Goal: Task Accomplishment & Management: Use online tool/utility

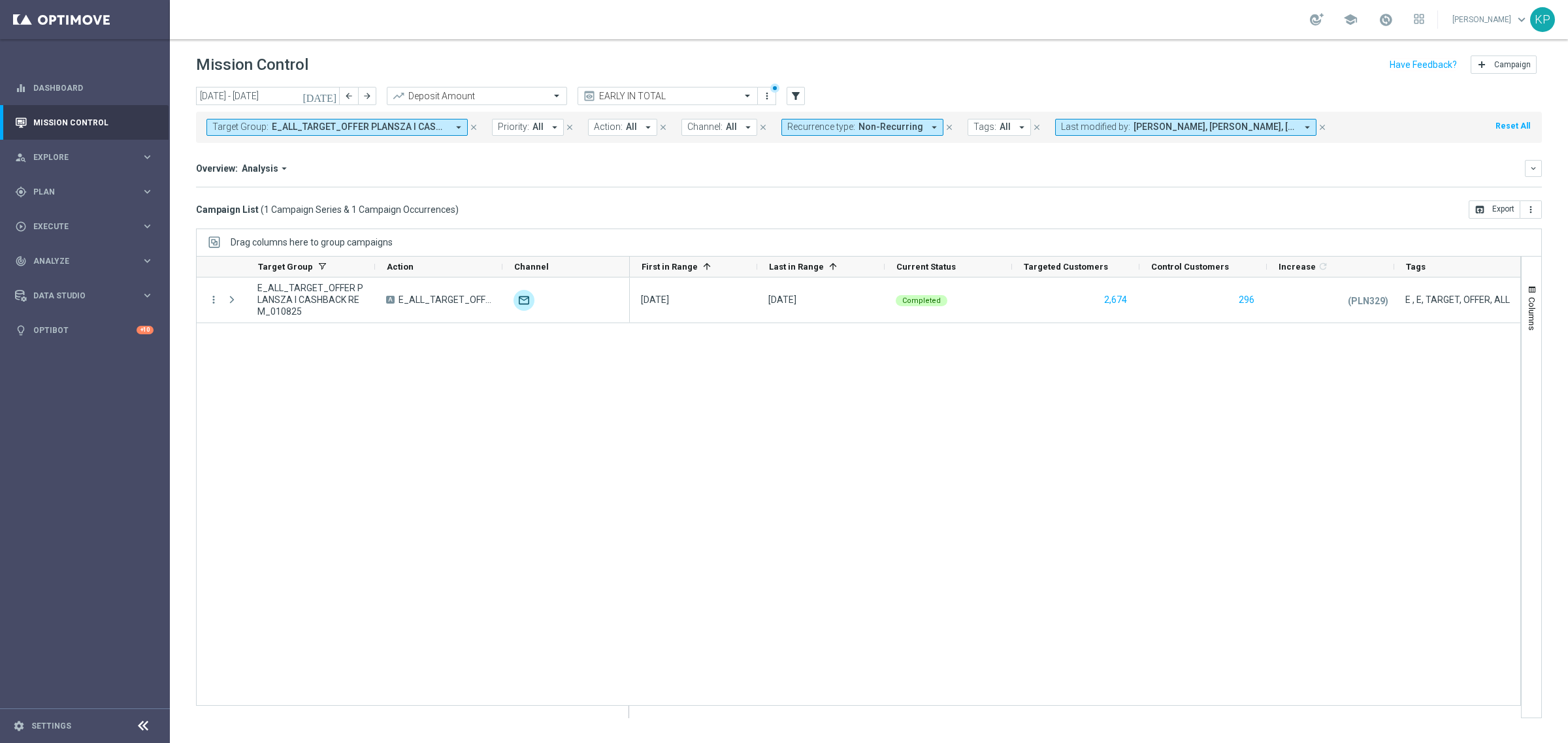
click at [407, 432] on div "more_vert E_ALL_TARGET_OFFER PLANSZA I CASHBACK REM_010825 A E_ALL_TARGET_OFFER…" at bounding box center [858, 491] width 1325 height 428
click at [400, 131] on span "E_ALL_TARGET_OFFER PLANSZA I CASHBACK REM_010825" at bounding box center [360, 127] width 175 height 11
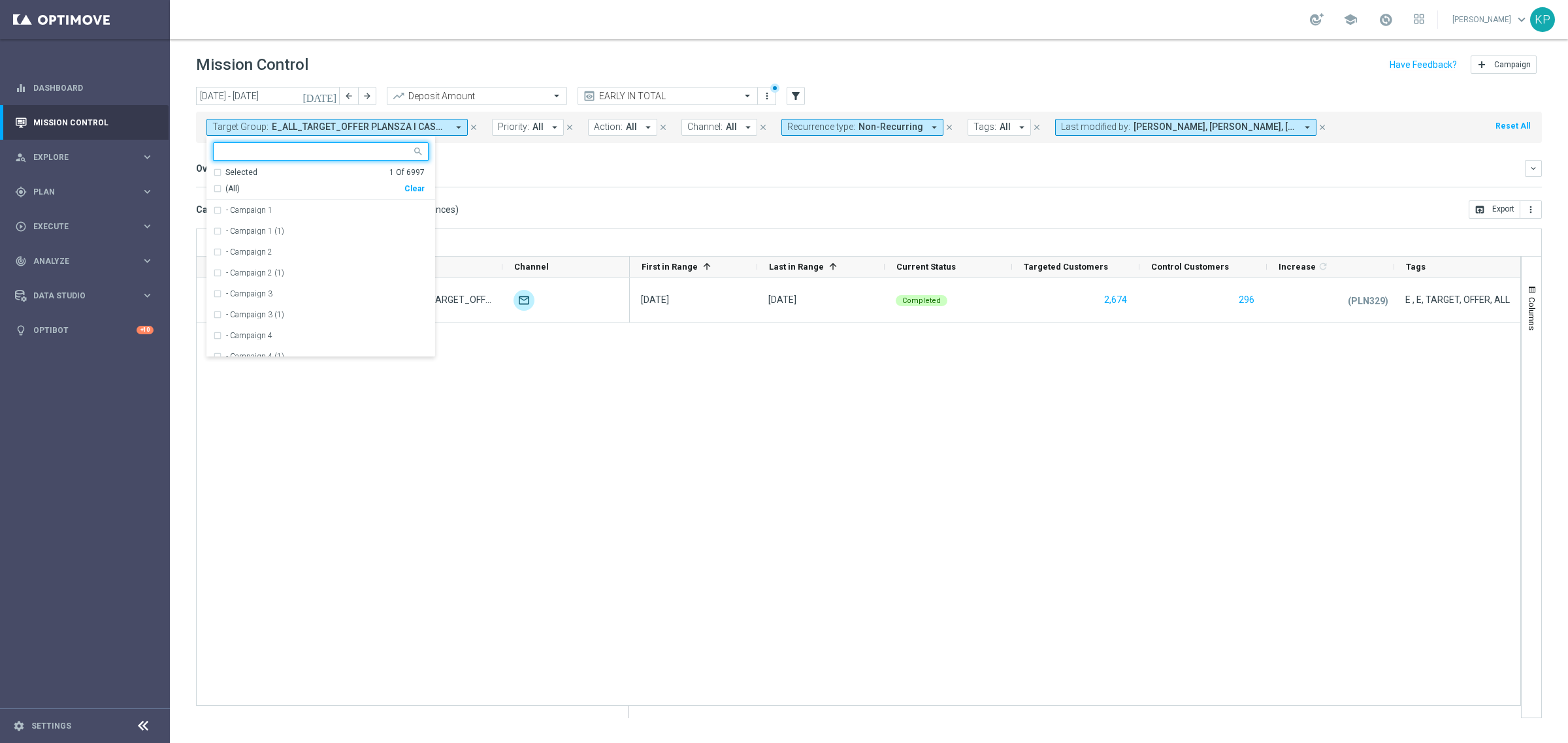
click at [230, 175] on div "Selected" at bounding box center [241, 173] width 32 height 11
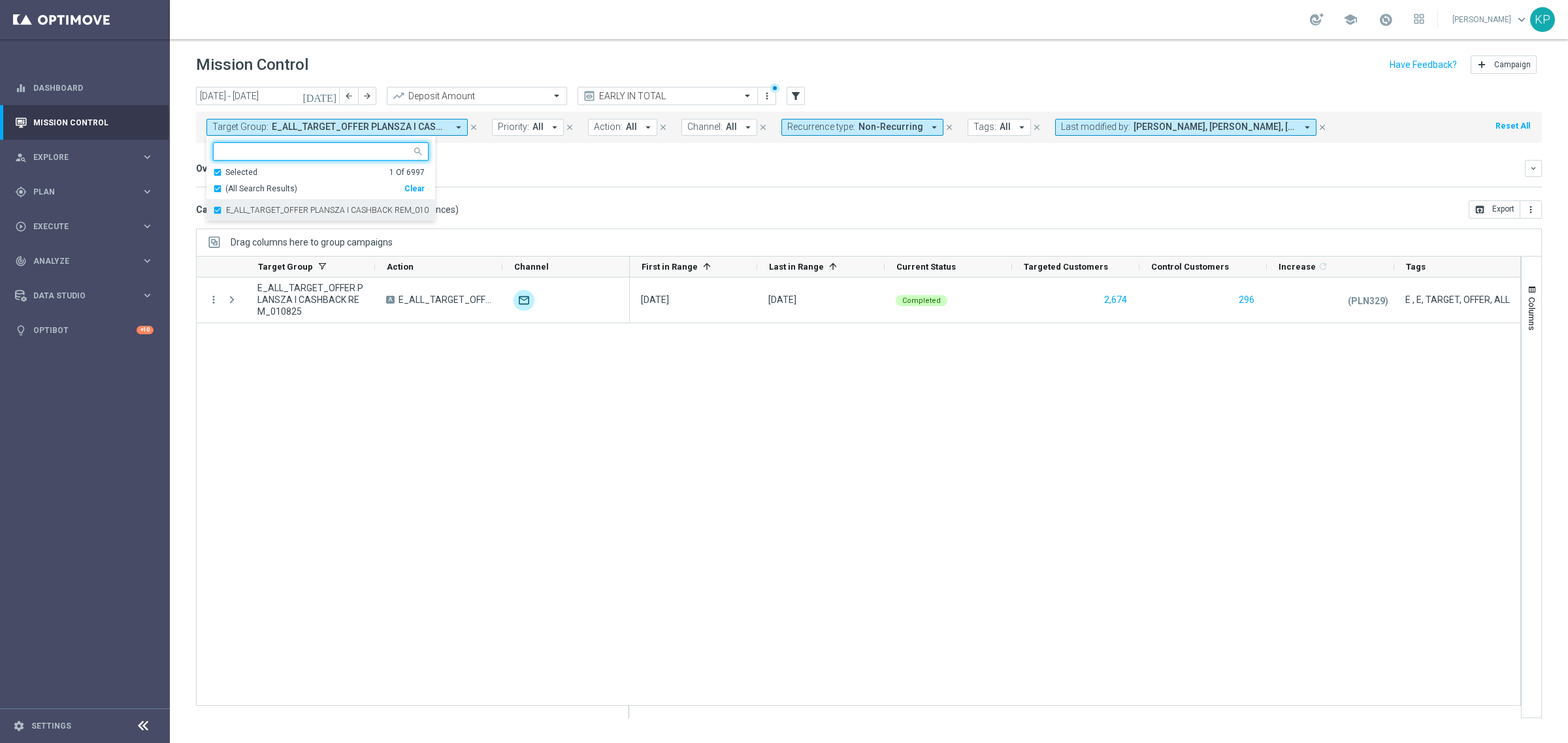
click at [227, 209] on label "E_ALL_TARGET_OFFER PLANSZA I CASHBACK REM_010825" at bounding box center [327, 211] width 203 height 8
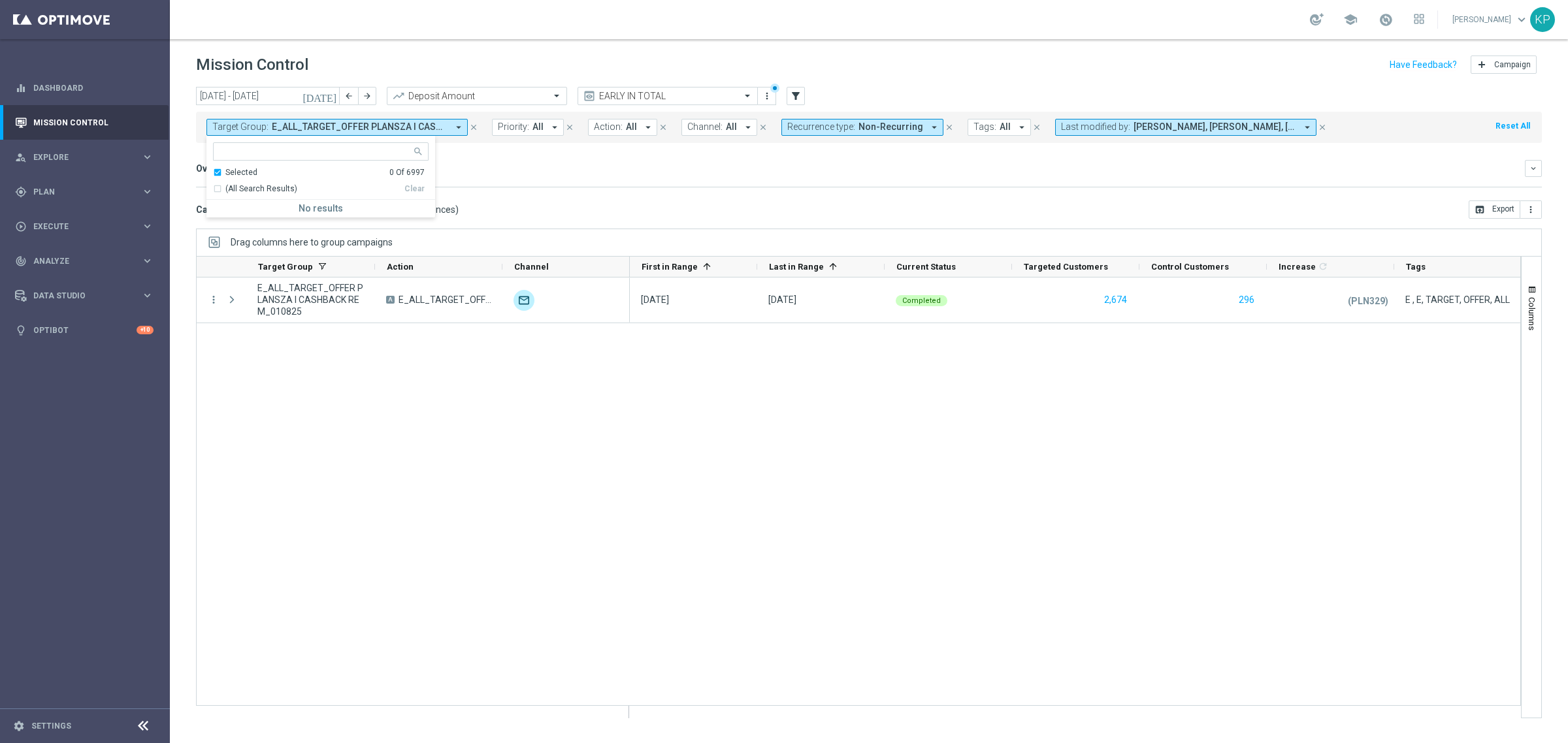
click at [220, 167] on div "Selected 0 Of 6997" at bounding box center [318, 173] width 211 height 11
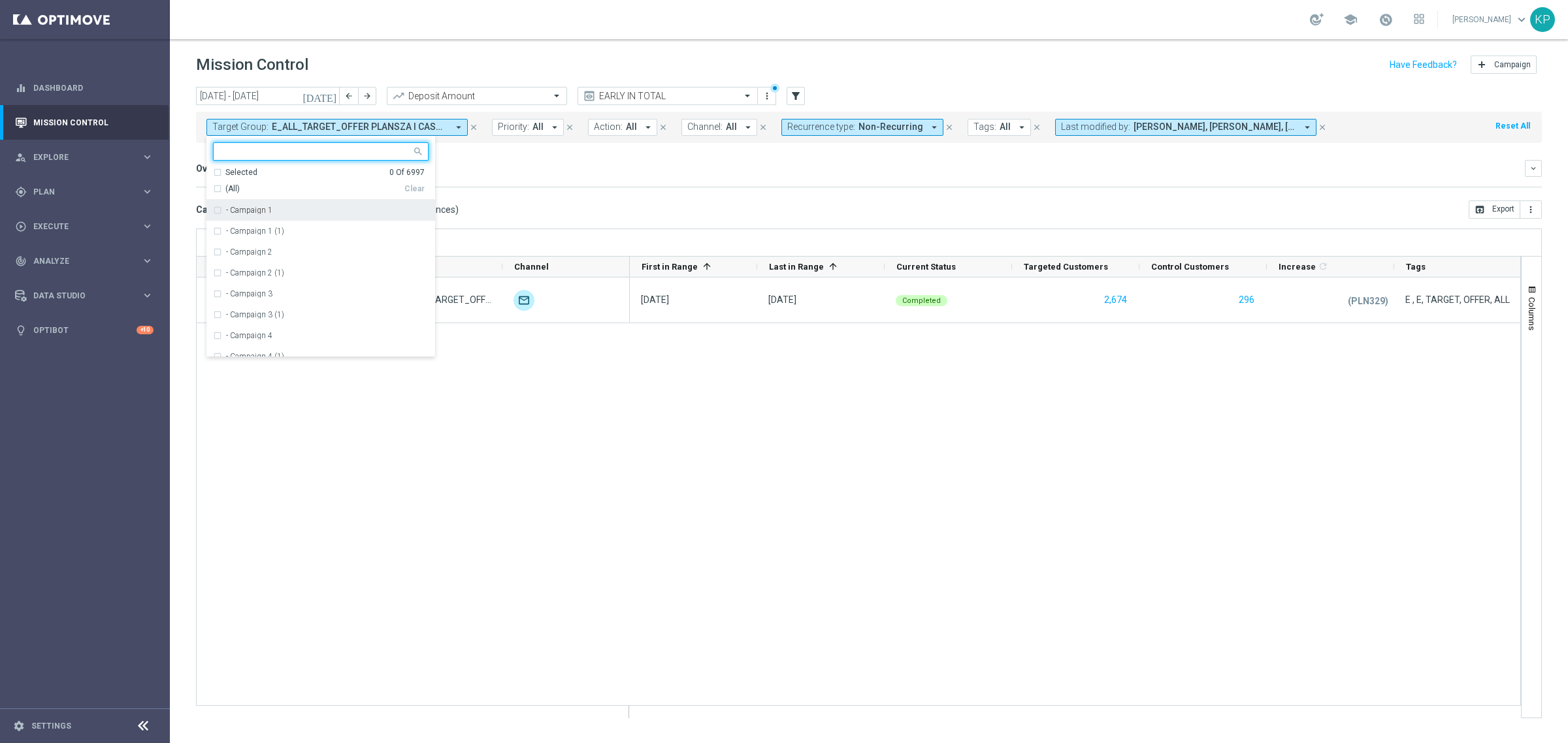
click at [236, 148] on input "text" at bounding box center [316, 152] width 192 height 11
paste input "E_ALL_TARGET_BET_50 DO 100 LOYAL BET_010825"
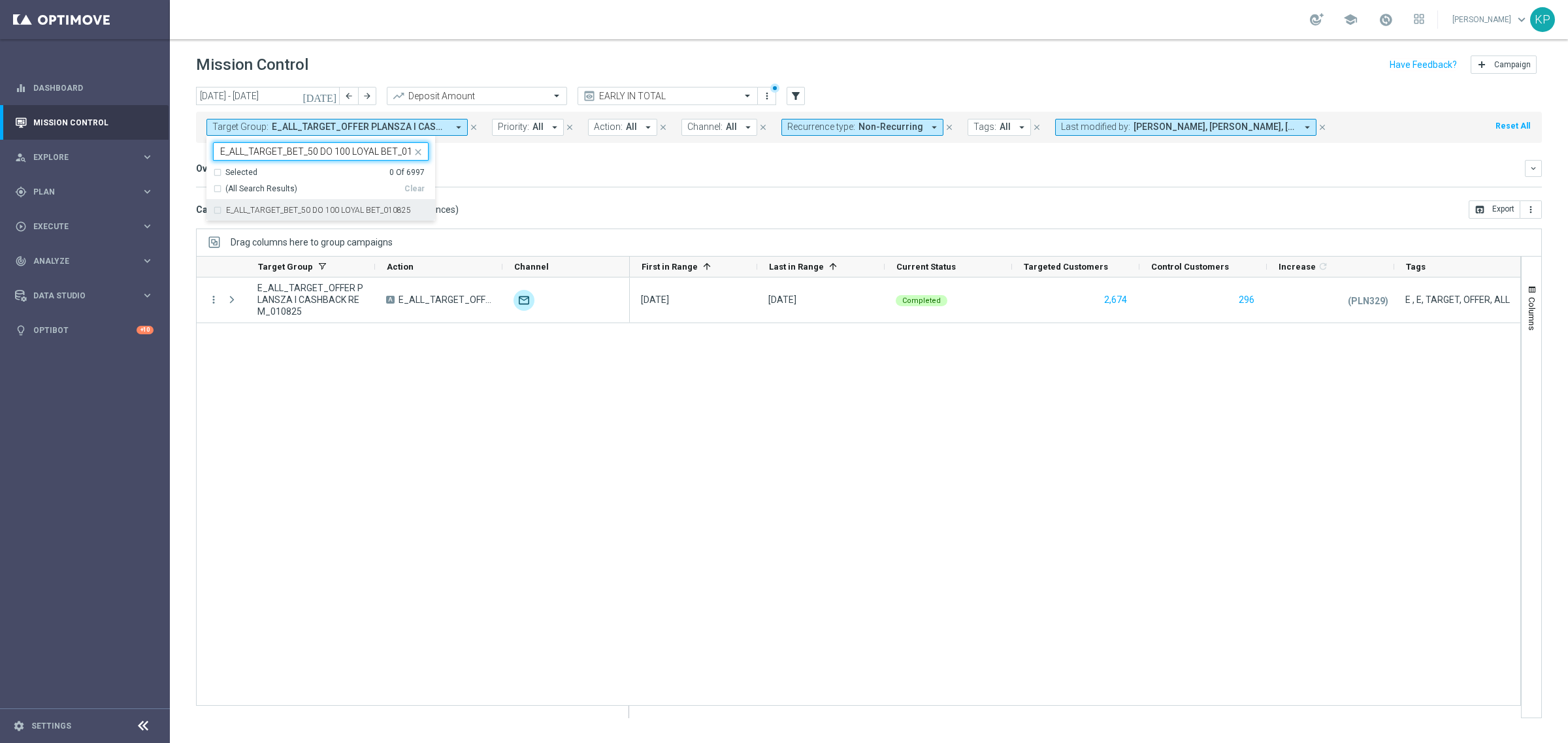
scroll to position [0, 18]
click at [262, 209] on label "E_ALL_TARGET_BET_50 DO 100 LOYAL BET_010825" at bounding box center [318, 211] width 185 height 8
type input "E_ALL_TARGET_BET_50 DO 100 LOYAL BET_010825"
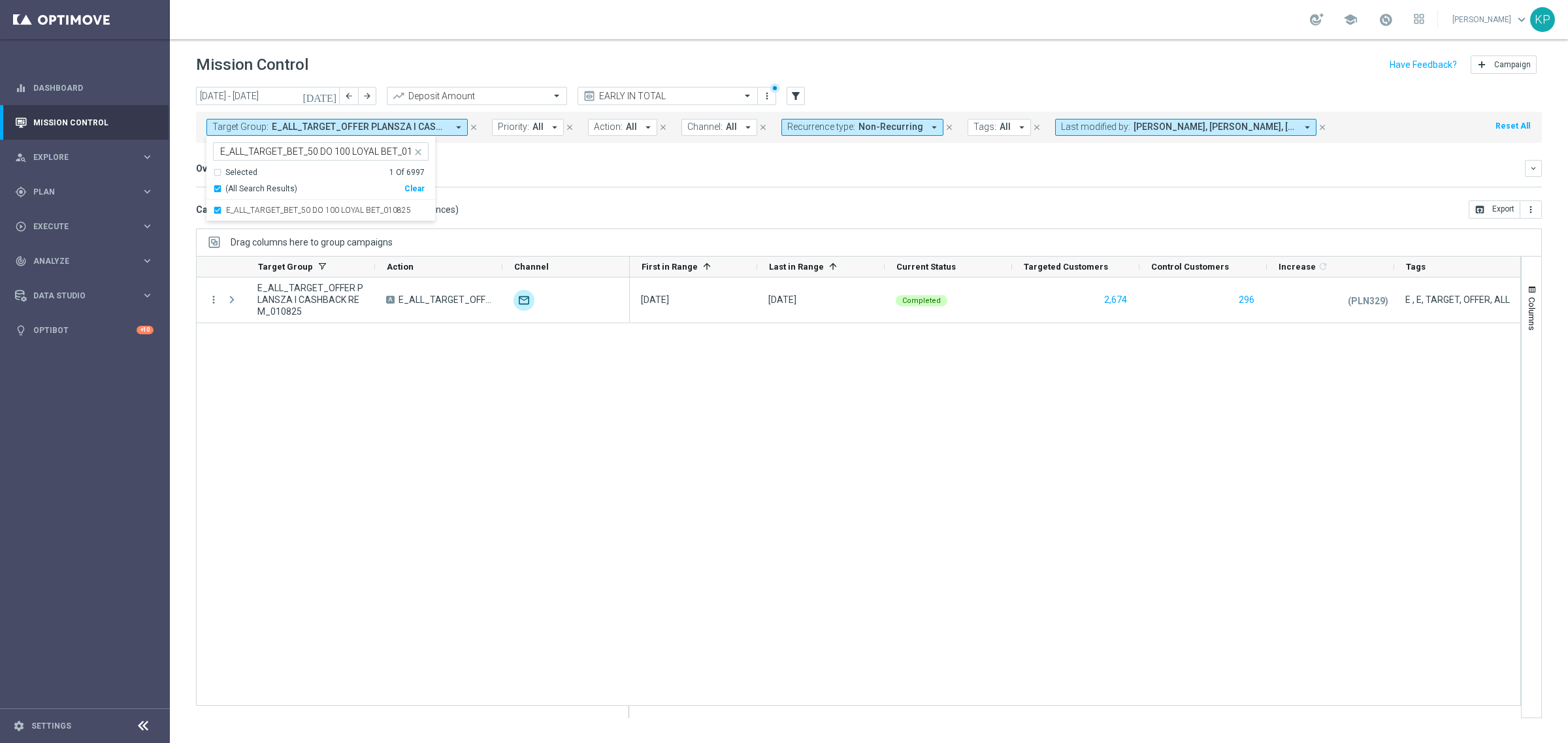
click at [556, 198] on mini-dashboard "Overview: Analysis arrow_drop_down keyboard_arrow_down Increase In Deposit Amou…" at bounding box center [868, 171] width 1346 height 58
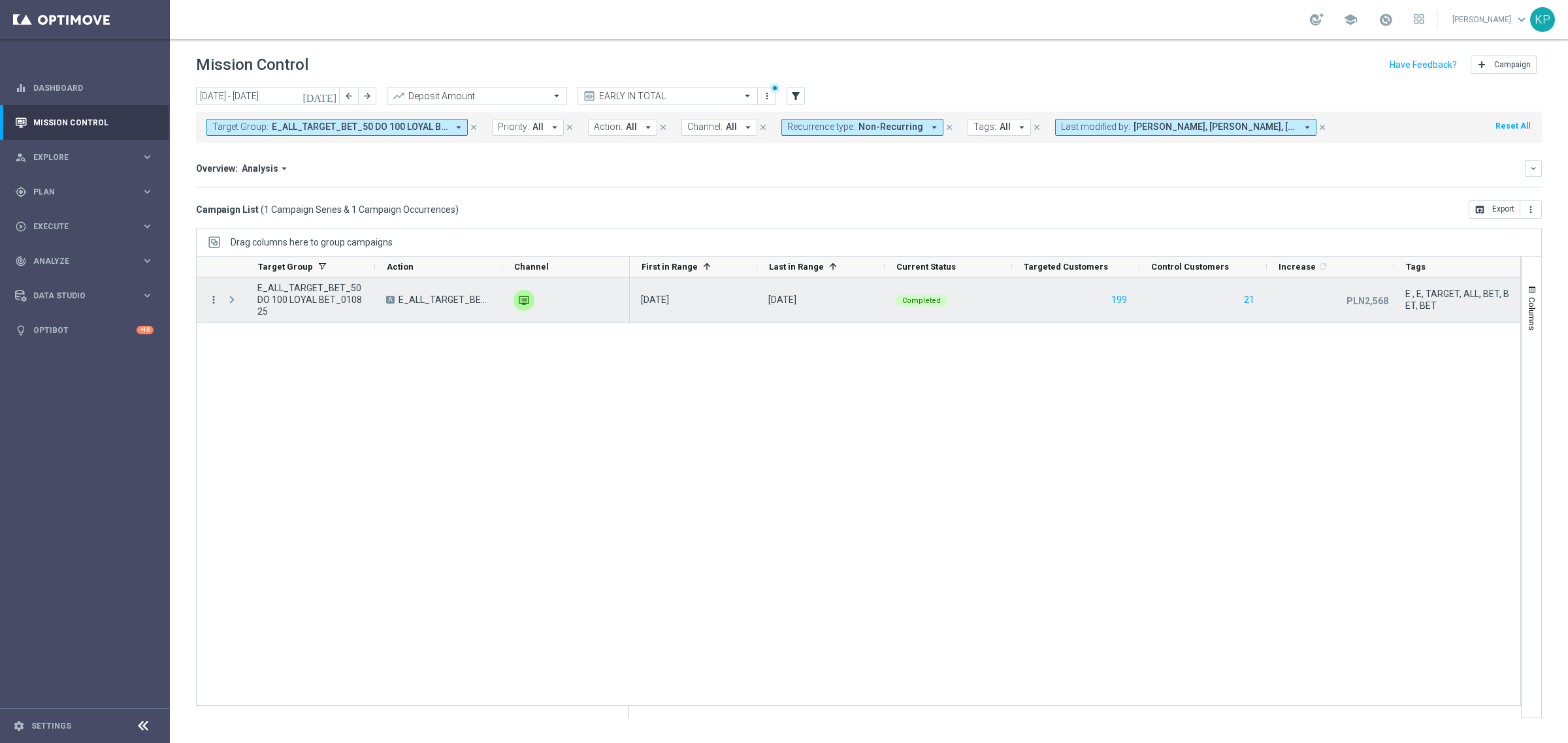
click at [214, 300] on icon "more_vert" at bounding box center [214, 299] width 12 height 12
click at [250, 350] on div "send Channel Metrics" at bounding box center [293, 345] width 147 height 18
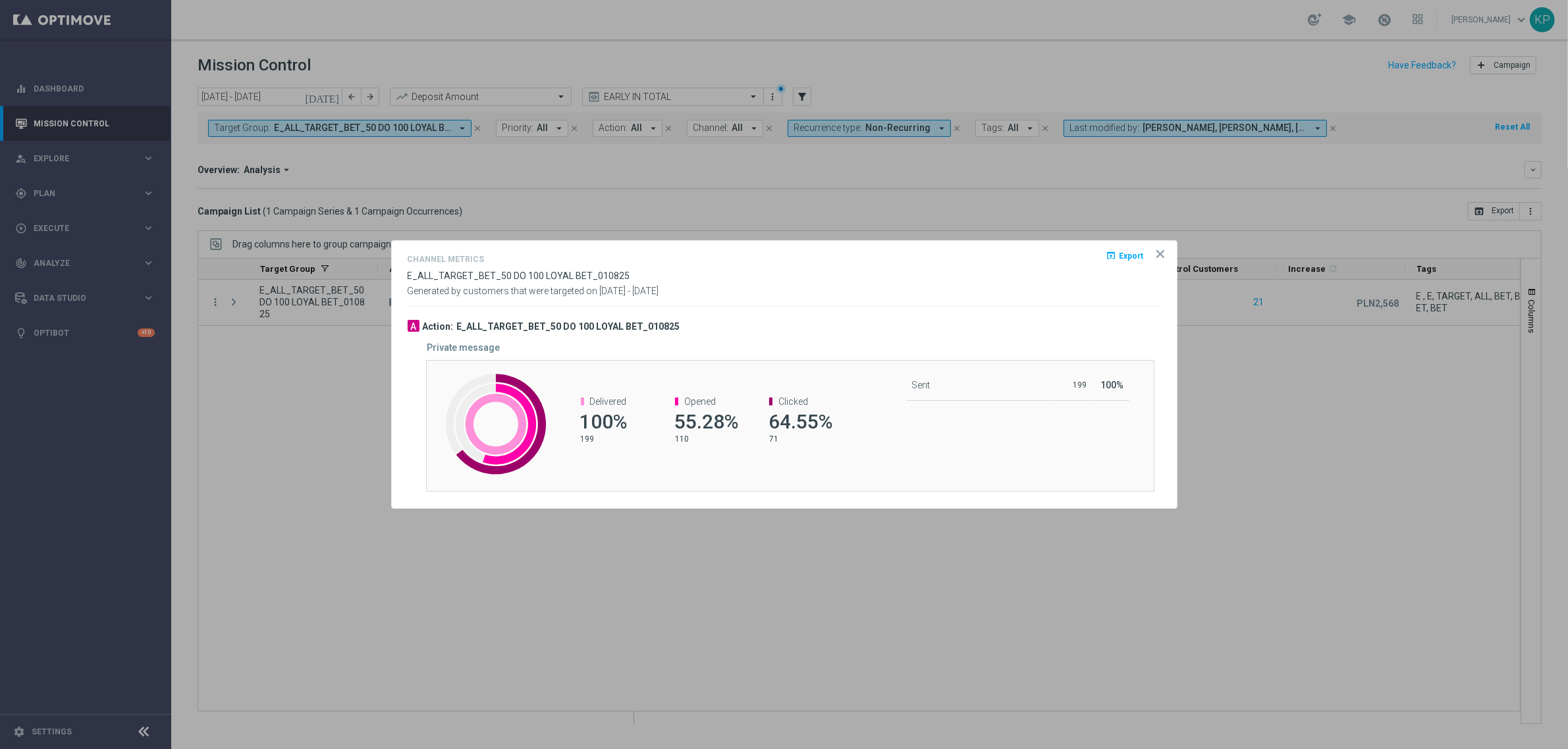
click at [728, 205] on div at bounding box center [784, 374] width 1568 height 749
click at [1164, 247] on icon "icon" at bounding box center [1160, 254] width 13 height 13
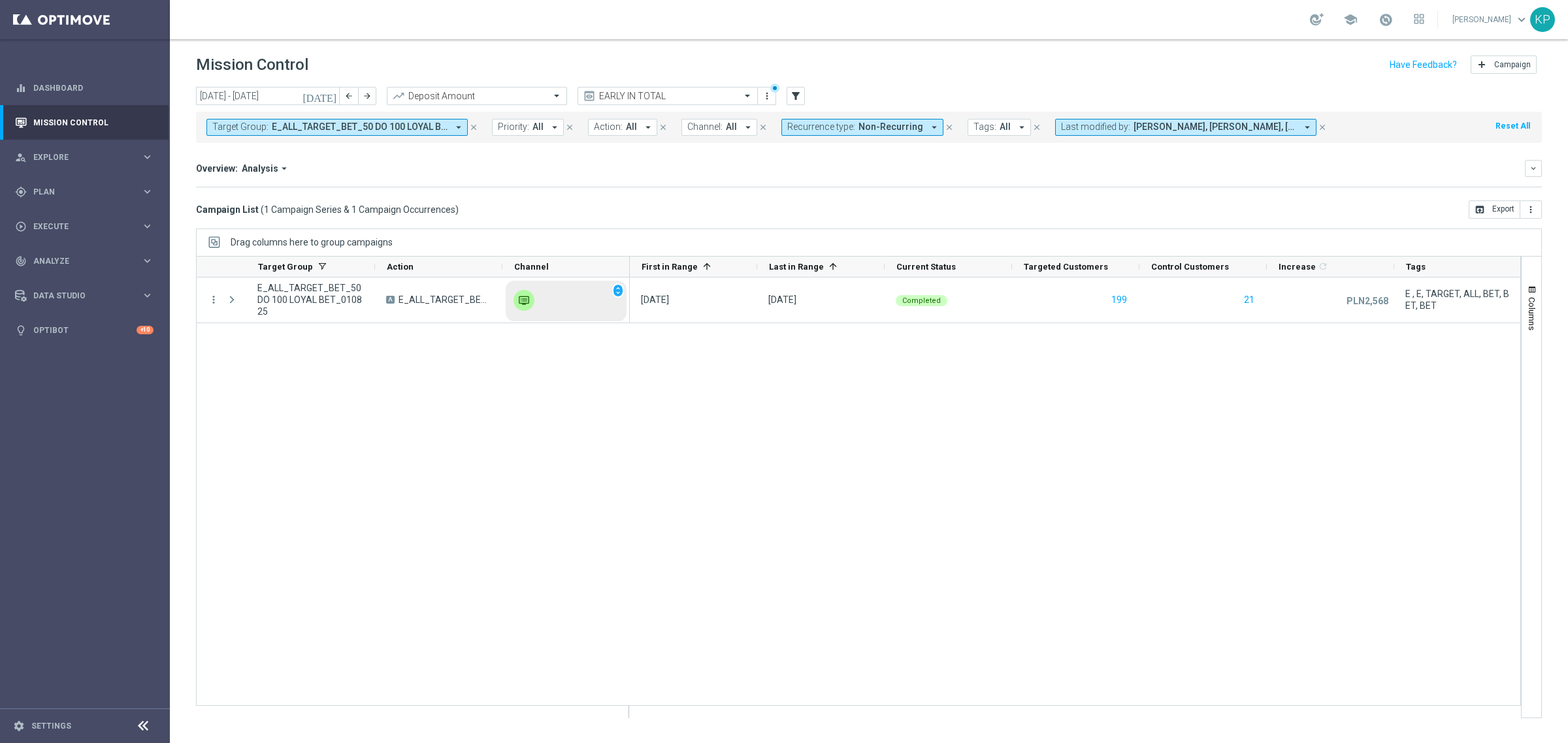
drag, startPoint x: 1138, startPoint y: 255, endPoint x: 507, endPoint y: 294, distance: 632.2
click at [1138, 255] on div "Drag columns here to group campaigns" at bounding box center [868, 242] width 1346 height 27
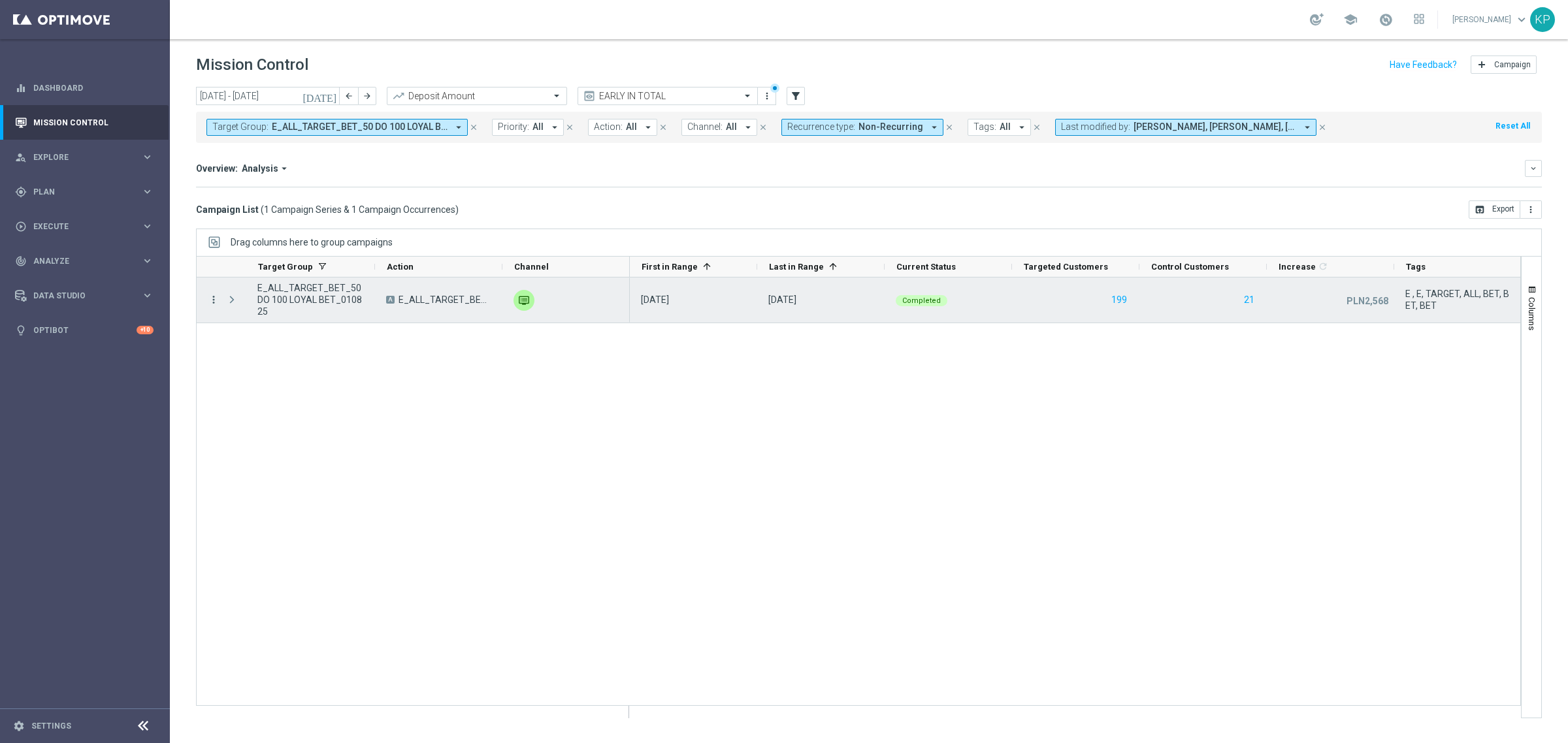
click at [213, 301] on icon "more_vert" at bounding box center [214, 299] width 12 height 12
click at [272, 326] on span "Campaign Metrics" at bounding box center [273, 327] width 68 height 9
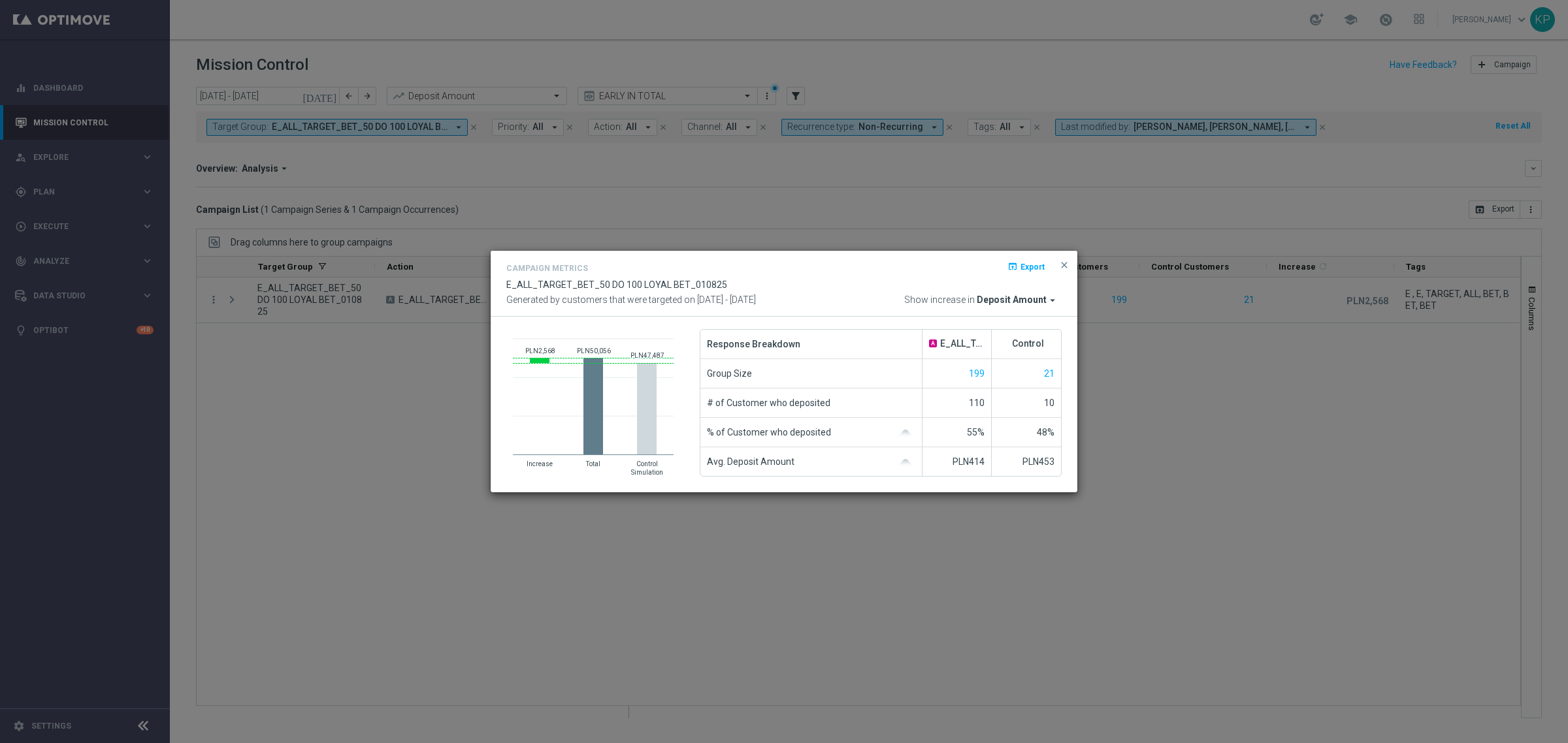
click at [534, 301] on span "Generated by customers that were targeted on" at bounding box center [601, 299] width 189 height 10
click at [500, 232] on modal-container "Campaign Metrics open_in_browser Export E_ALL_TARGET_BET_50 DO 100 LOYAL BET_01…" at bounding box center [784, 371] width 1568 height 743
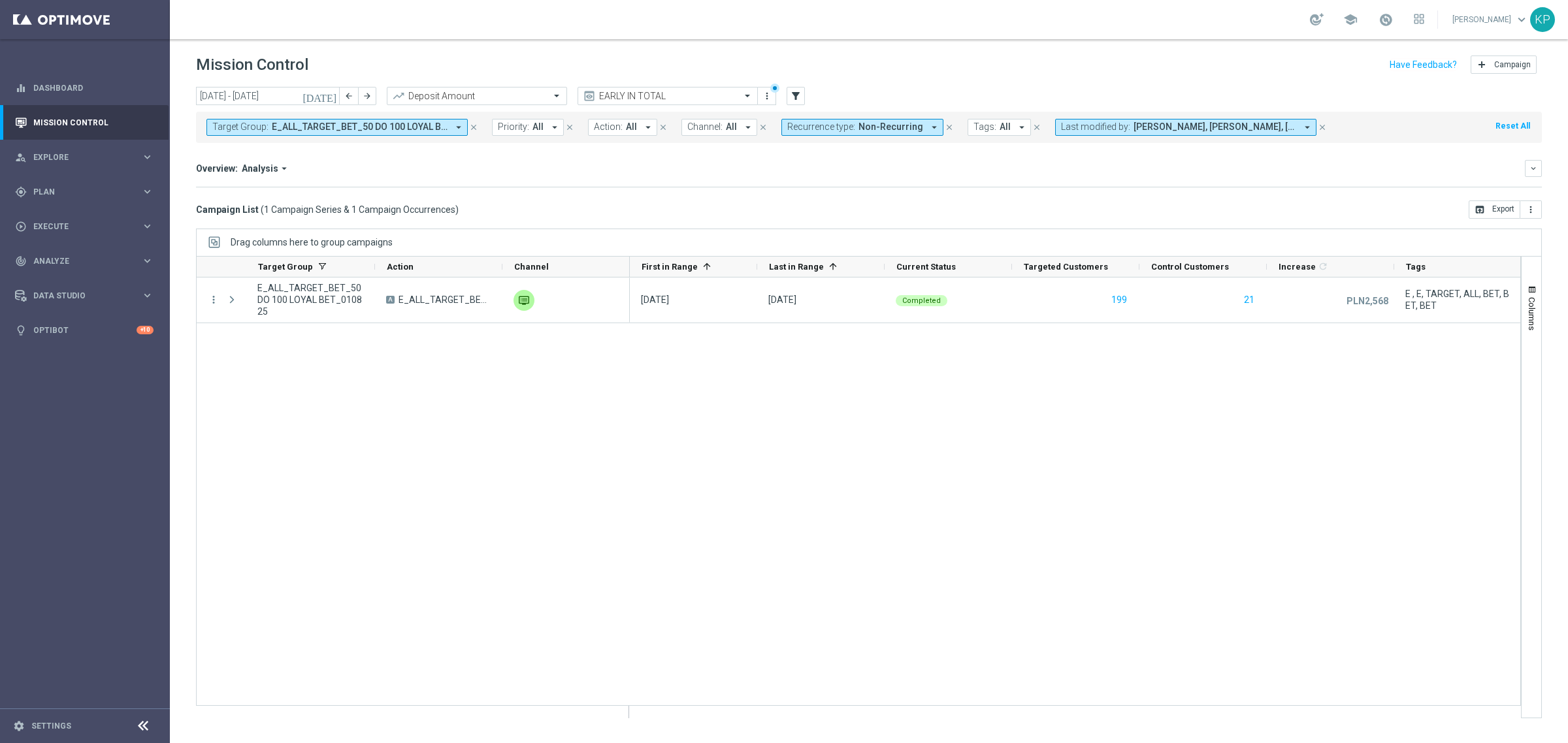
drag, startPoint x: 418, startPoint y: 126, endPoint x: 337, endPoint y: 135, distance: 81.5
click at [416, 128] on span "E_ALL_TARGET_BET_50 DO 100 LOYAL BET_010825" at bounding box center [360, 127] width 175 height 11
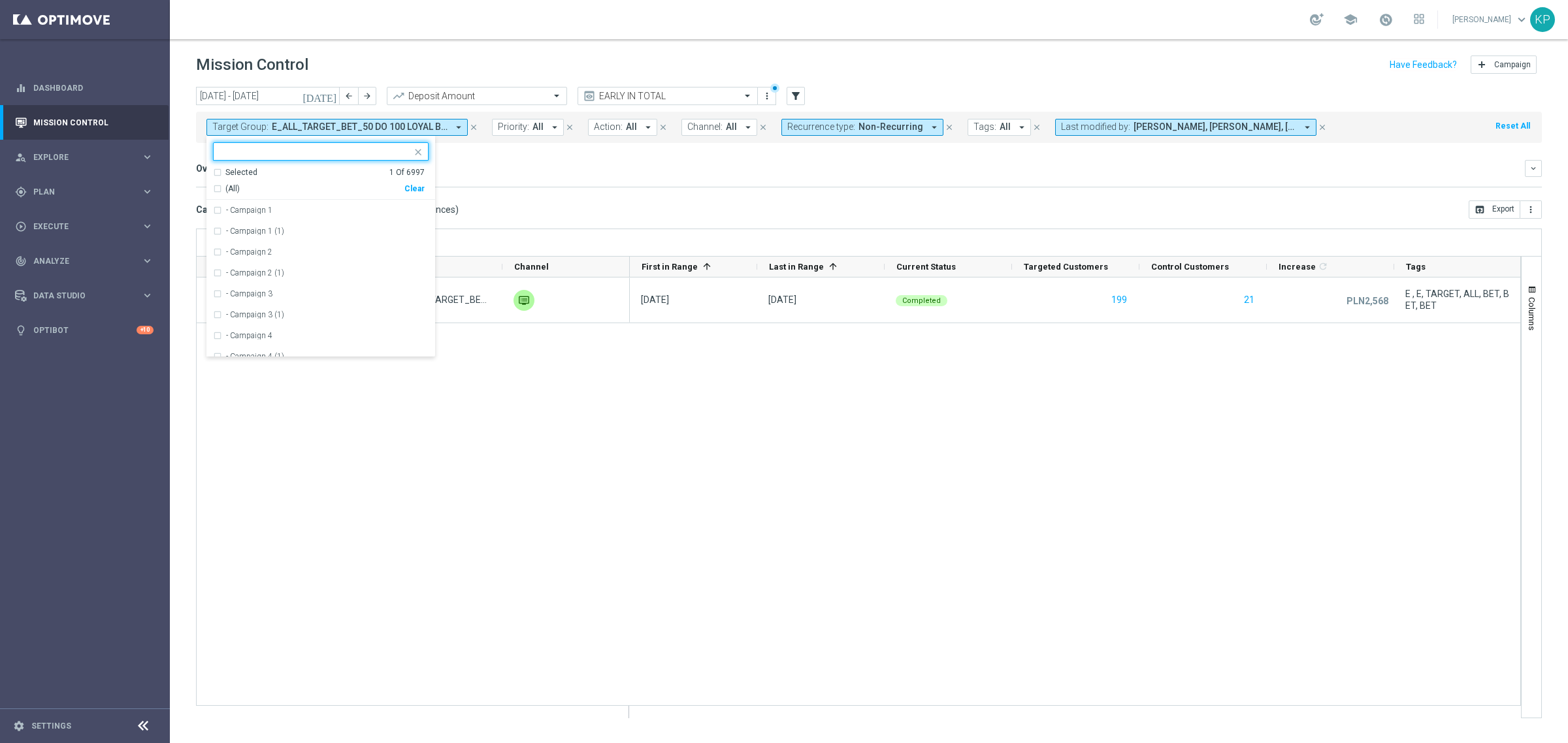
click at [241, 171] on div "Selected" at bounding box center [241, 173] width 32 height 11
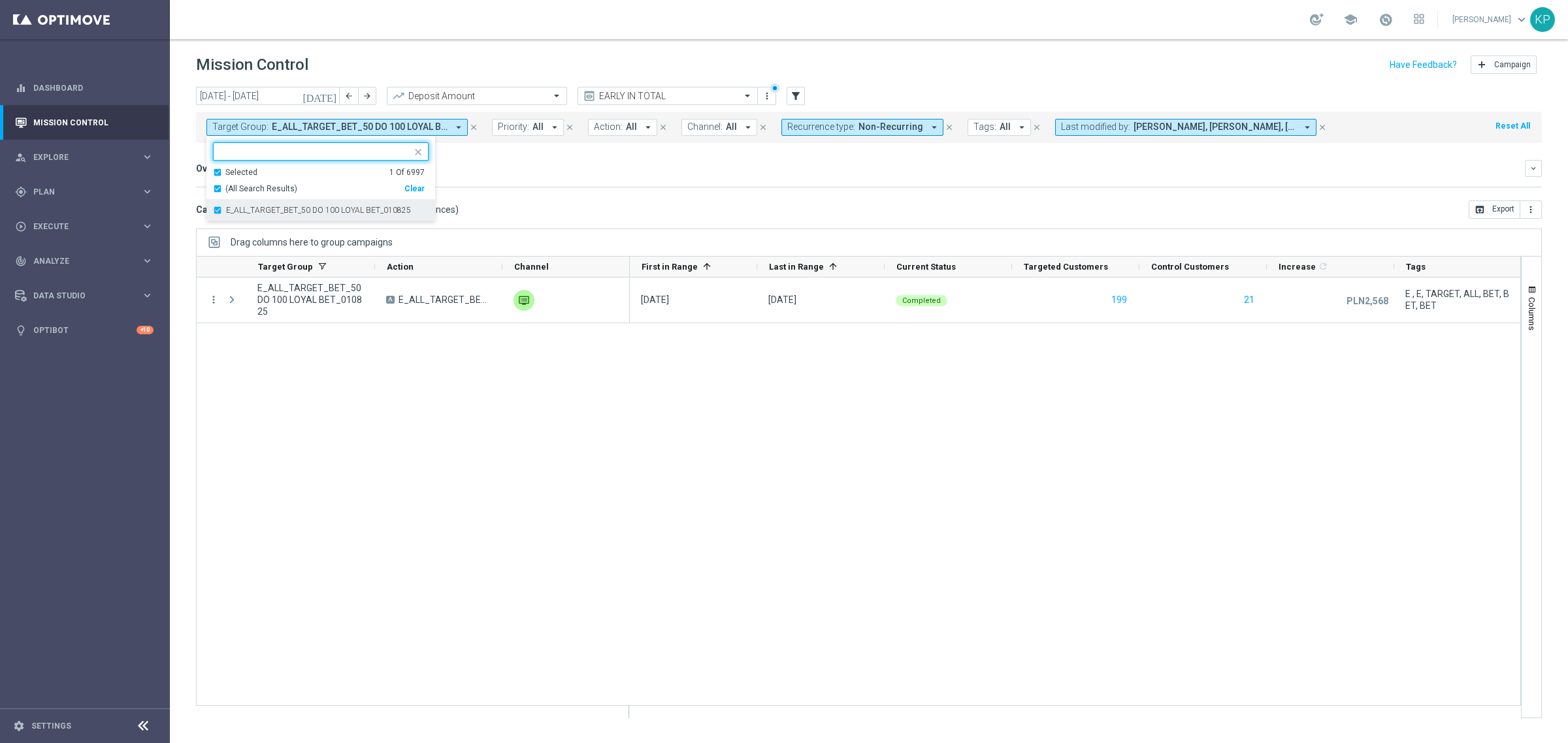
click at [235, 201] on div "E_ALL_TARGET_BET_50 DO 100 LOYAL BET_010825" at bounding box center [320, 210] width 216 height 21
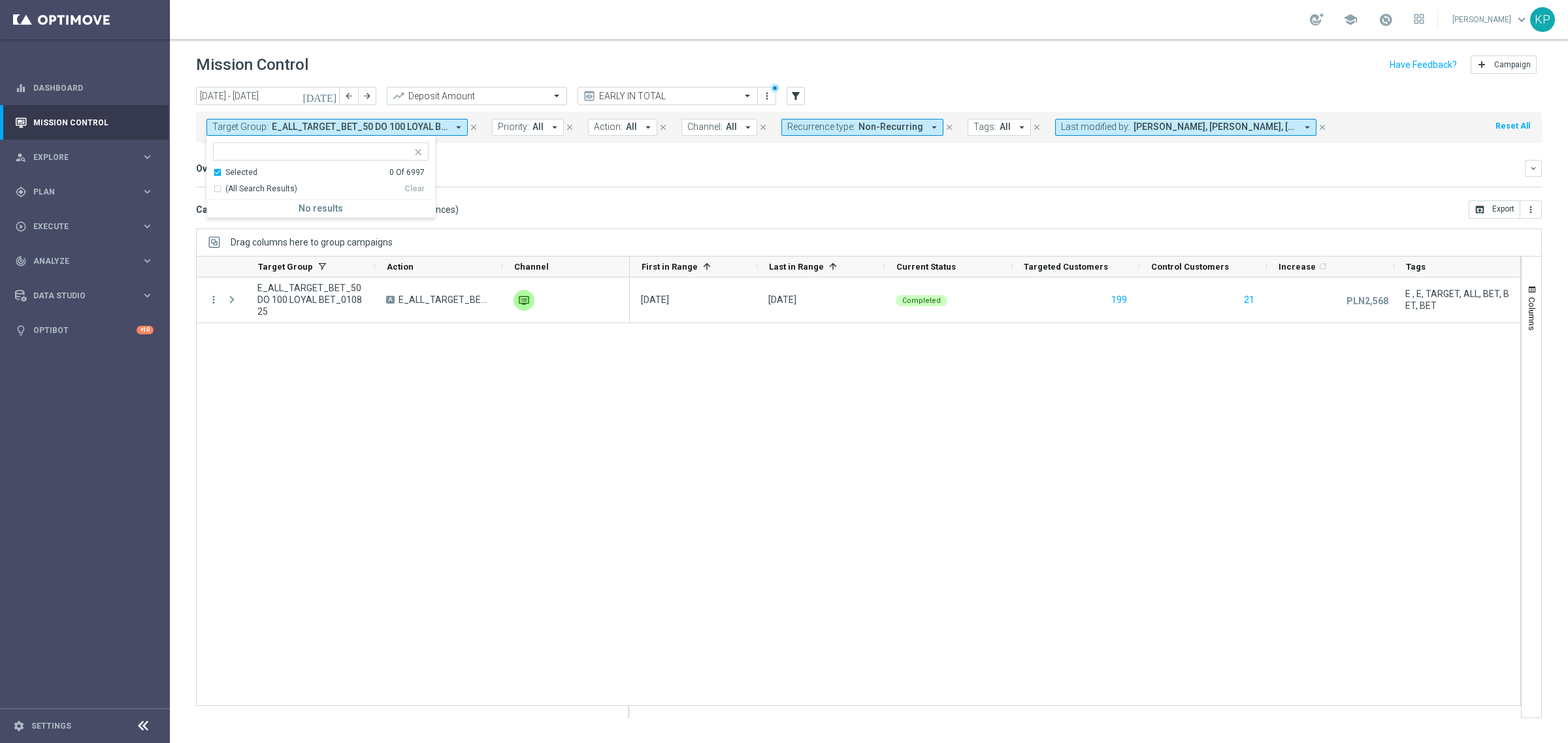
click at [233, 171] on div "Selected" at bounding box center [241, 173] width 32 height 11
click at [235, 156] on input "text" at bounding box center [316, 152] width 192 height 11
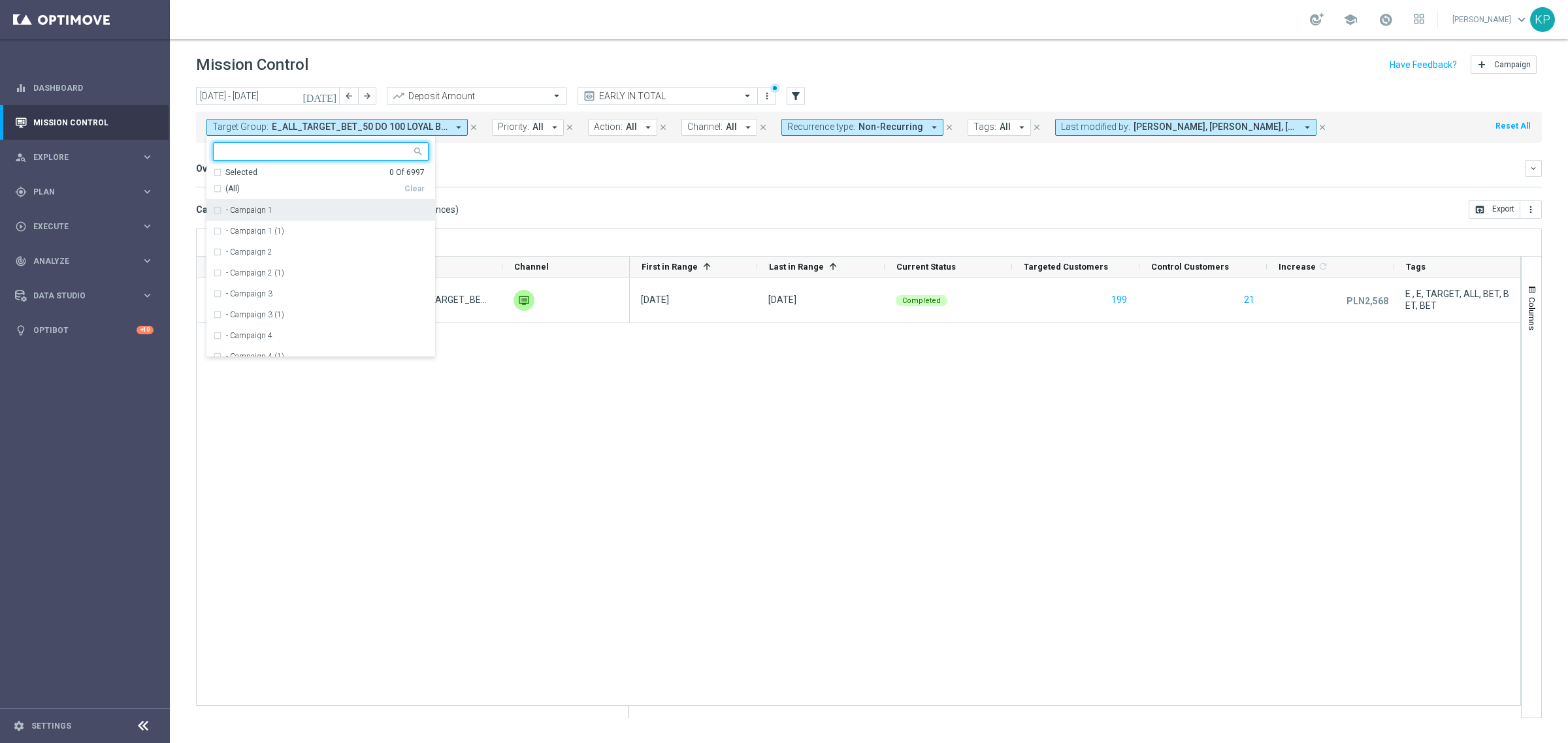
paste input "E_ALL_TARGET_OBROT_20 do 100 KOSZULKI_010825"
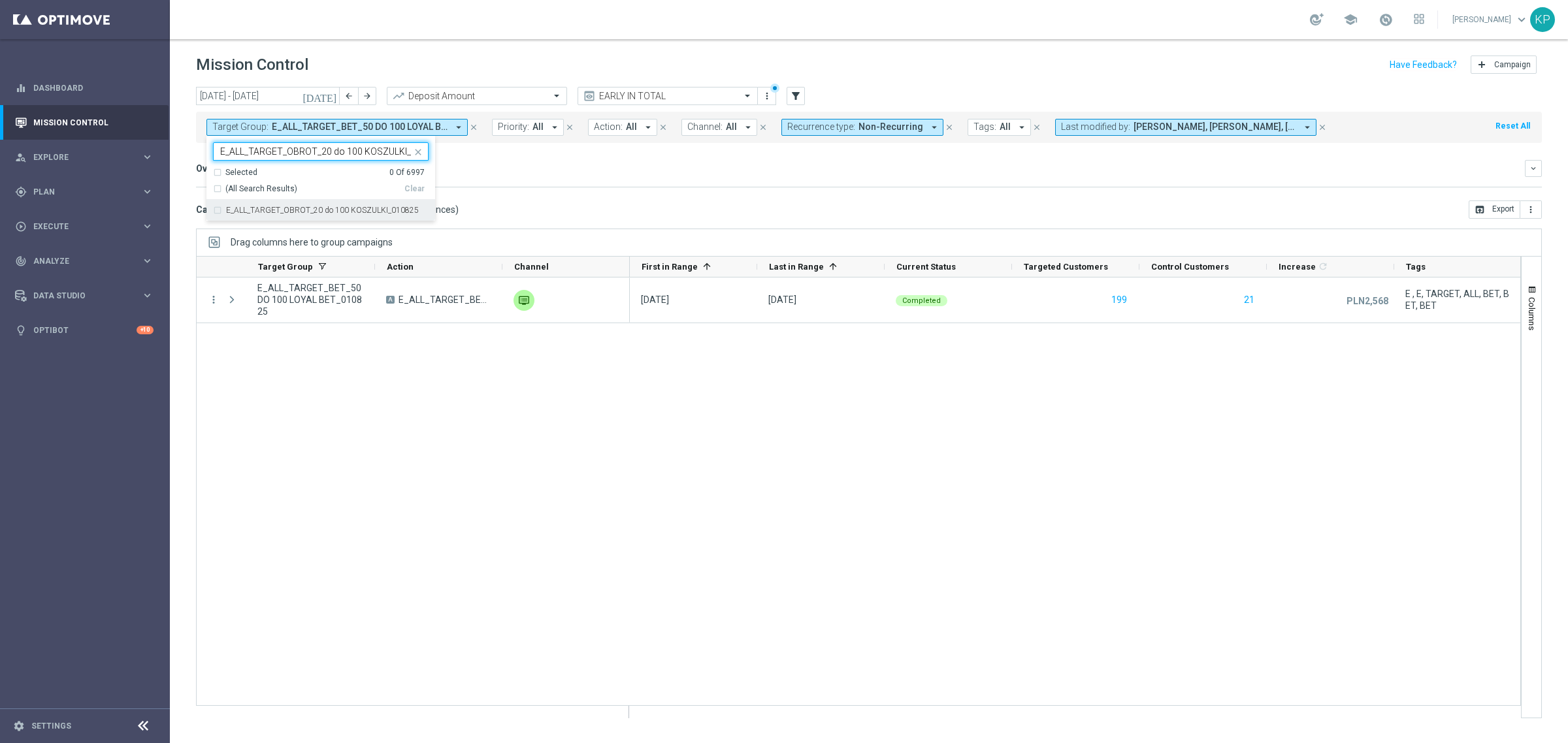
scroll to position [0, 26]
click at [256, 209] on label "E_ALL_TARGET_OBROT_20 do 100 KOSZULKI_010825" at bounding box center [322, 211] width 192 height 8
type input "E_ALL_TARGET_OBROT_20 do 100 KOSZULKI_010825"
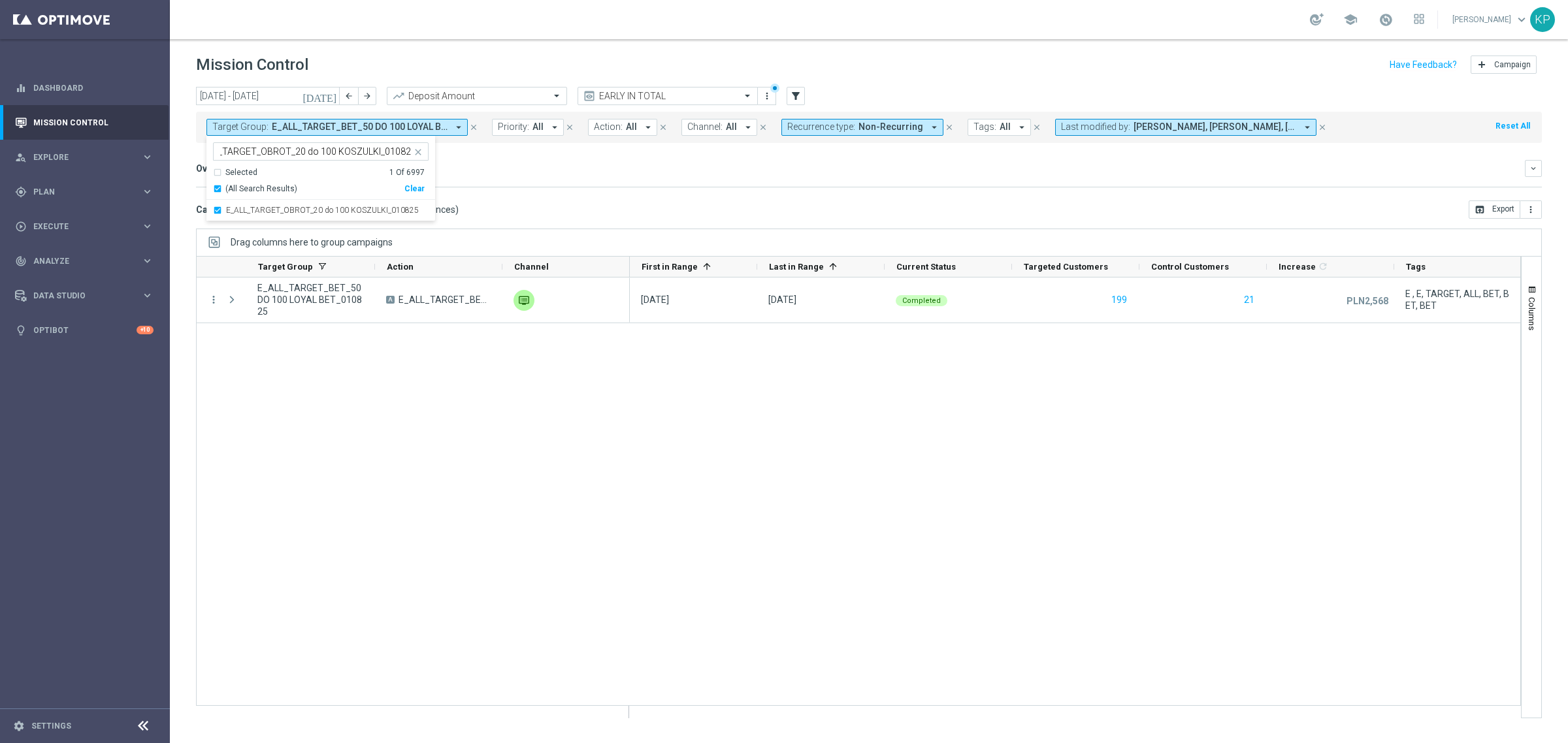
scroll to position [0, 0]
click at [594, 203] on div "Campaign List ( 1 Campaign Series & 1 Campaign Occurrences ) open_in_browser Ex…" at bounding box center [868, 209] width 1346 height 18
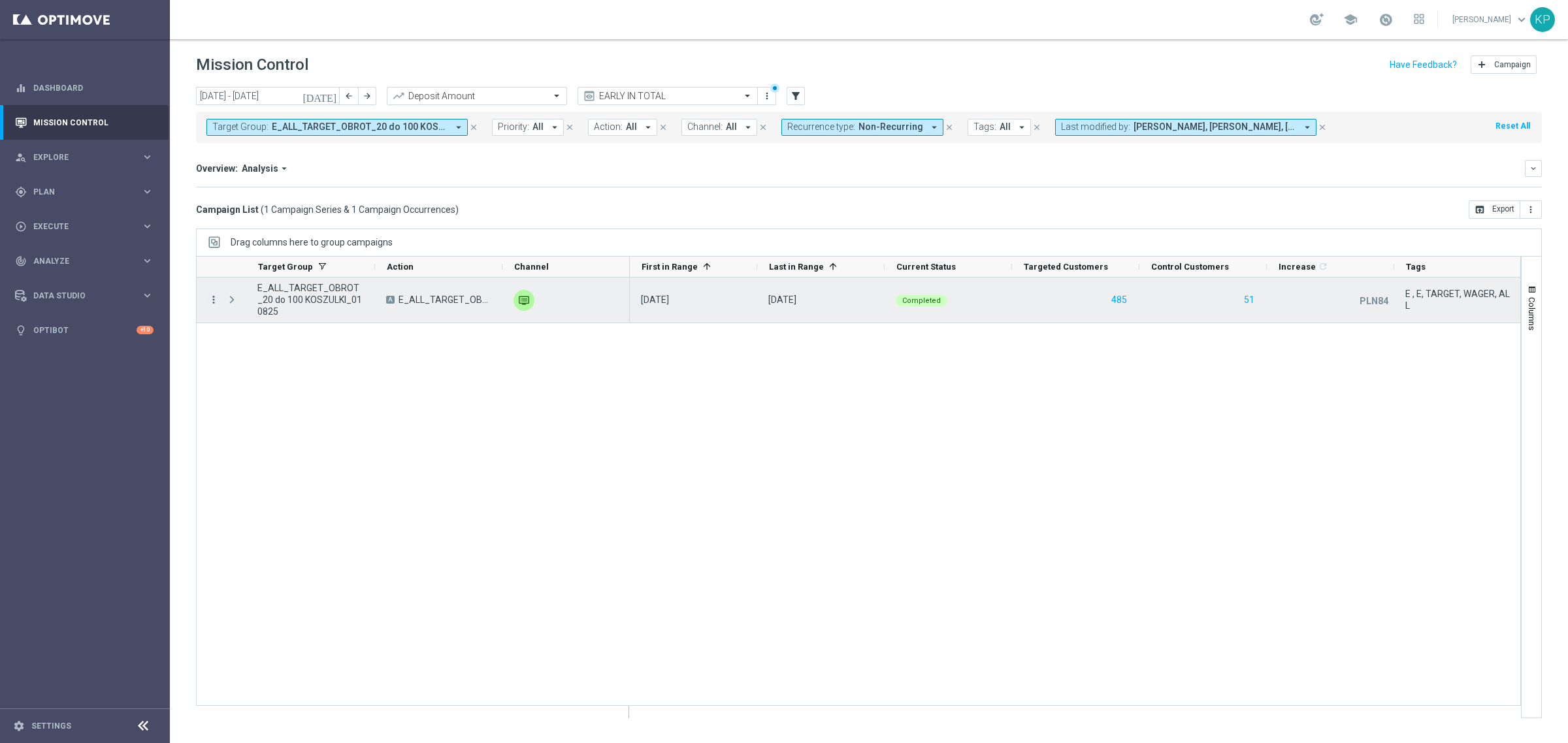
click at [209, 299] on icon "more_vert" at bounding box center [214, 299] width 12 height 12
click at [248, 340] on div "send Channel Metrics" at bounding box center [293, 345] width 147 height 18
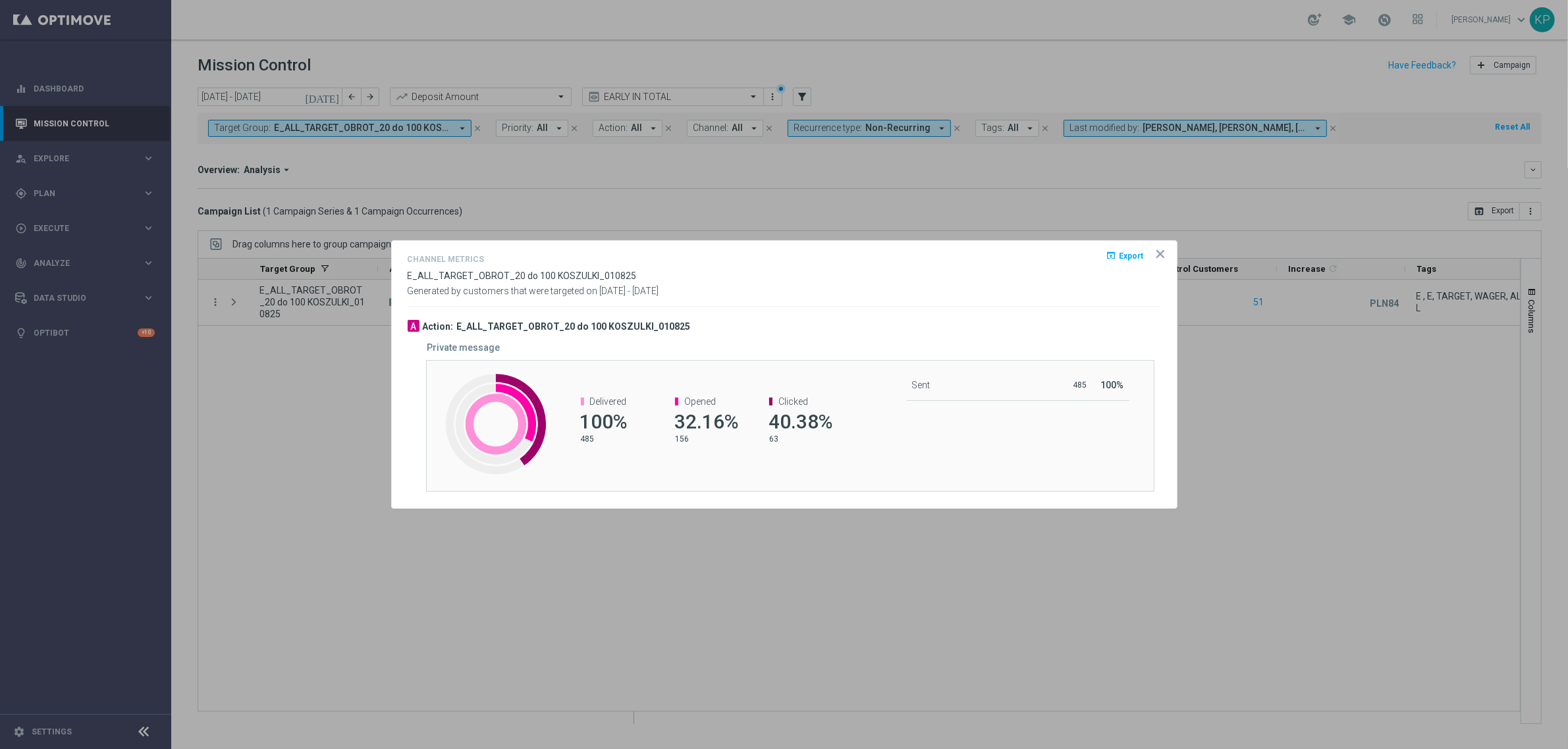
click at [201, 292] on div at bounding box center [784, 374] width 1568 height 749
click at [218, 301] on div at bounding box center [784, 374] width 1568 height 749
click at [214, 299] on div at bounding box center [784, 374] width 1568 height 749
click at [1162, 248] on icon "icon" at bounding box center [1160, 254] width 13 height 13
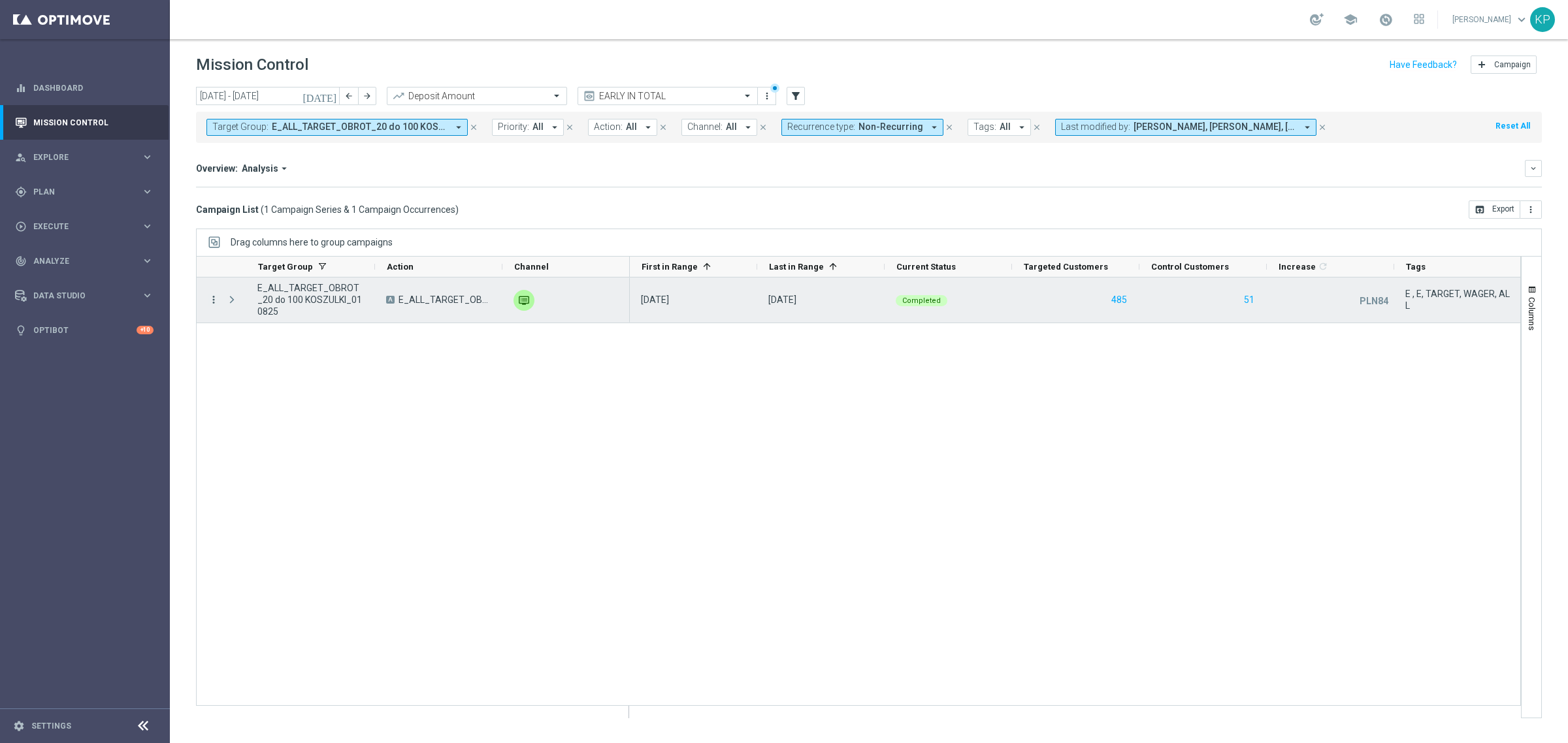
click at [212, 295] on icon "more_vert" at bounding box center [214, 299] width 12 height 12
click at [252, 327] on span "Campaign Metrics" at bounding box center [273, 327] width 68 height 9
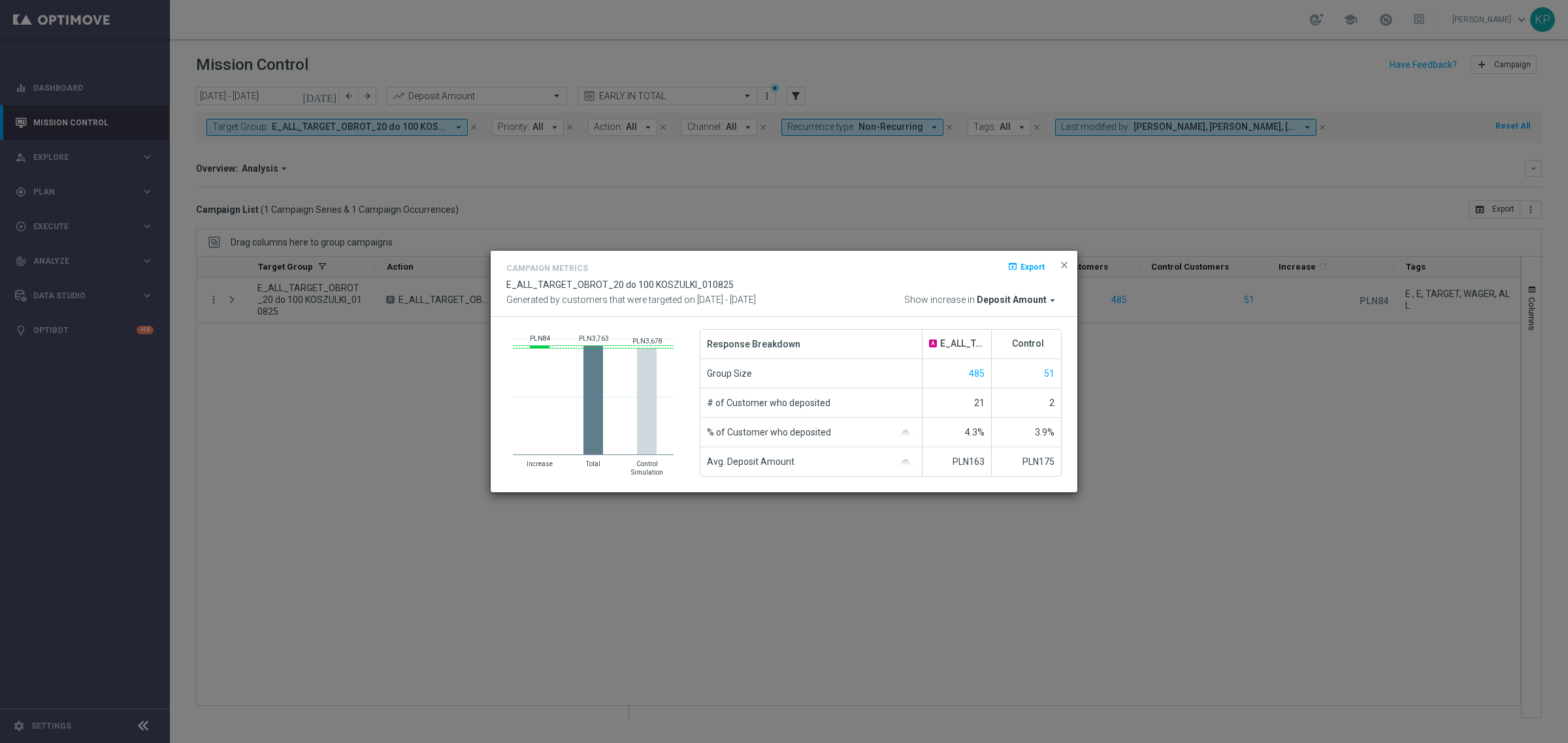
click at [418, 341] on modal-container "Campaign Metrics open_in_browser Export E_ALL_TARGET_OBROT_20 do 100 KOSZULKI_0…" at bounding box center [784, 371] width 1568 height 743
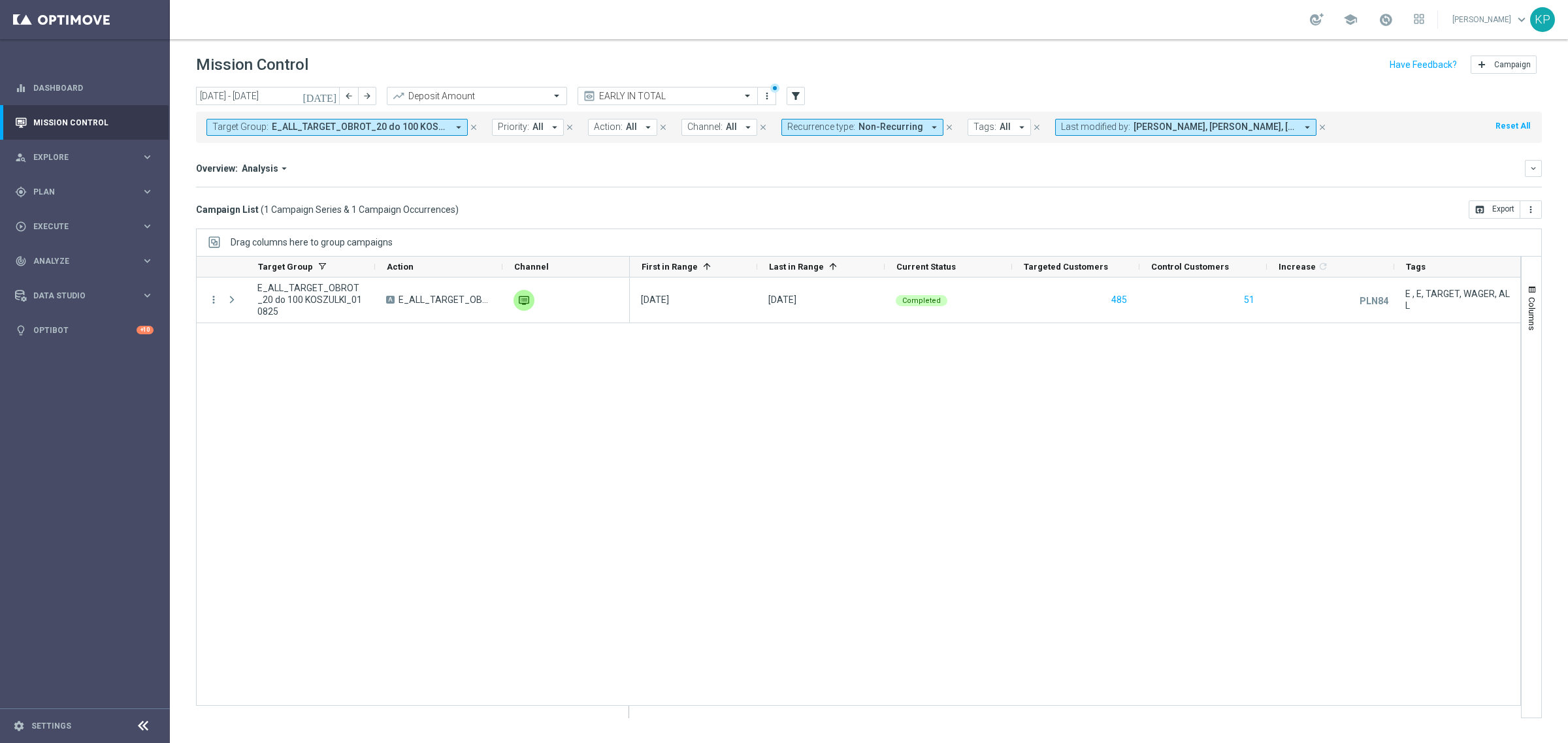
click at [411, 133] on button "Target Group: E_ALL_TARGET_OBROT_20 do 100 KOSZULKI_010825 arrow_drop_down" at bounding box center [337, 127] width 261 height 17
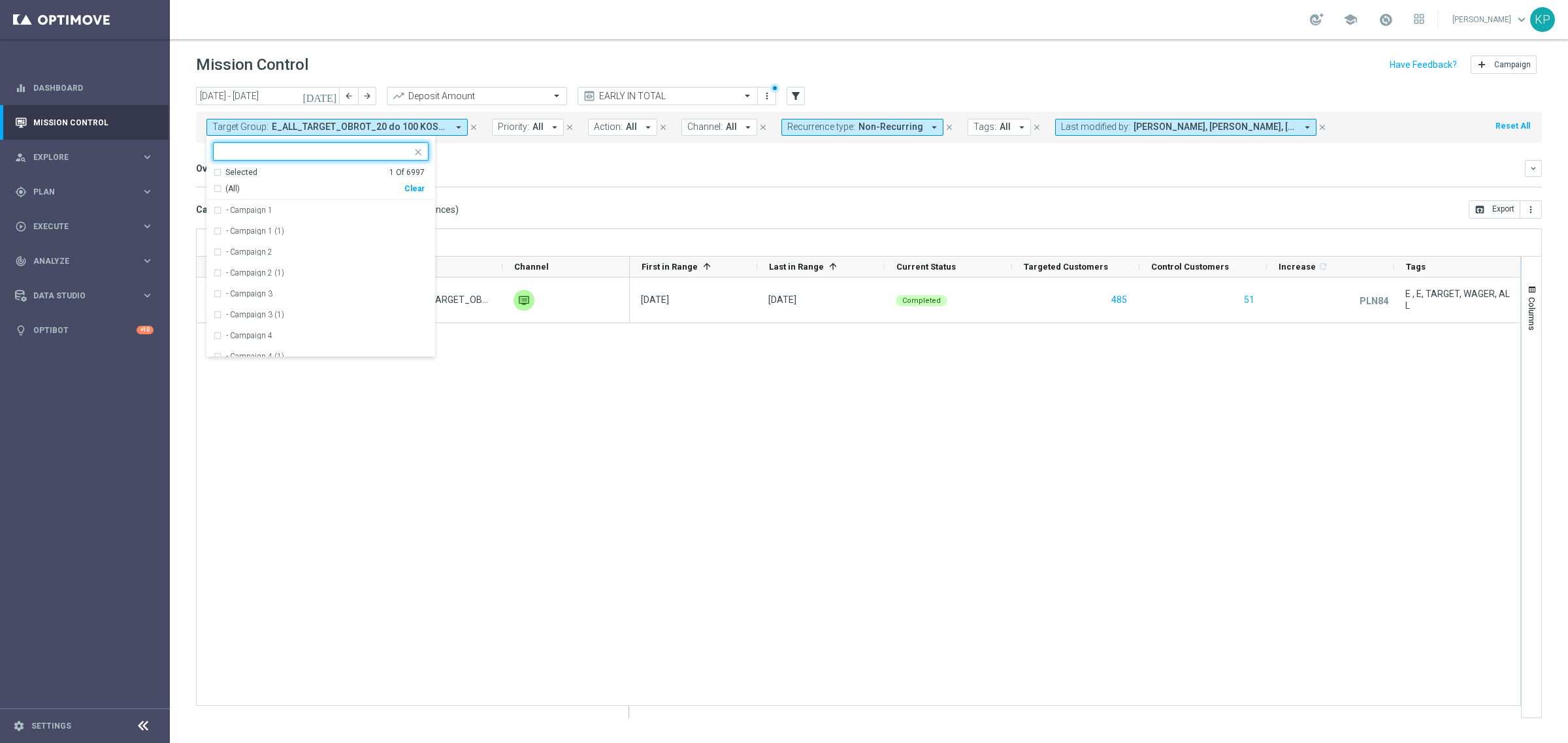
click at [242, 174] on div "Selected" at bounding box center [241, 173] width 32 height 11
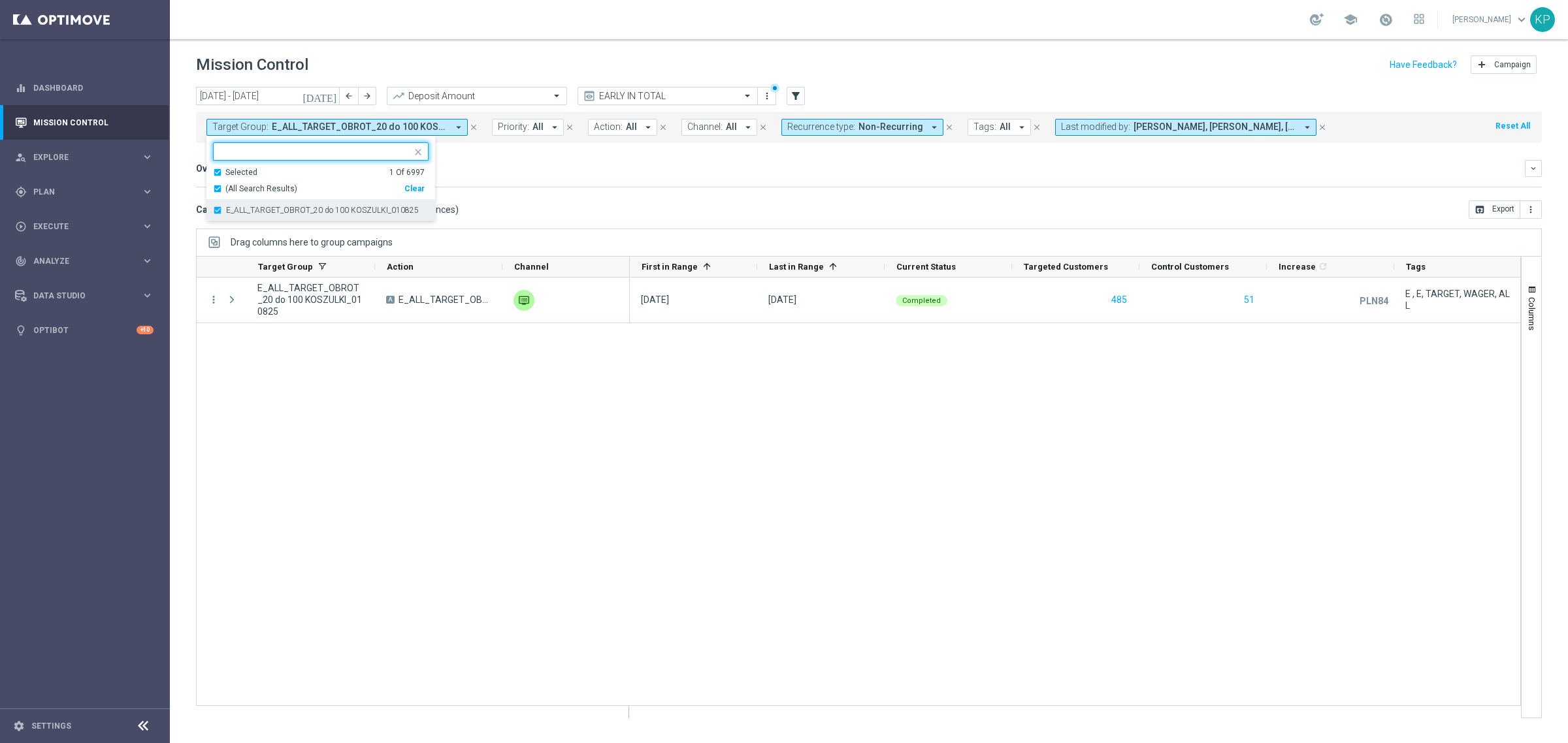
click at [246, 207] on label "E_ALL_TARGET_OBROT_20 do 100 KOSZULKI_010825" at bounding box center [322, 211] width 192 height 8
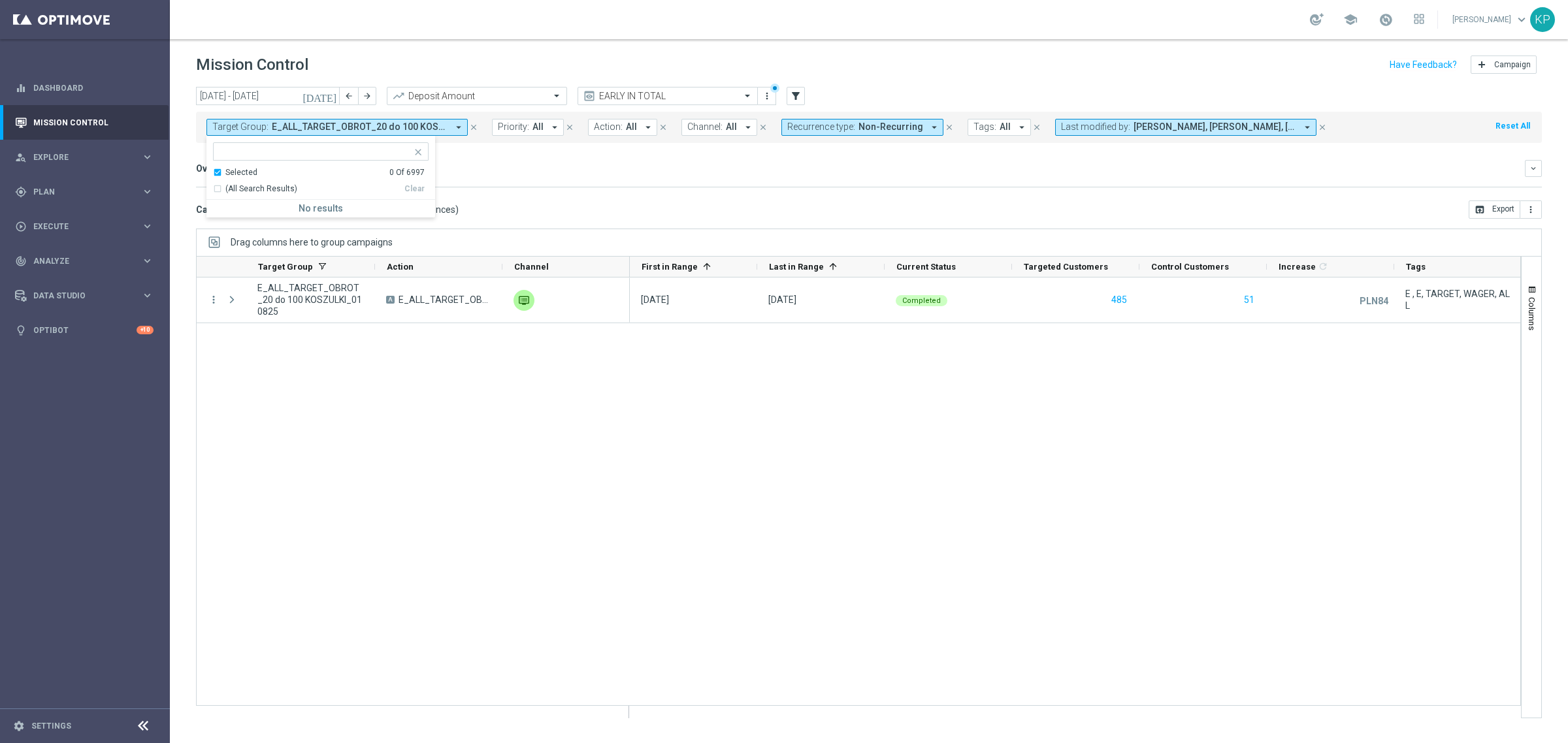
click at [232, 165] on ng-select "Selected 0 Of 6997 (All Search Results) Clear No results" at bounding box center [321, 179] width 228 height 75
click at [229, 171] on div "Selected" at bounding box center [241, 173] width 32 height 11
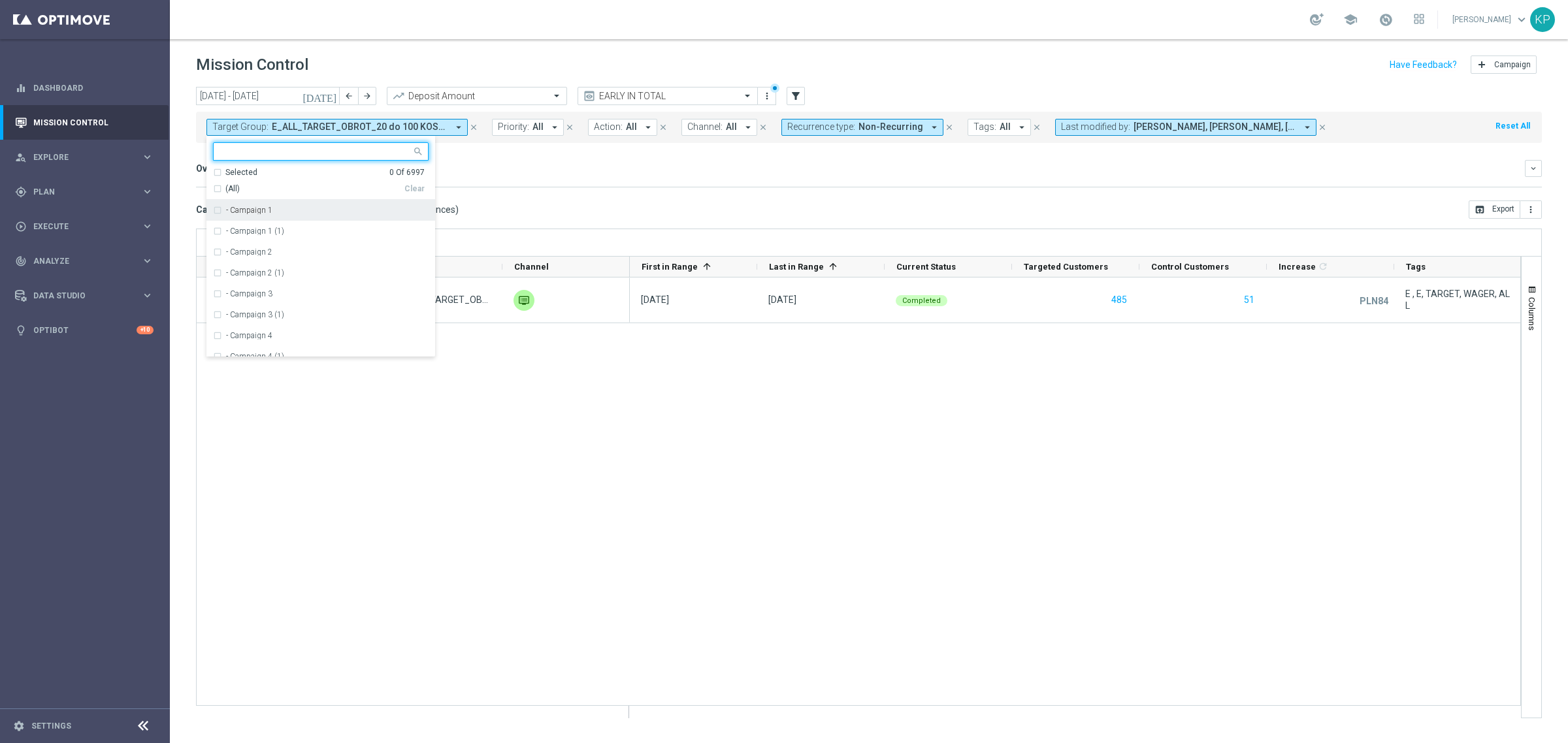
click at [233, 154] on input "text" at bounding box center [316, 152] width 192 height 11
paste input "E_ALL_TARGET_BET_50 WEEKEND ZUZEL_020825"
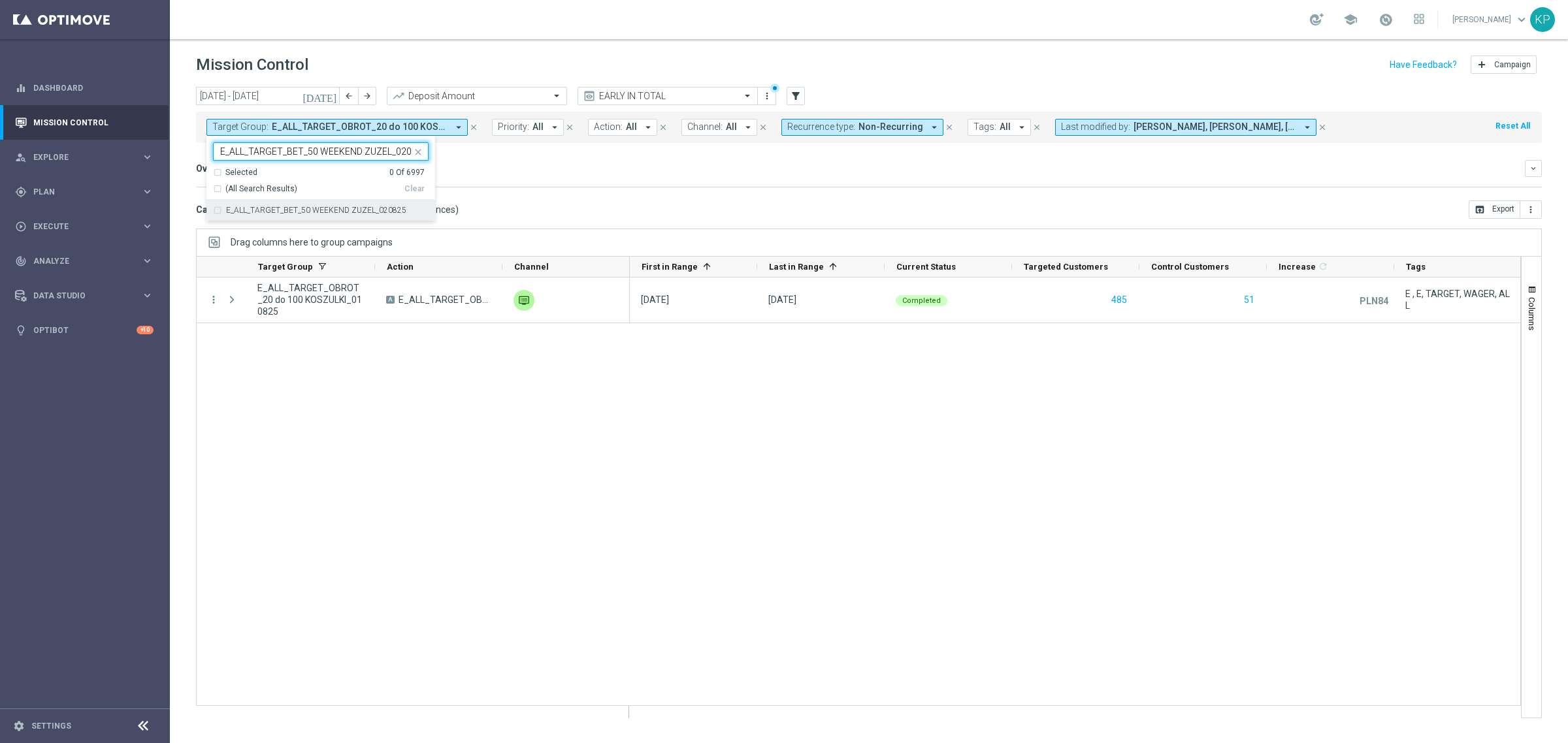
scroll to position [0, 13]
click at [266, 214] on label "E_ALL_TARGET_BET_50 WEEKEND ZUZEL_020825" at bounding box center [316, 211] width 180 height 8
type input "E_ALL_TARGET_BET_50 WEEKEND ZUZEL_020825"
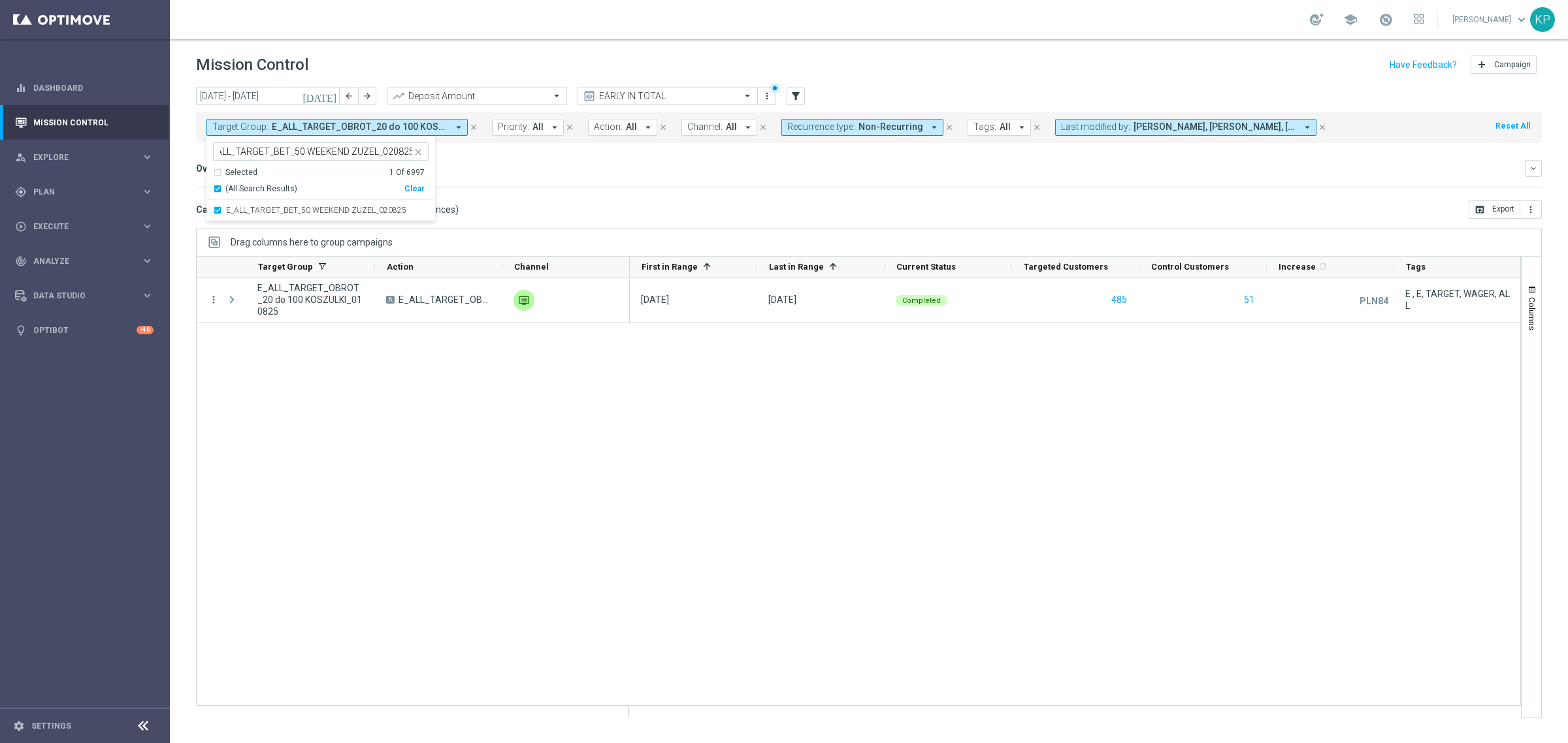
scroll to position [0, 0]
click at [565, 192] on mini-dashboard "Overview: Analysis arrow_drop_down keyboard_arrow_down Increase In Deposit Amou…" at bounding box center [868, 171] width 1346 height 58
click at [332, 95] on icon "[DATE]" at bounding box center [320, 96] width 35 height 12
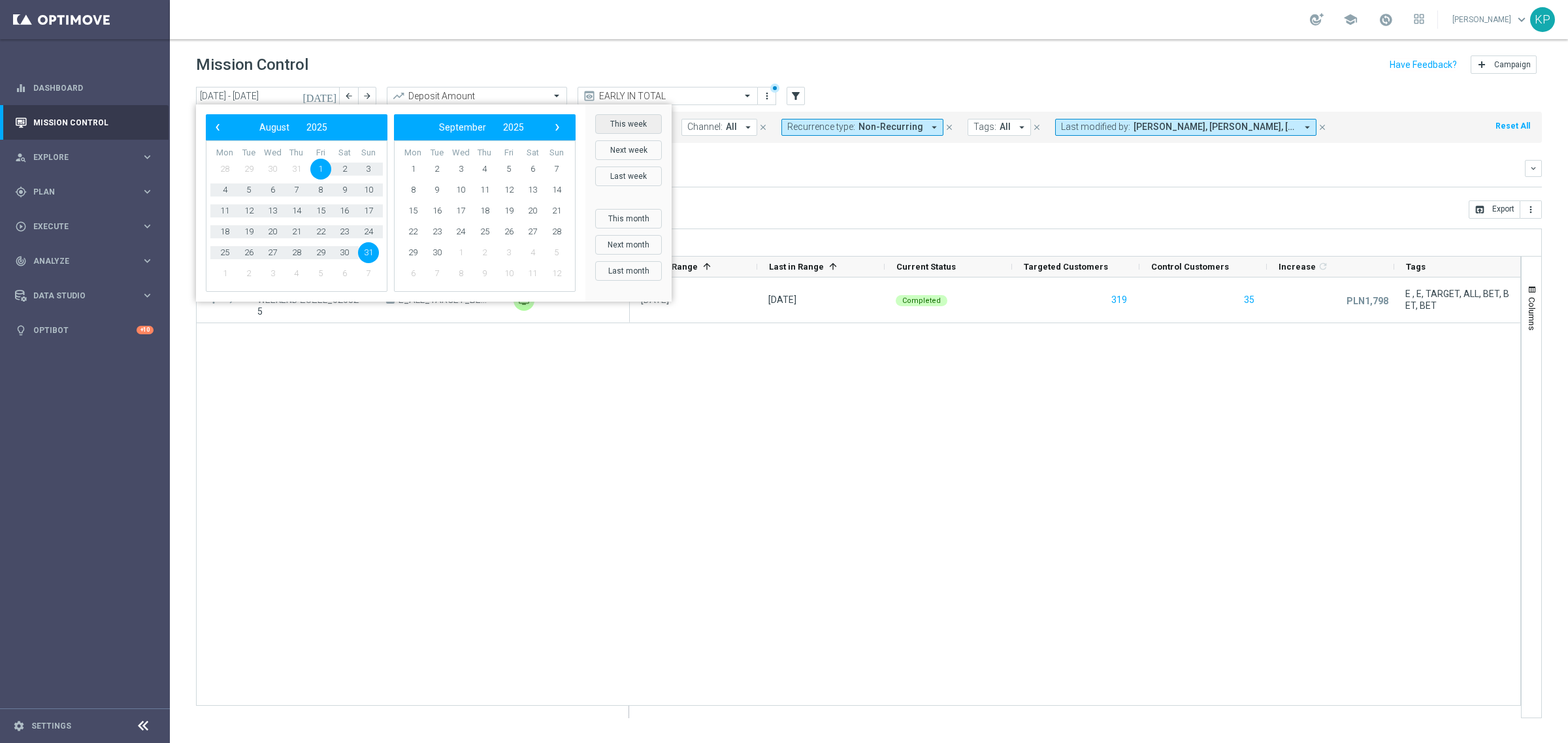
click at [611, 125] on button "This week" at bounding box center [628, 124] width 67 height 20
type input "[DATE] - [DATE]"
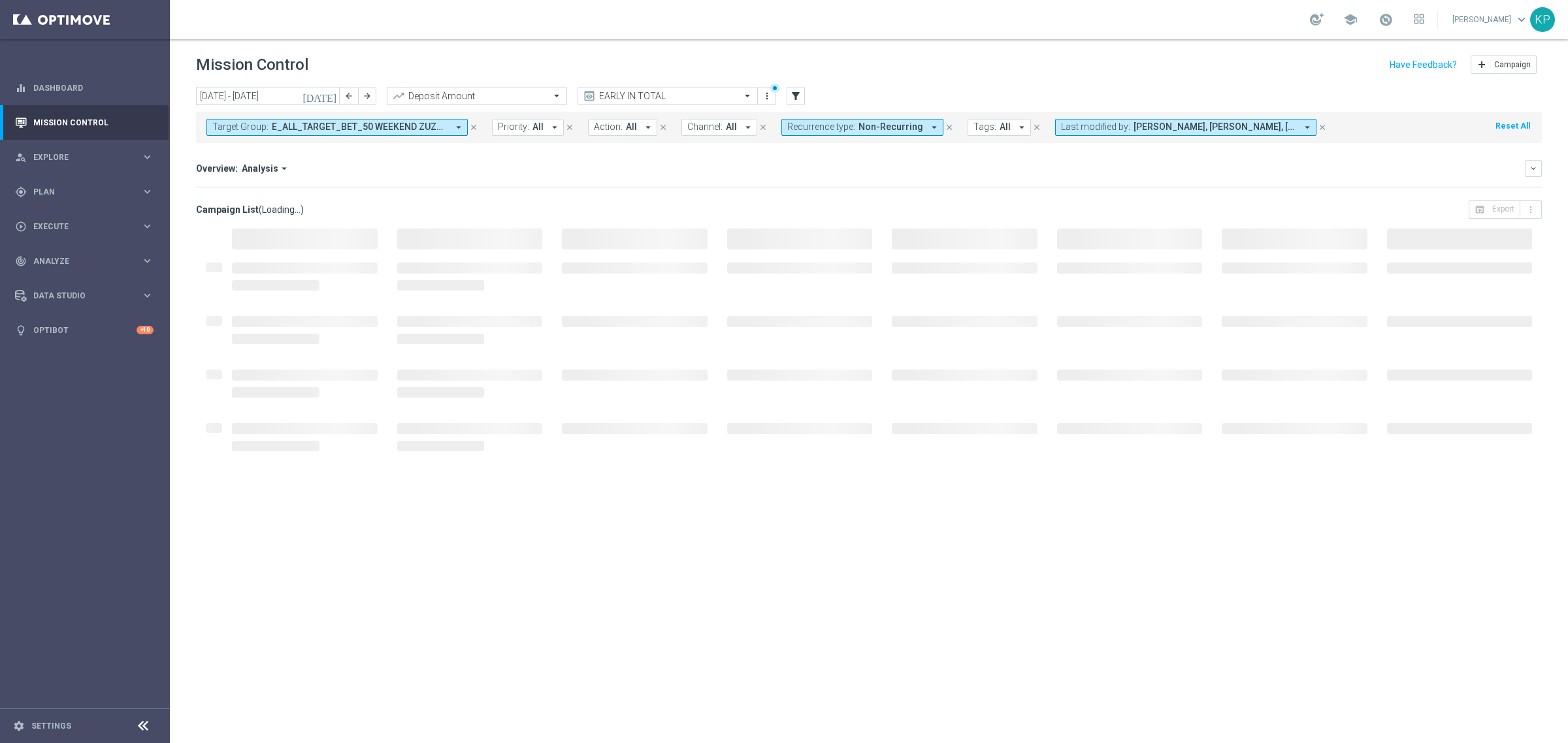
click at [825, 124] on span "Recurrence type:" at bounding box center [821, 127] width 68 height 11
click at [821, 213] on div "Recurring" at bounding box center [834, 220] width 93 height 21
click at [818, 199] on label "Non-Recurring" at bounding box center [825, 200] width 50 height 8
drag, startPoint x: 635, startPoint y: 168, endPoint x: 494, endPoint y: 142, distance: 143.4
click at [626, 167] on div "Overview: Analysis arrow_drop_down" at bounding box center [860, 168] width 1329 height 12
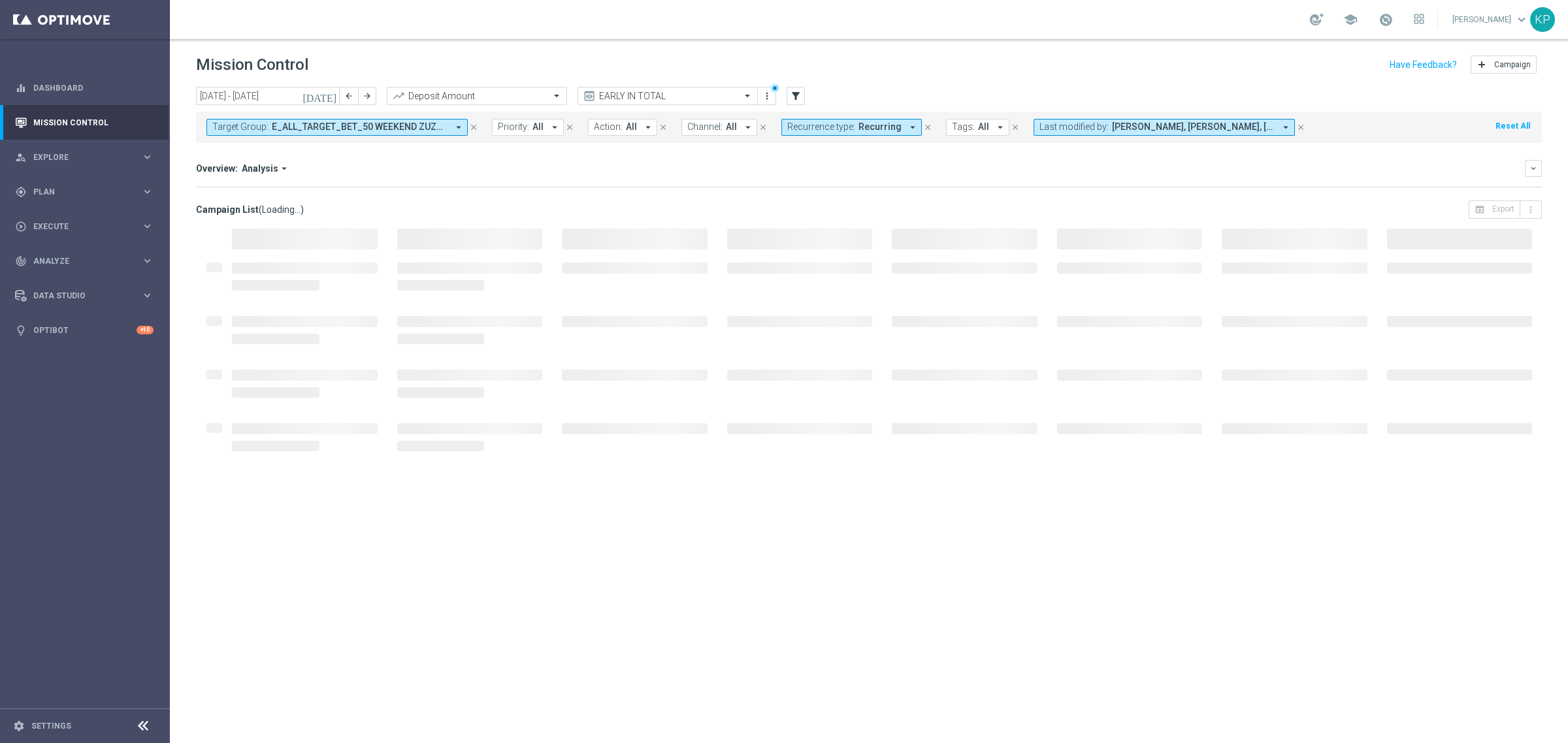
click at [423, 128] on span "E_ALL_TARGET_BET_50 WEEKEND ZUZEL_020825" at bounding box center [360, 127] width 175 height 11
click at [248, 171] on div "Selected" at bounding box center [241, 173] width 32 height 11
click at [245, 207] on label "E_ALL_TARGET_BET_50 WEEKEND ZUZEL_020825" at bounding box center [316, 211] width 180 height 8
click at [243, 172] on div "Selected" at bounding box center [241, 173] width 32 height 11
click at [253, 151] on input "text" at bounding box center [316, 152] width 192 height 11
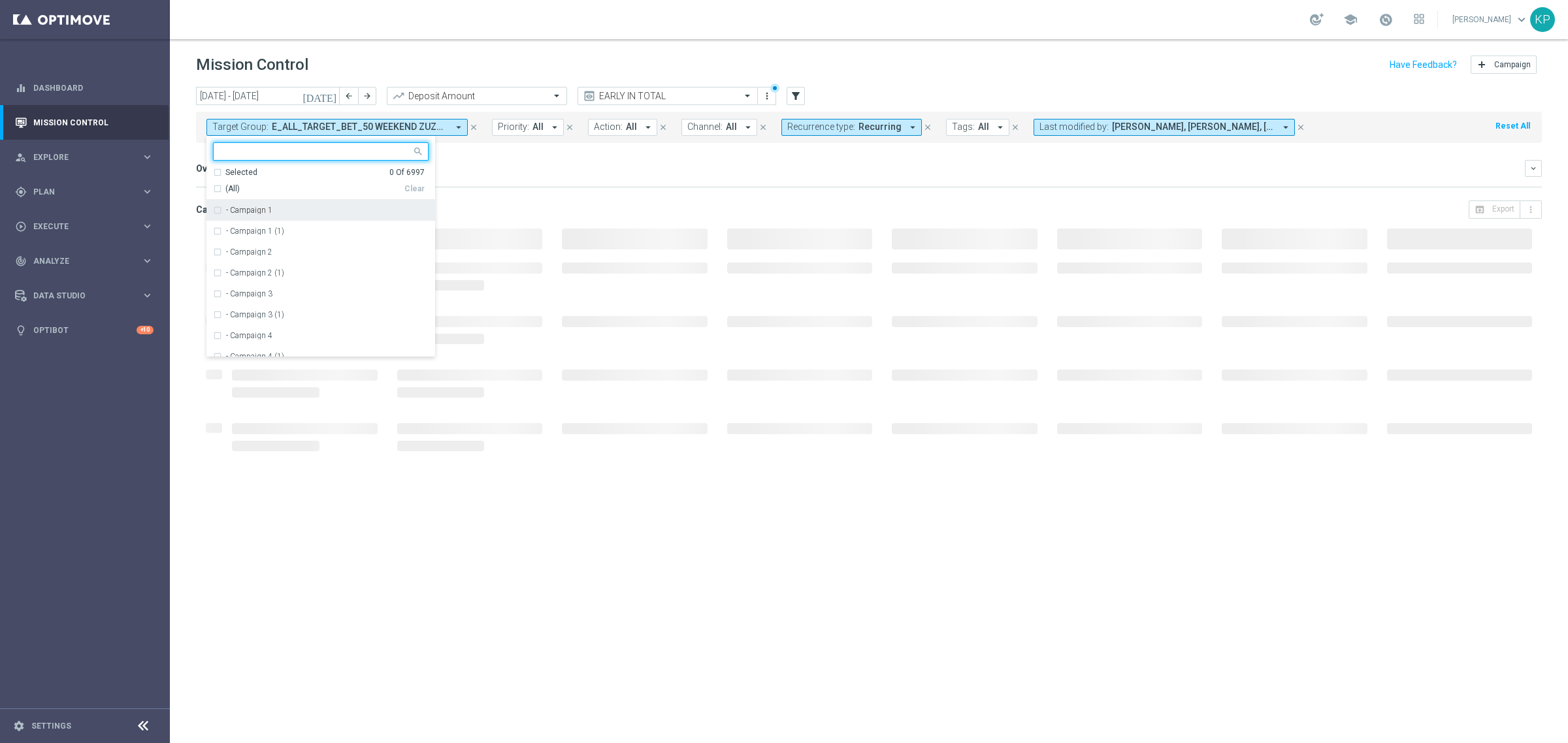
paste input "E_ALL_AUTO_DEPO_GOLD_EVIP_25 do 500 PLN_WEEKLY"
drag, startPoint x: 262, startPoint y: 207, endPoint x: 352, endPoint y: 192, distance: 91.2
click at [261, 208] on label "E_ALL_AUTO_DEPO_GOLD_EVIP_25 do 500 PLN_WEEKLY" at bounding box center [325, 211] width 199 height 8
type input "E_ALL_AUTO_DEPO_GOLD_EVIP_25 do 500 PLN_WEEKLY"
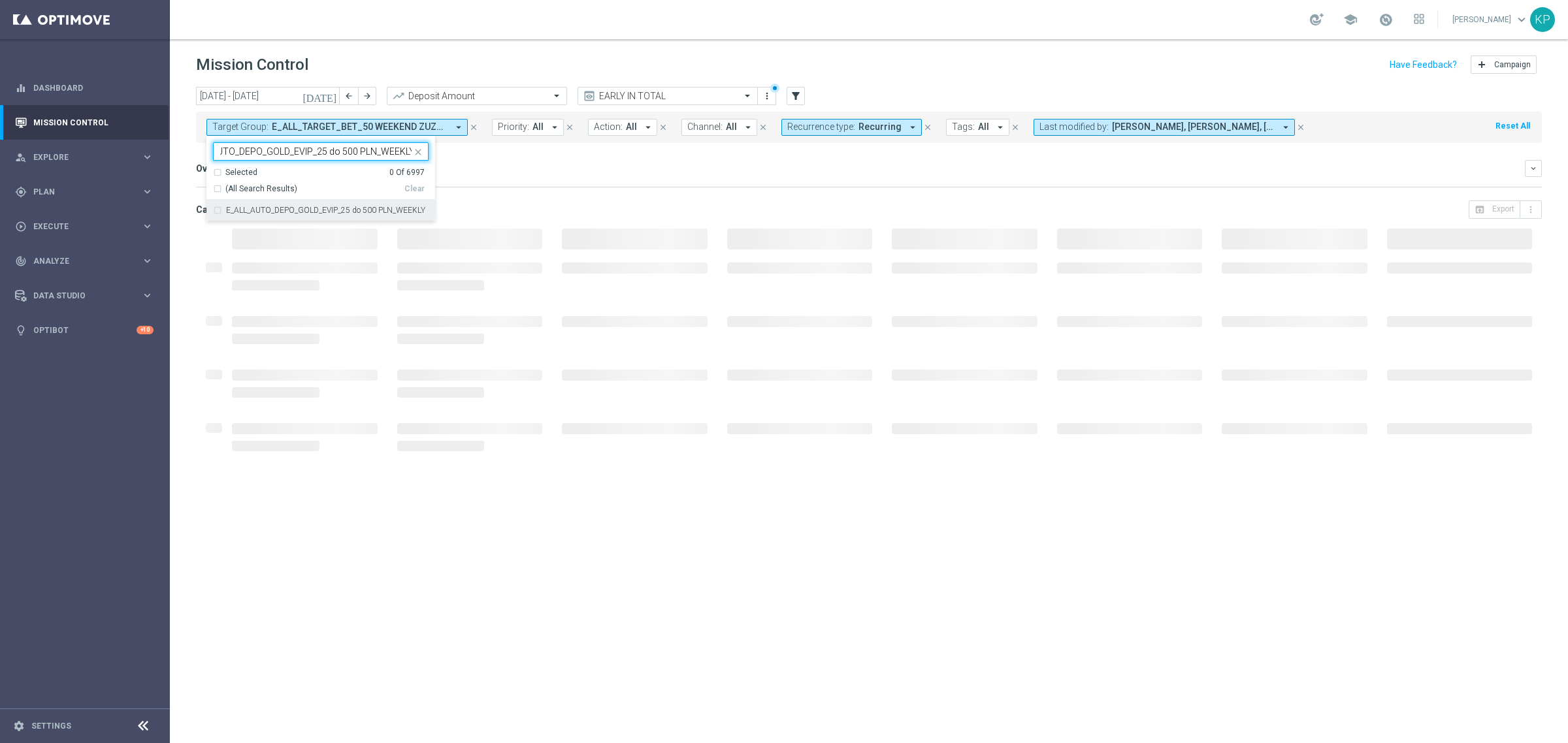
scroll to position [0, 0]
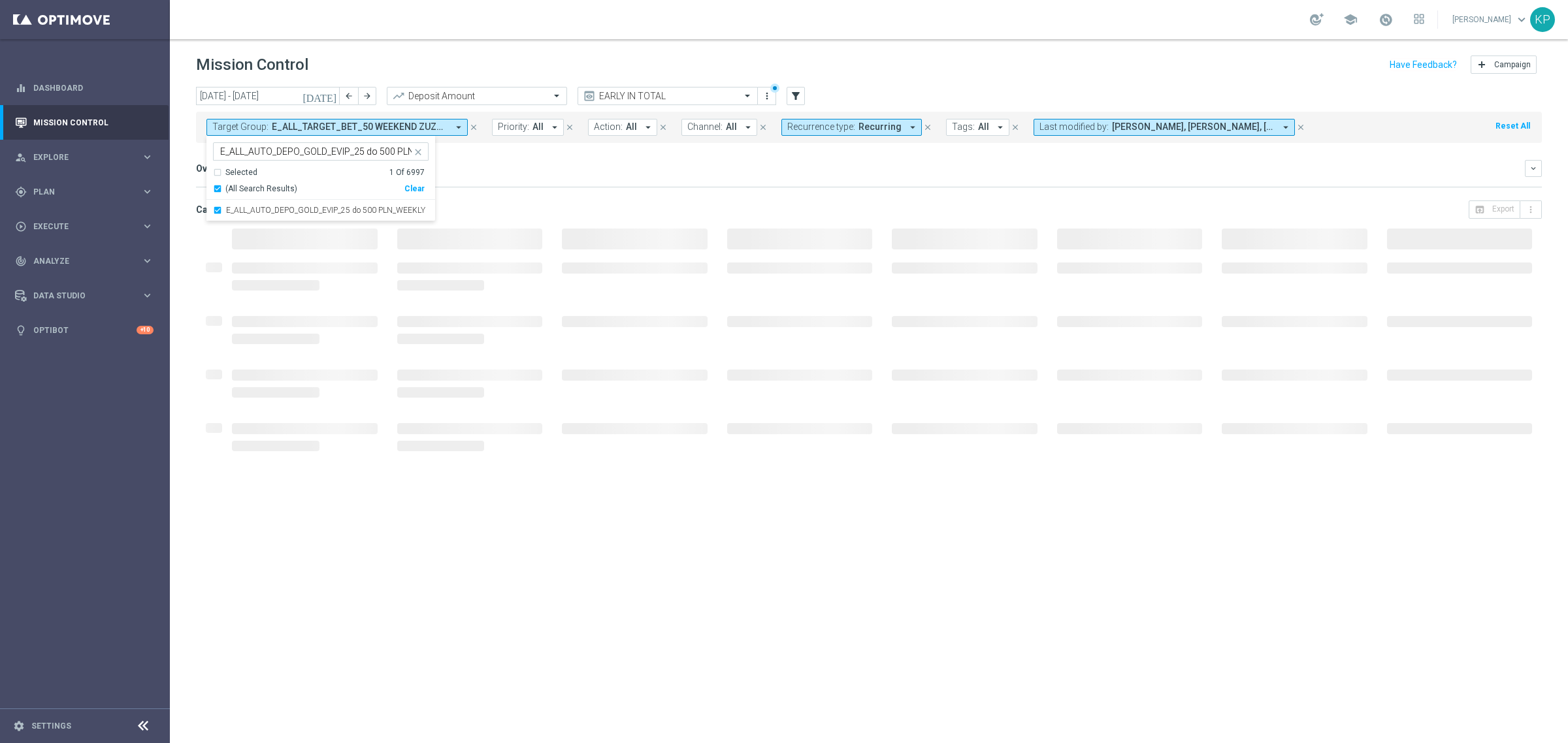
click at [489, 182] on div "Overview: Analysis arrow_drop_down keyboard_arrow_down Increase In Deposit Amou…" at bounding box center [868, 173] width 1346 height 27
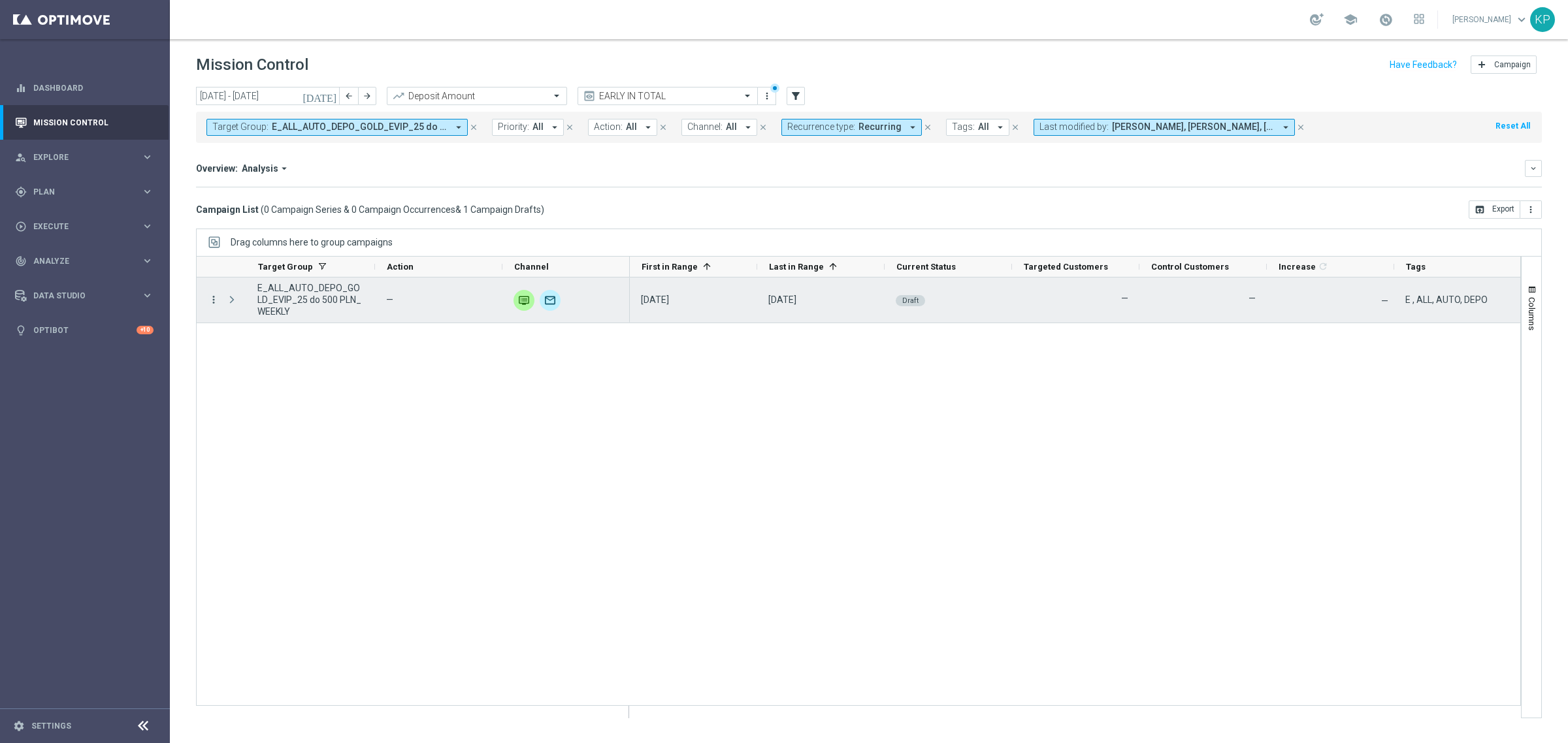
click at [214, 304] on icon "more_vert" at bounding box center [214, 299] width 12 height 12
click at [243, 312] on span "Campaign Details" at bounding box center [272, 309] width 66 height 9
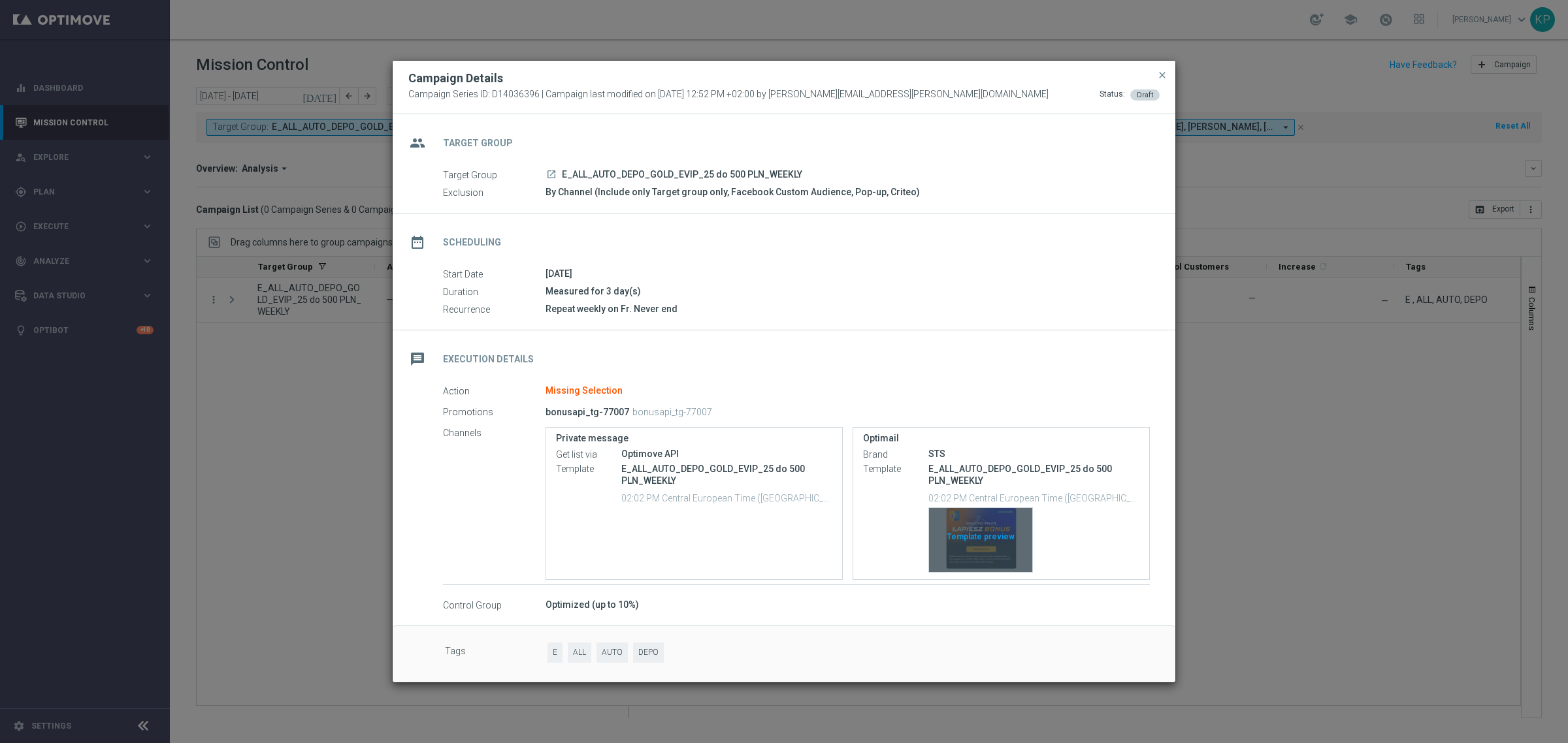
click at [964, 529] on div "Template preview" at bounding box center [981, 540] width 103 height 64
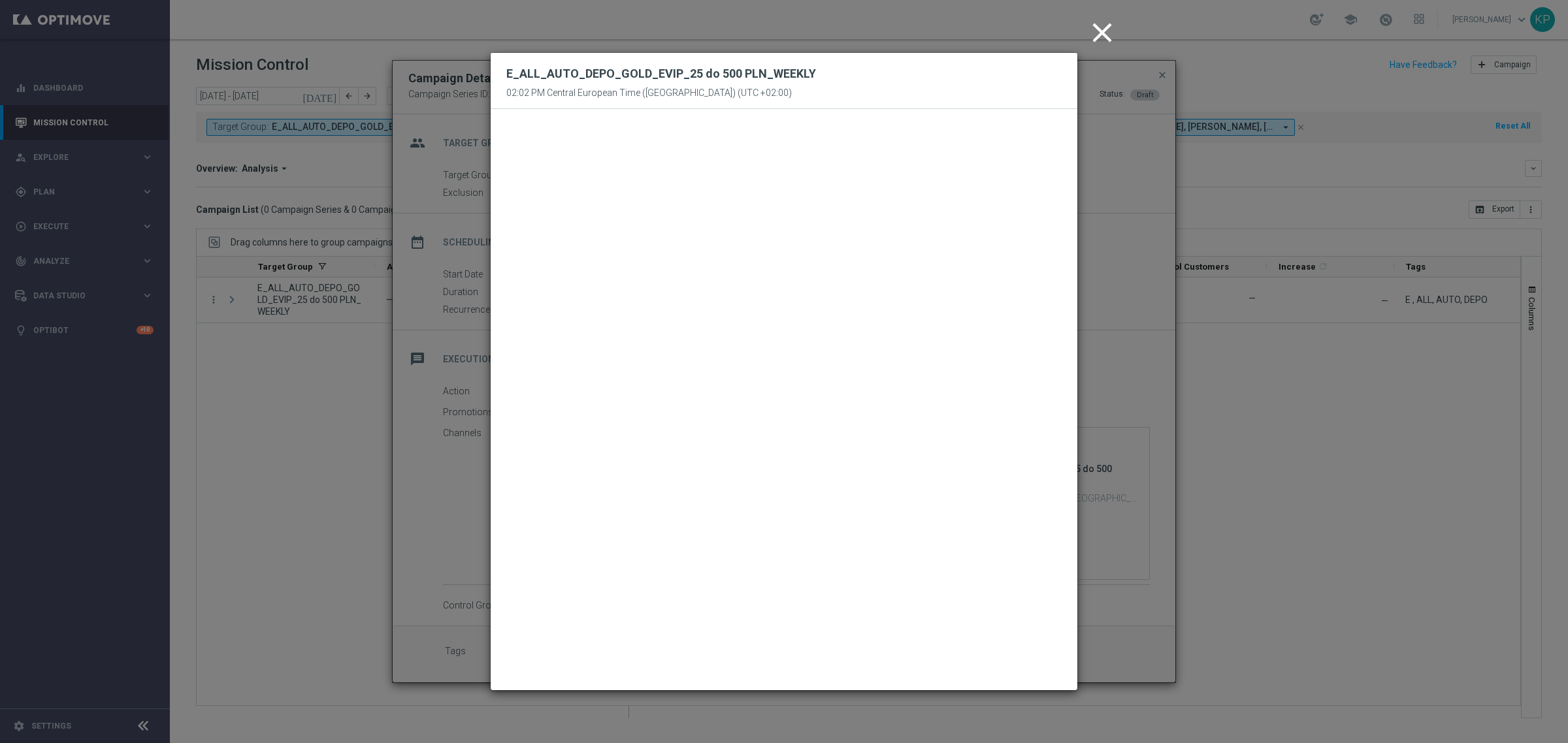
click at [1108, 31] on icon "close" at bounding box center [1102, 33] width 33 height 33
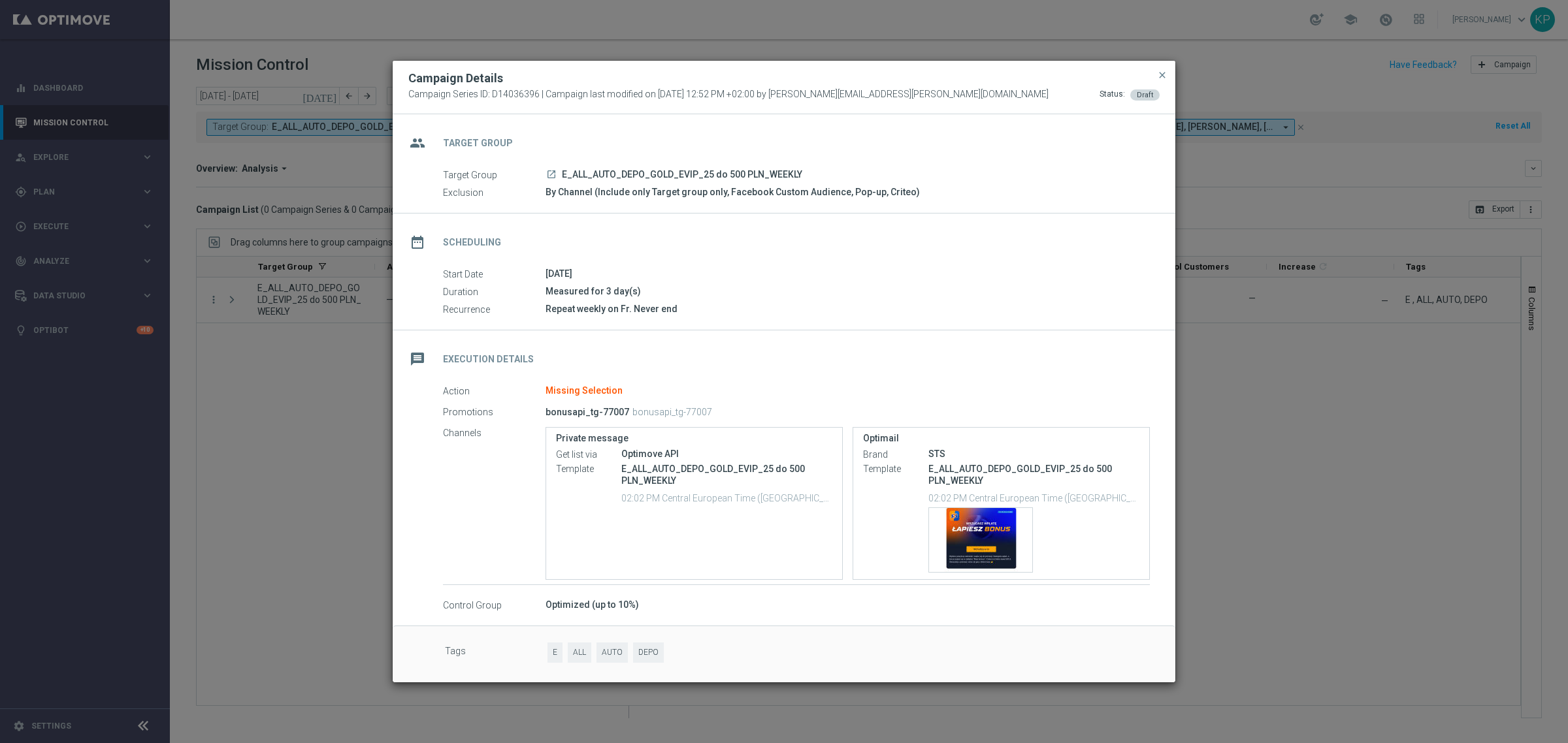
drag, startPoint x: 1155, startPoint y: 70, endPoint x: 1142, endPoint y: 73, distance: 13.3
click at [1156, 70] on button "close" at bounding box center [1162, 75] width 13 height 16
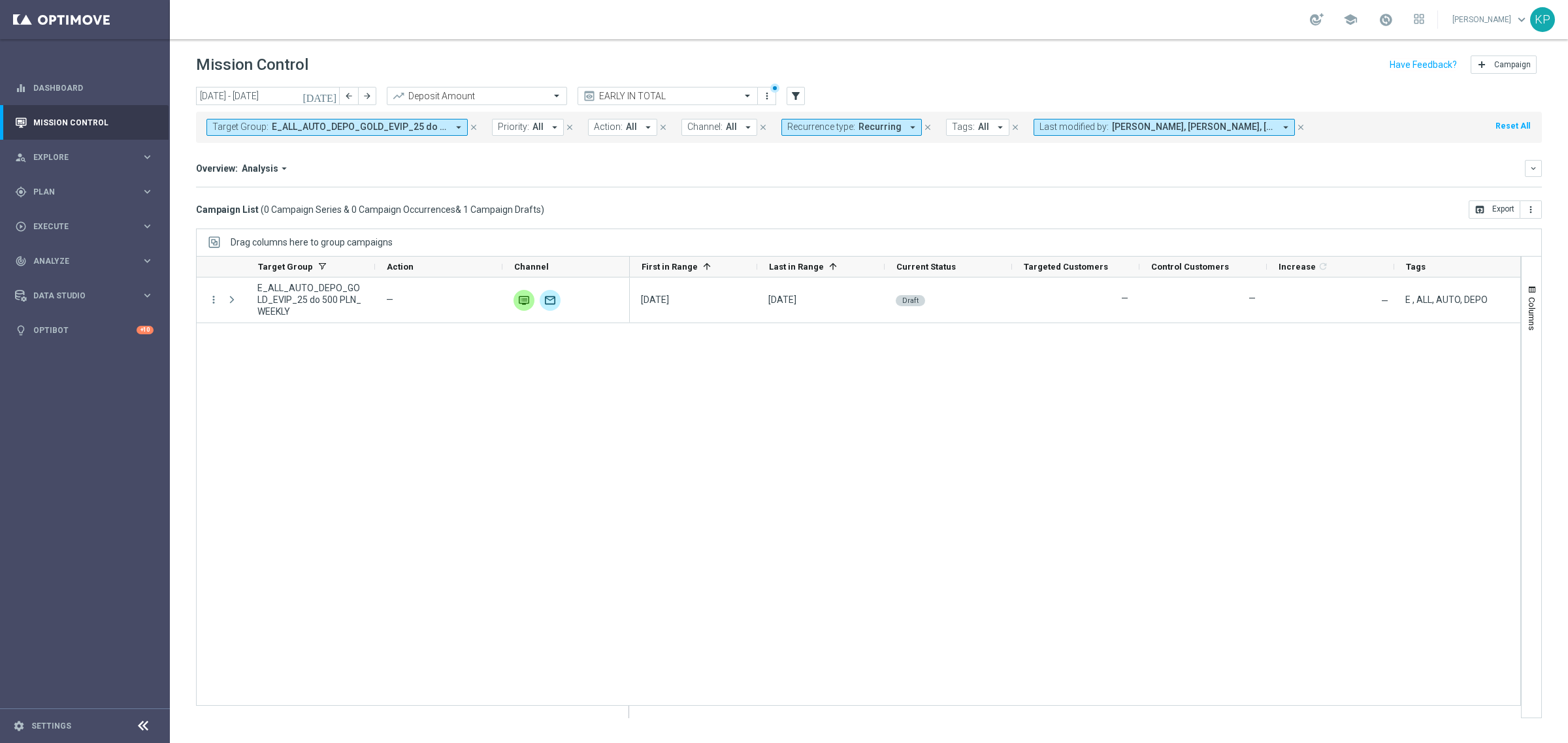
click at [397, 129] on span "E_ALL_AUTO_DEPO_GOLD_EVIP_25 do 500 PLN_WEEKLY" at bounding box center [360, 127] width 175 height 11
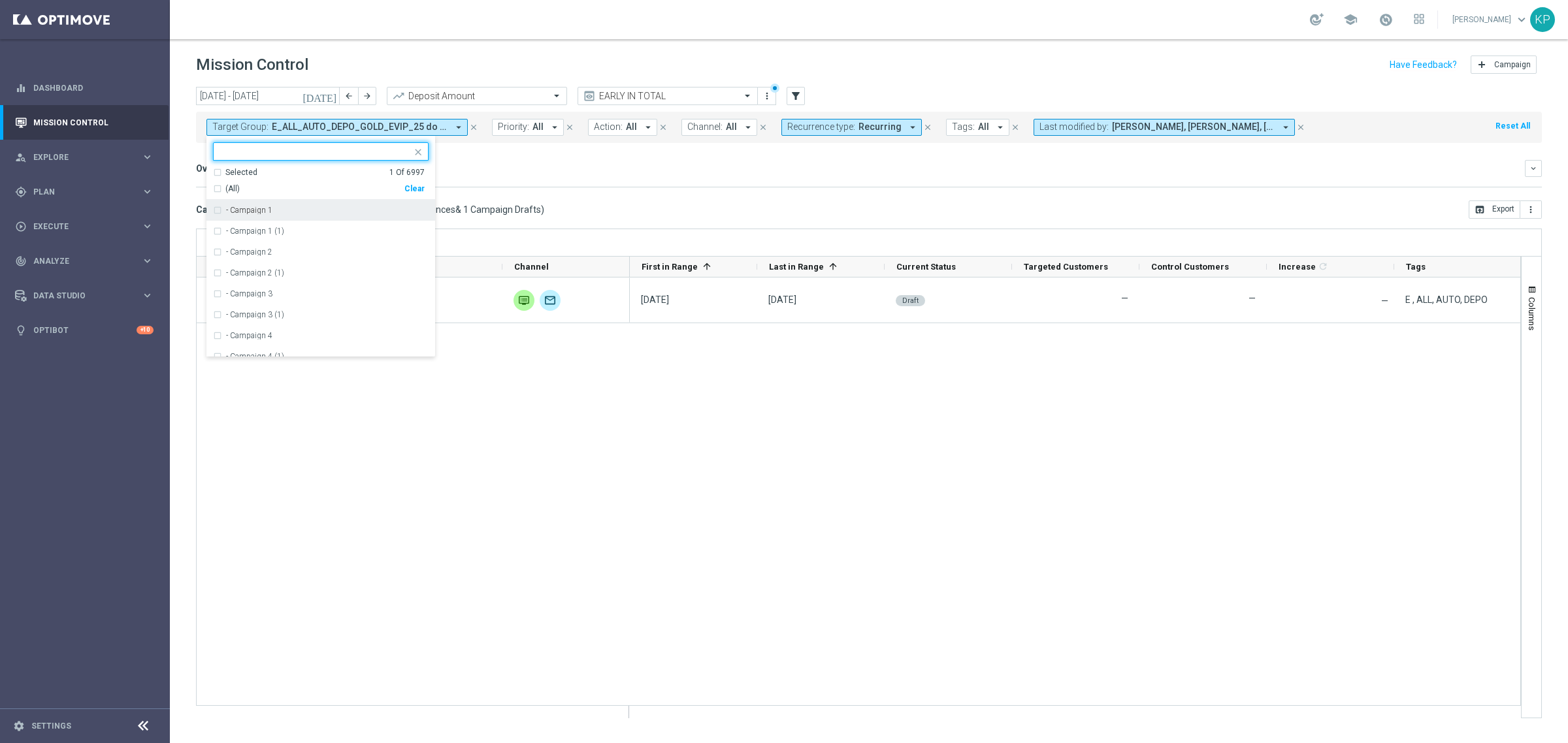
click at [224, 175] on div "Selected 1 Of 6997" at bounding box center [318, 173] width 211 height 11
click at [226, 205] on div "E_ALL_AUTO_DEPO_GOLD_EVIP_25 do 500 PLN_WEEKLY" at bounding box center [320, 210] width 216 height 21
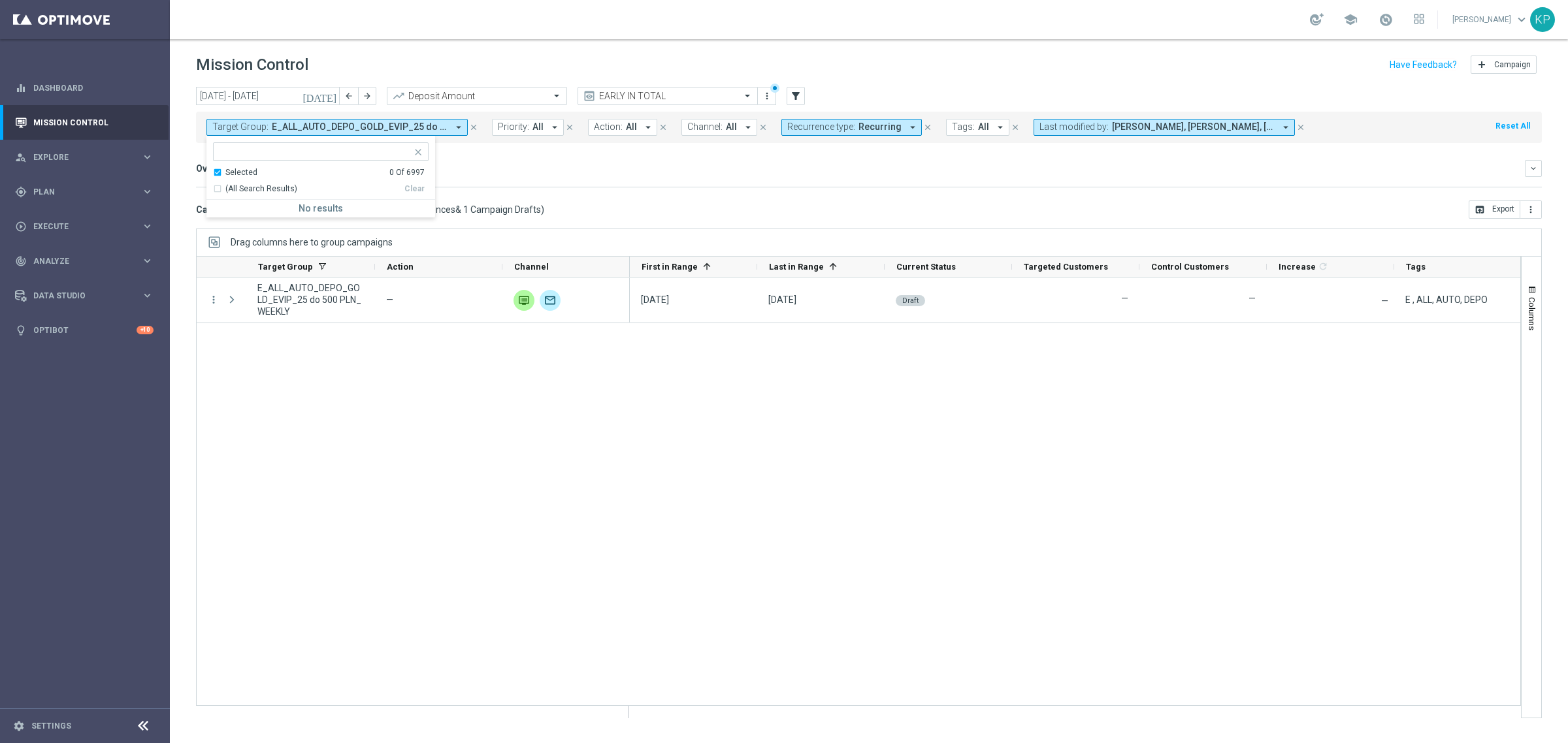
click at [225, 176] on div "Selected" at bounding box center [241, 173] width 32 height 11
click at [233, 155] on input "text" at bounding box center [316, 152] width 192 height 11
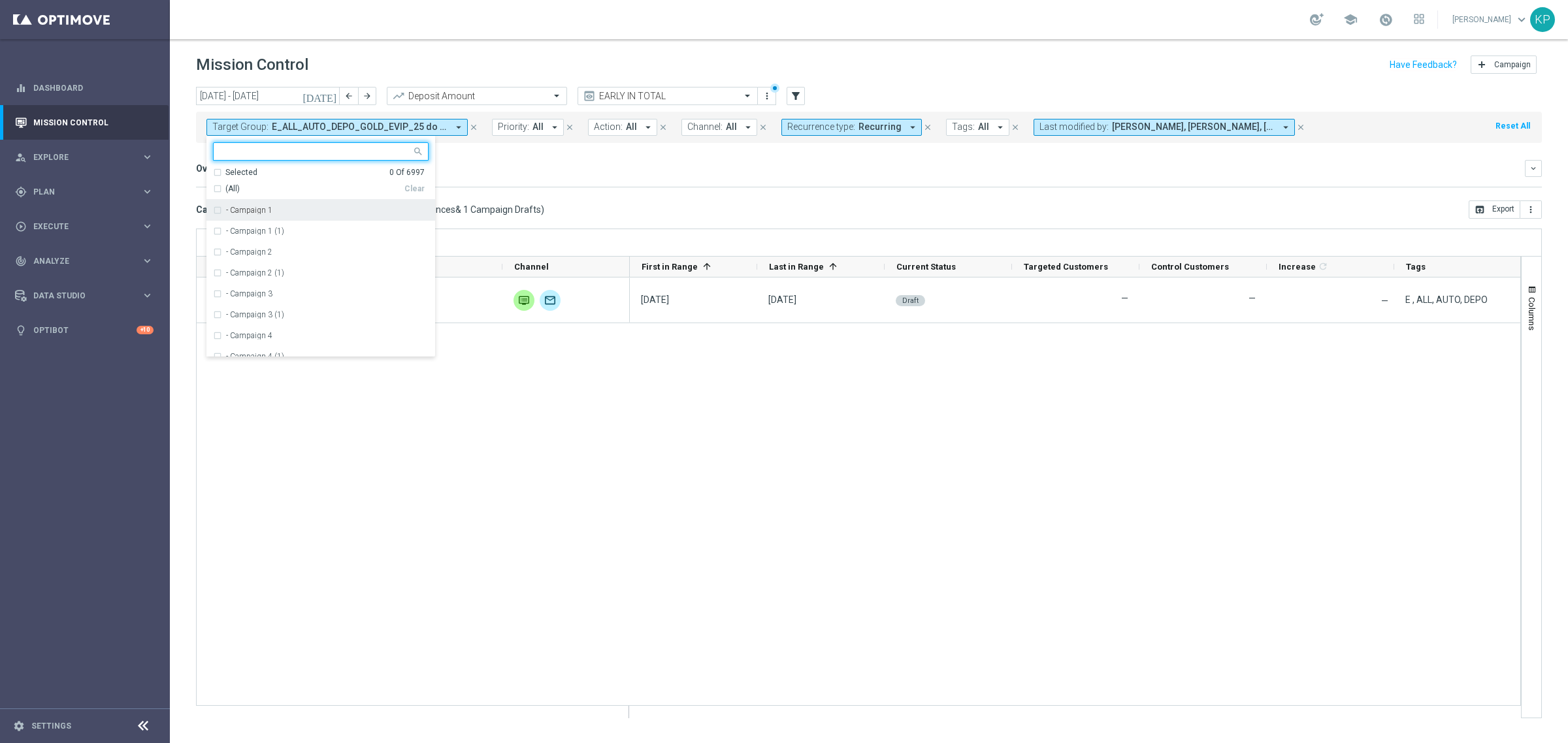
paste input "E_ALL_AUTO_DEPO_SILVER_EVIP_25 do 500 PLN_WEEKLY"
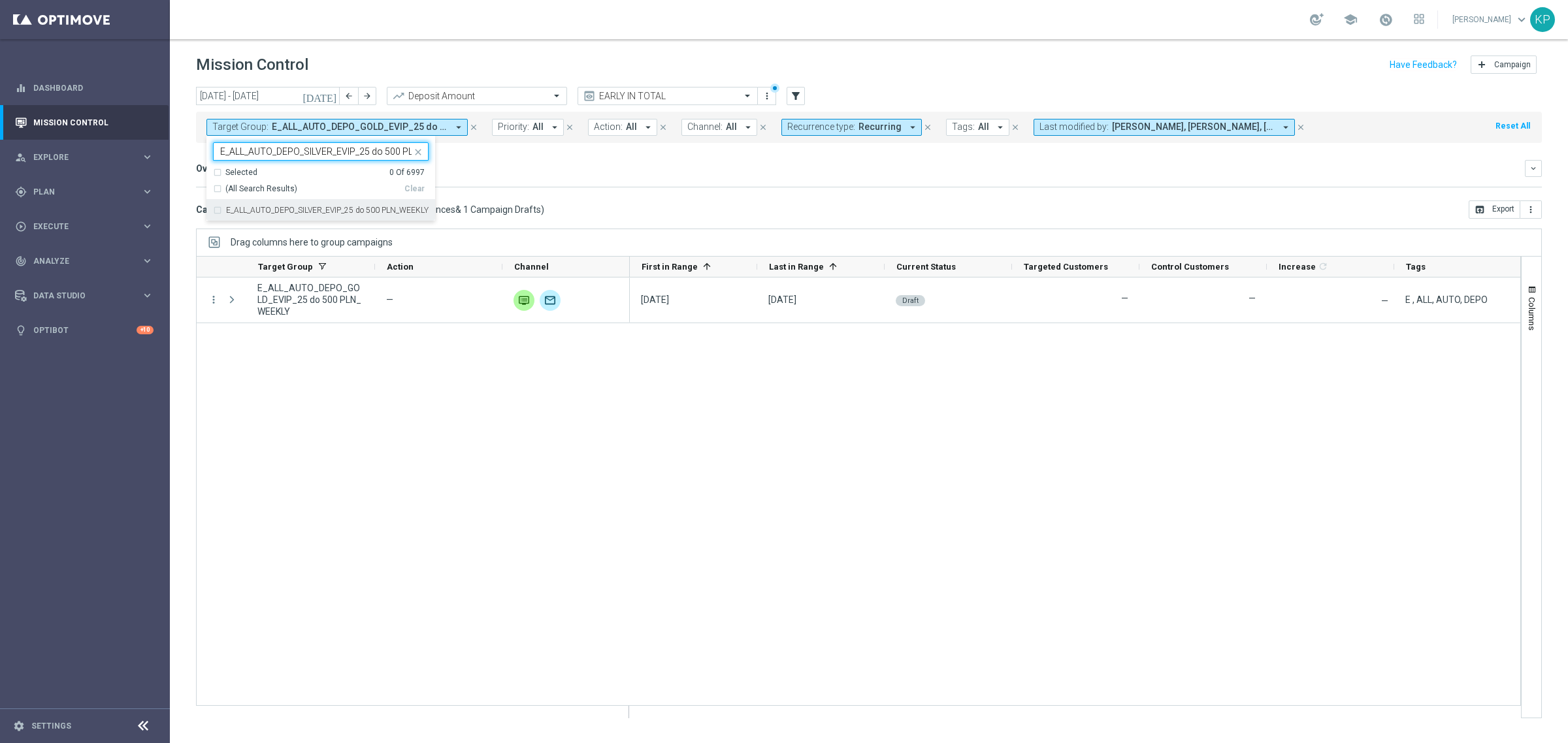
scroll to position [0, 43]
click at [249, 208] on label "E_ALL_AUTO_DEPO_SILVER_EVIP_25 do 500 PLN_WEEKLY" at bounding box center [327, 211] width 203 height 8
type input "E_ALL_AUTO_DEPO_SILVER_EVIP_25 do 500 PLN_WEEKLY"
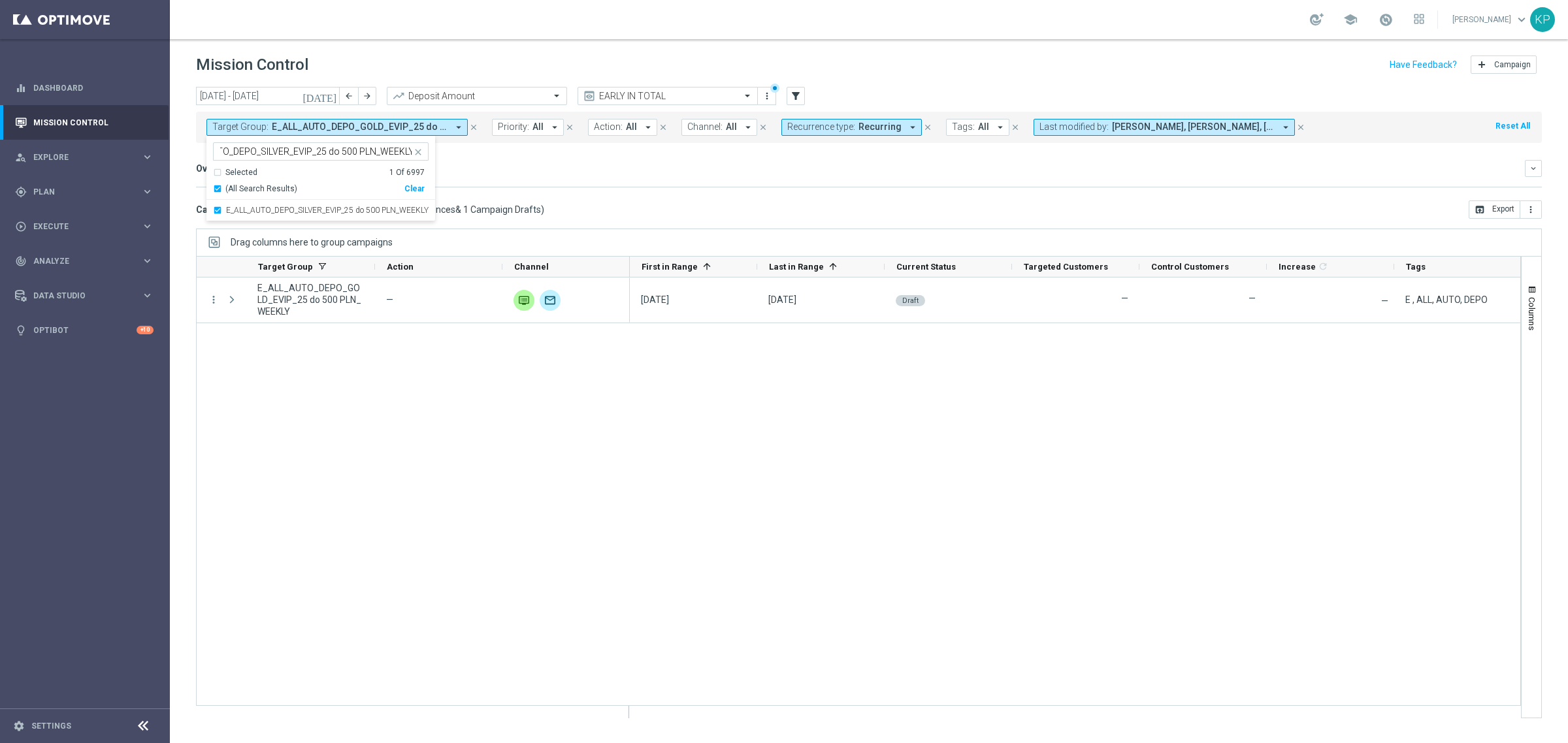
scroll to position [0, 0]
drag, startPoint x: 560, startPoint y: 187, endPoint x: 442, endPoint y: 230, distance: 125.6
click at [560, 187] on div "Increase In Deposit Amount refresh -- Credible -- Per Customer -- Not Credible …" at bounding box center [868, 187] width 1346 height 1
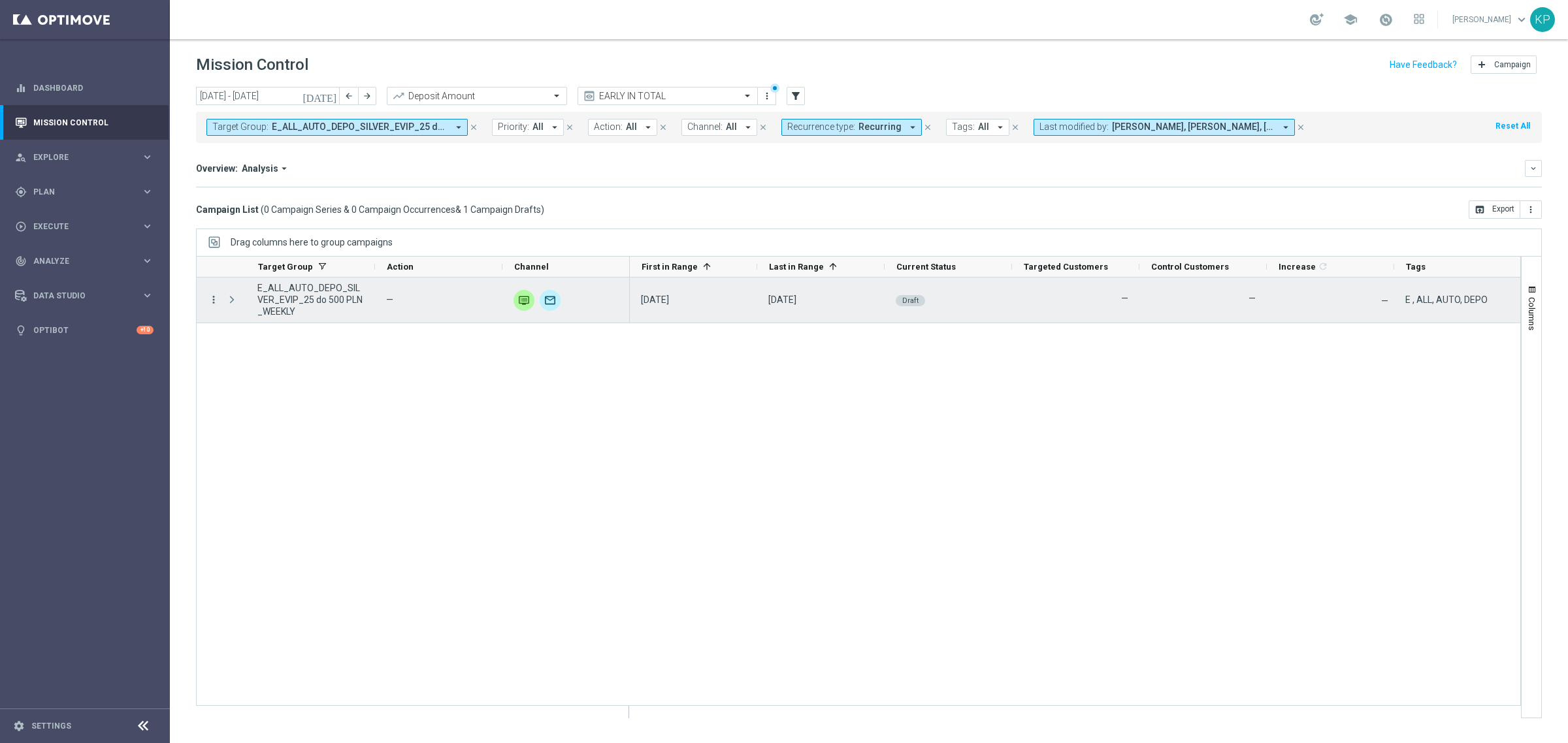
click at [213, 300] on icon "more_vert" at bounding box center [214, 299] width 12 height 12
click at [252, 311] on span "Campaign Details" at bounding box center [272, 309] width 66 height 9
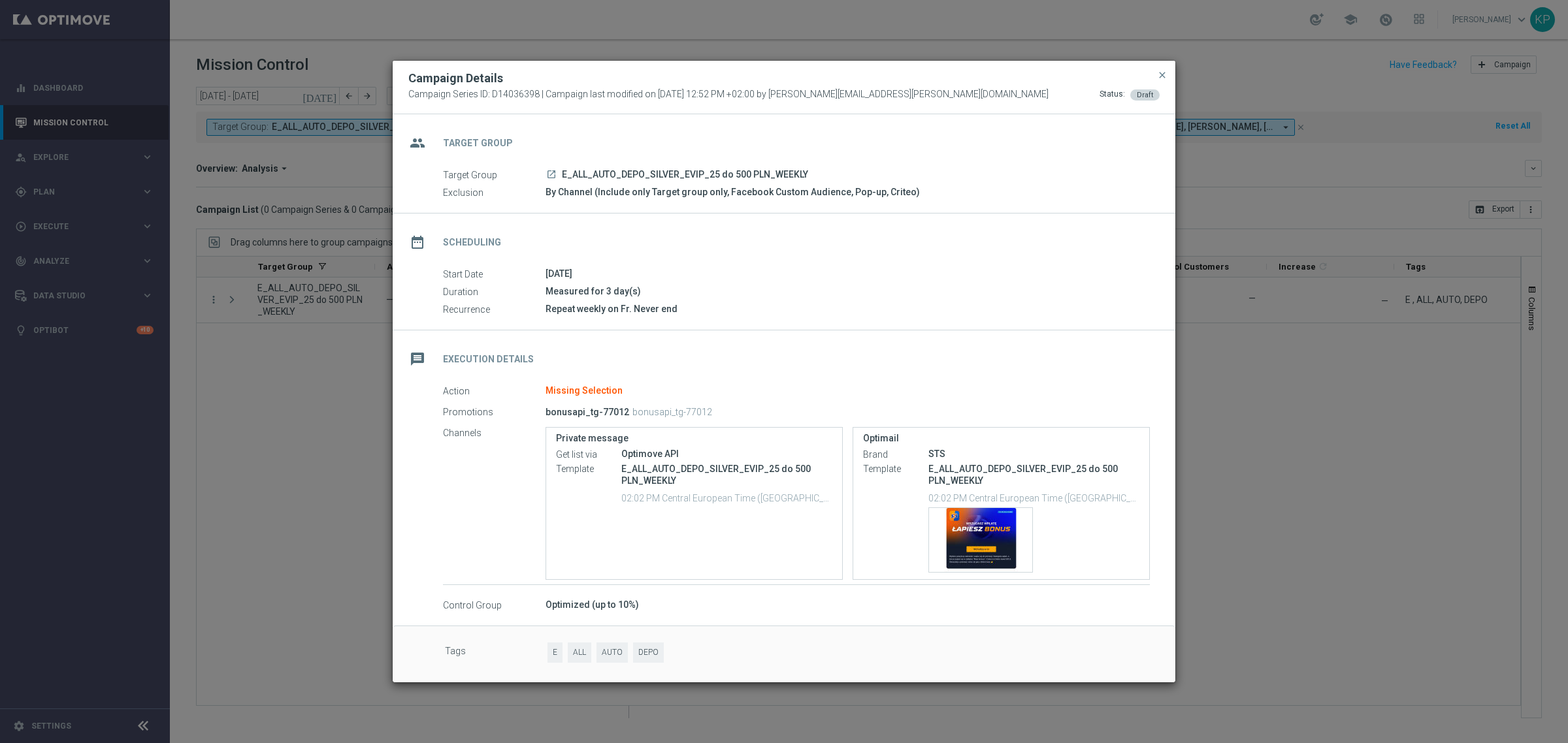
click at [717, 415] on div "bonusapi_tg-77012 bonusapi_tg-77012" at bounding box center [796, 412] width 502 height 18
click at [972, 530] on div "Template preview" at bounding box center [981, 540] width 103 height 64
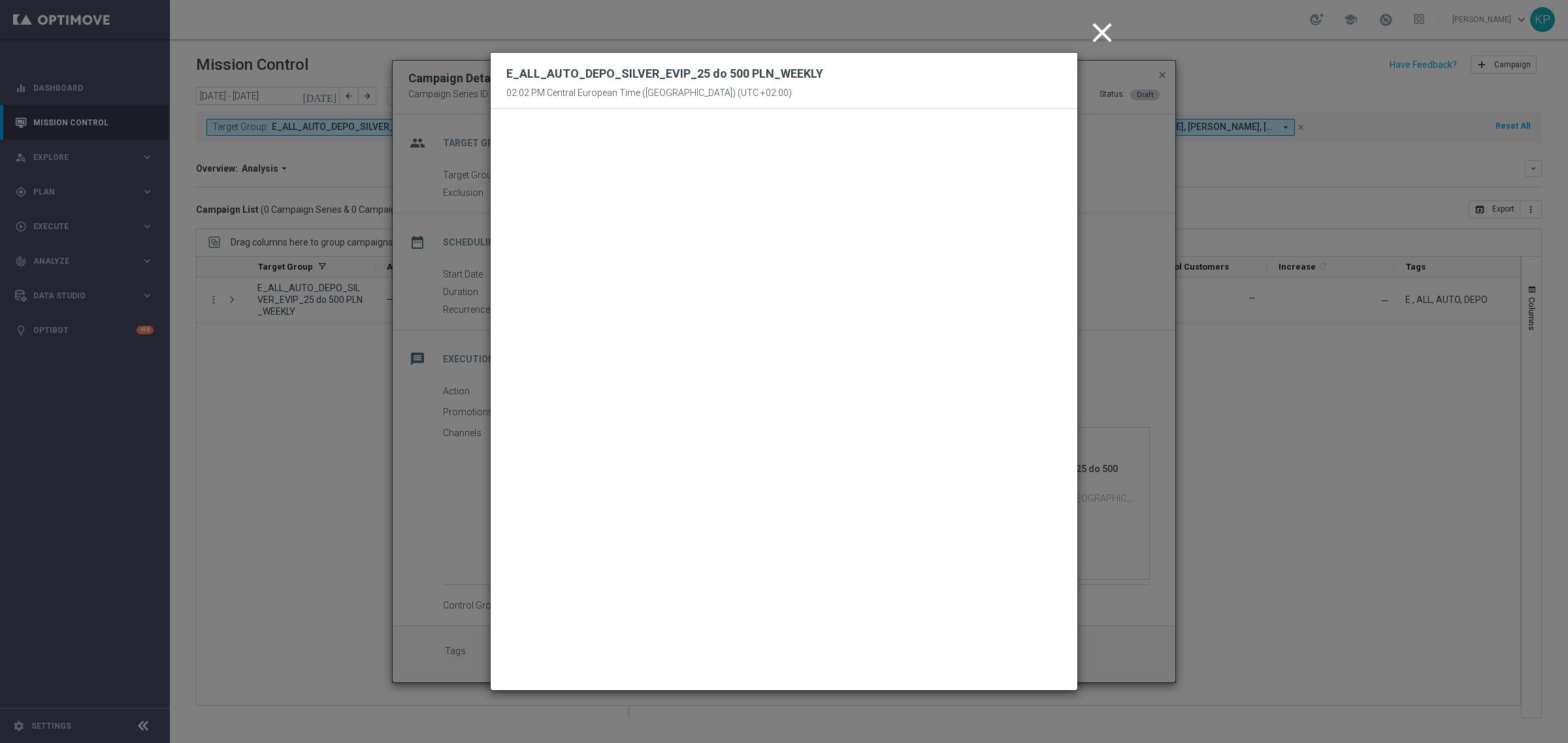
click at [1100, 25] on icon "close" at bounding box center [1102, 33] width 33 height 33
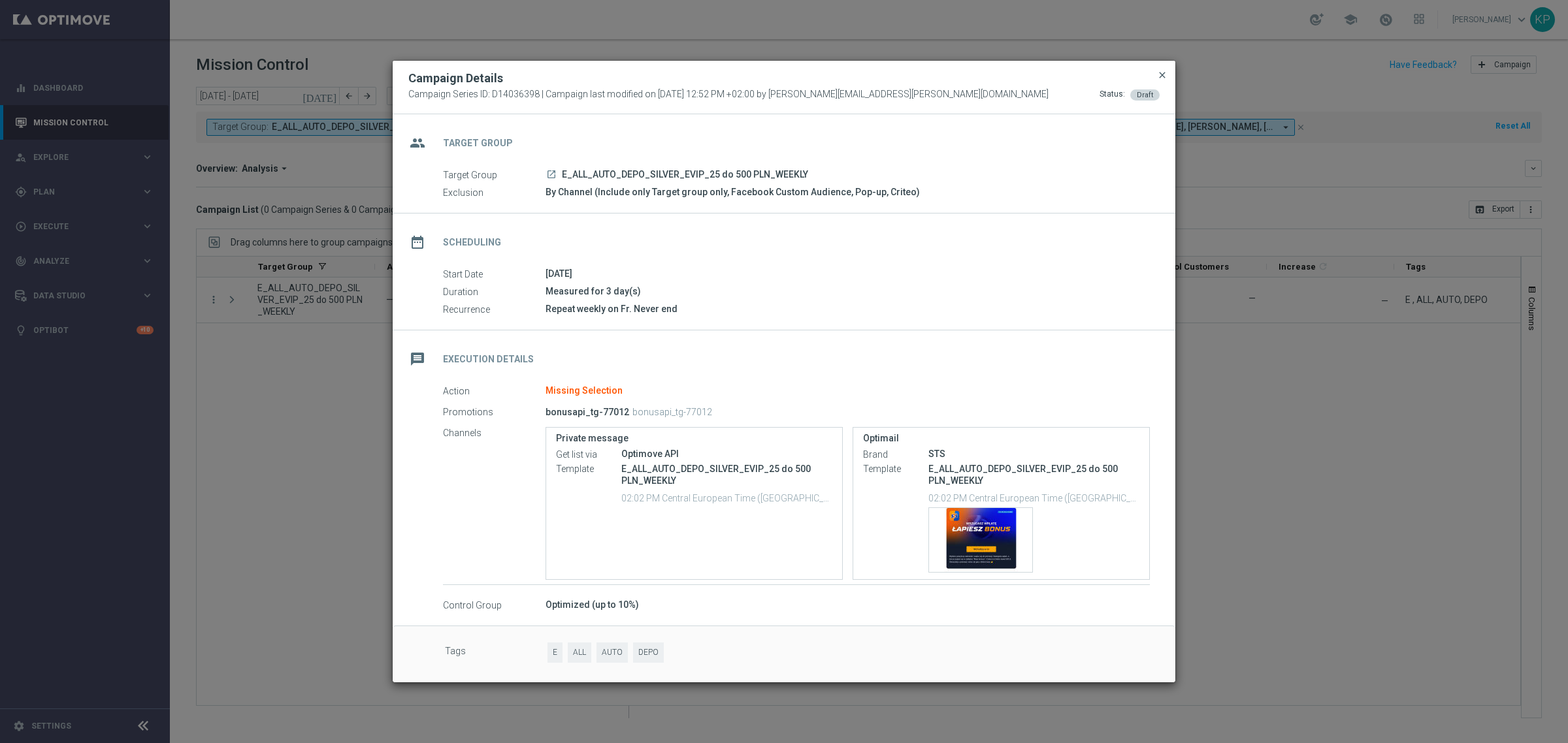
click at [1165, 70] on span "close" at bounding box center [1162, 75] width 10 height 10
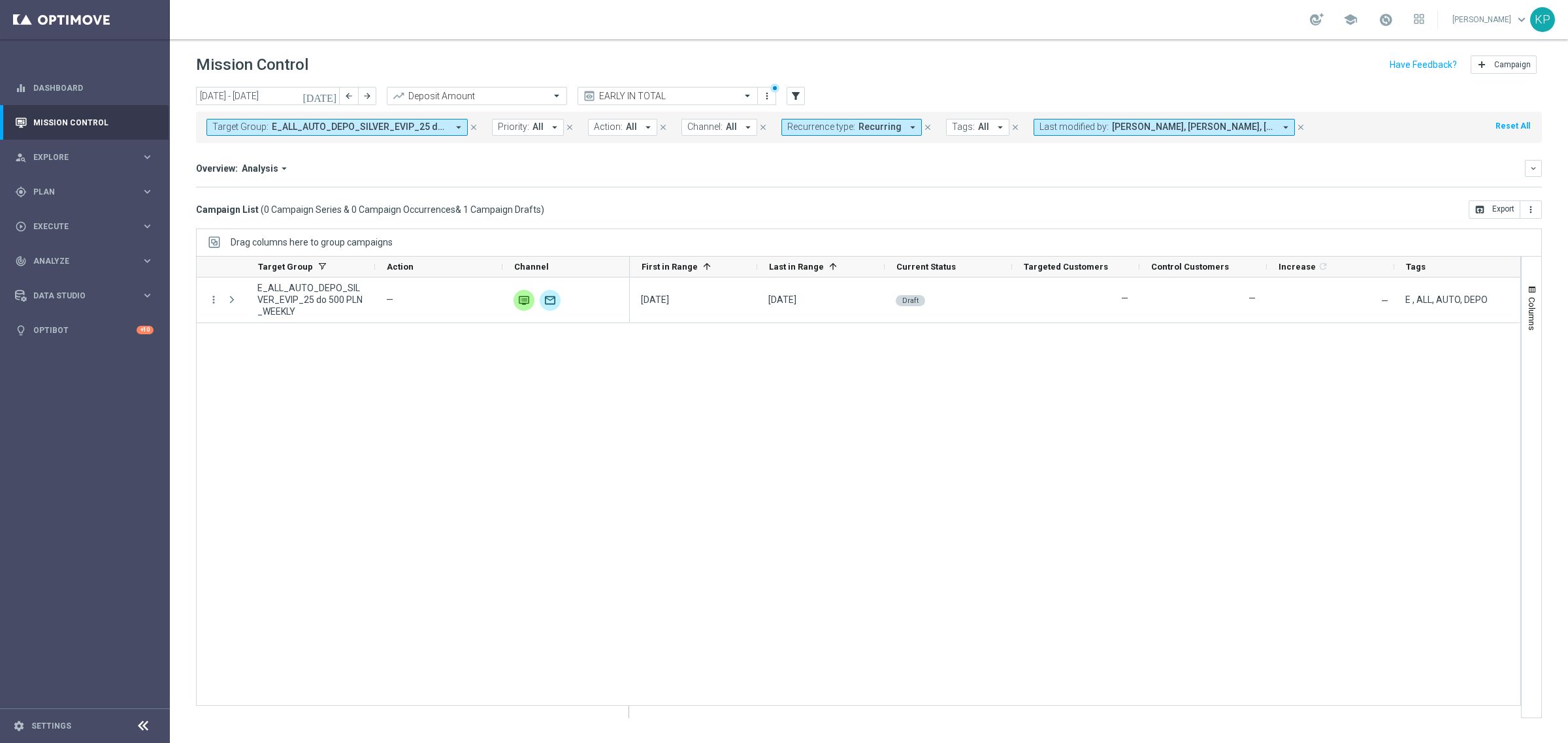
click at [1037, 172] on div "Overview: Analysis arrow_drop_down" at bounding box center [860, 168] width 1329 height 12
drag, startPoint x: 635, startPoint y: 213, endPoint x: 655, endPoint y: 161, distance: 55.7
click at [635, 213] on div "Campaign List ( 0 Campaign Series & 0 Campaign Occurrences & 1 Campaign Drafts …" at bounding box center [868, 209] width 1346 height 18
click at [368, 125] on span "E_ALL_AUTO_DEPO_SILVER_EVIP_25 do 500 PLN_WEEKLY" at bounding box center [360, 127] width 175 height 11
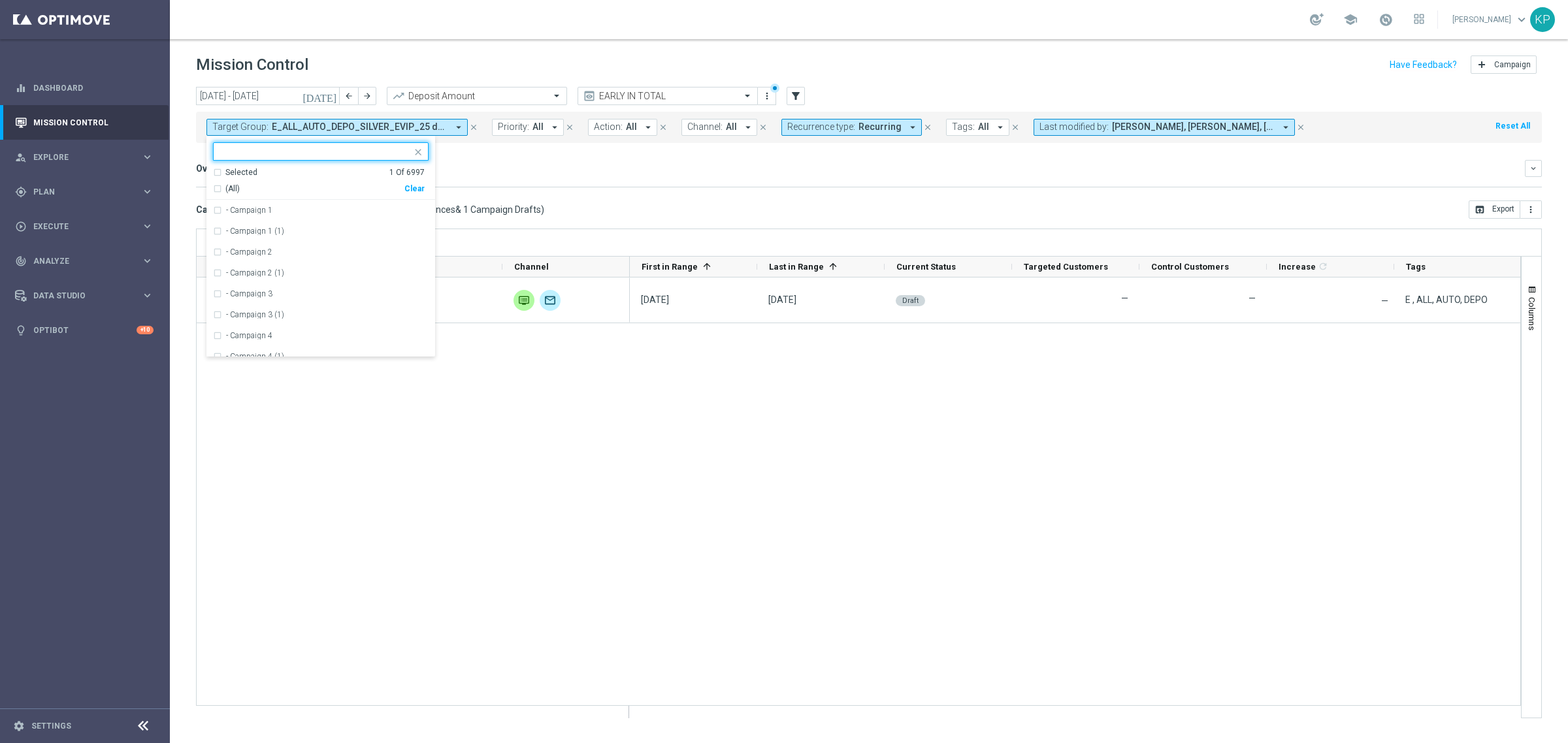
click at [239, 173] on div "Selected" at bounding box center [241, 173] width 32 height 11
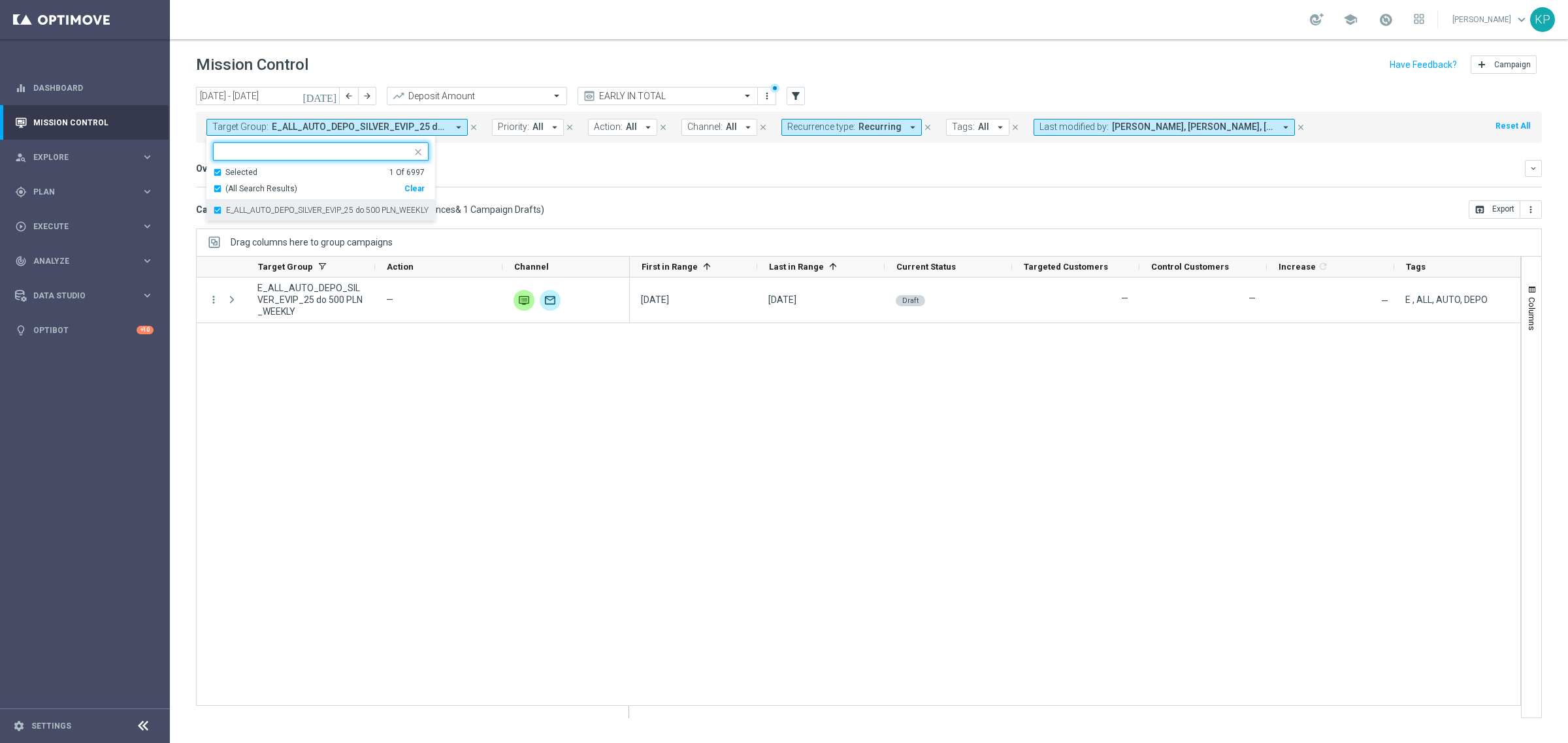
click at [236, 205] on div "E_ALL_AUTO_DEPO_SILVER_EVIP_25 do 500 PLN_WEEKLY" at bounding box center [320, 210] width 216 height 21
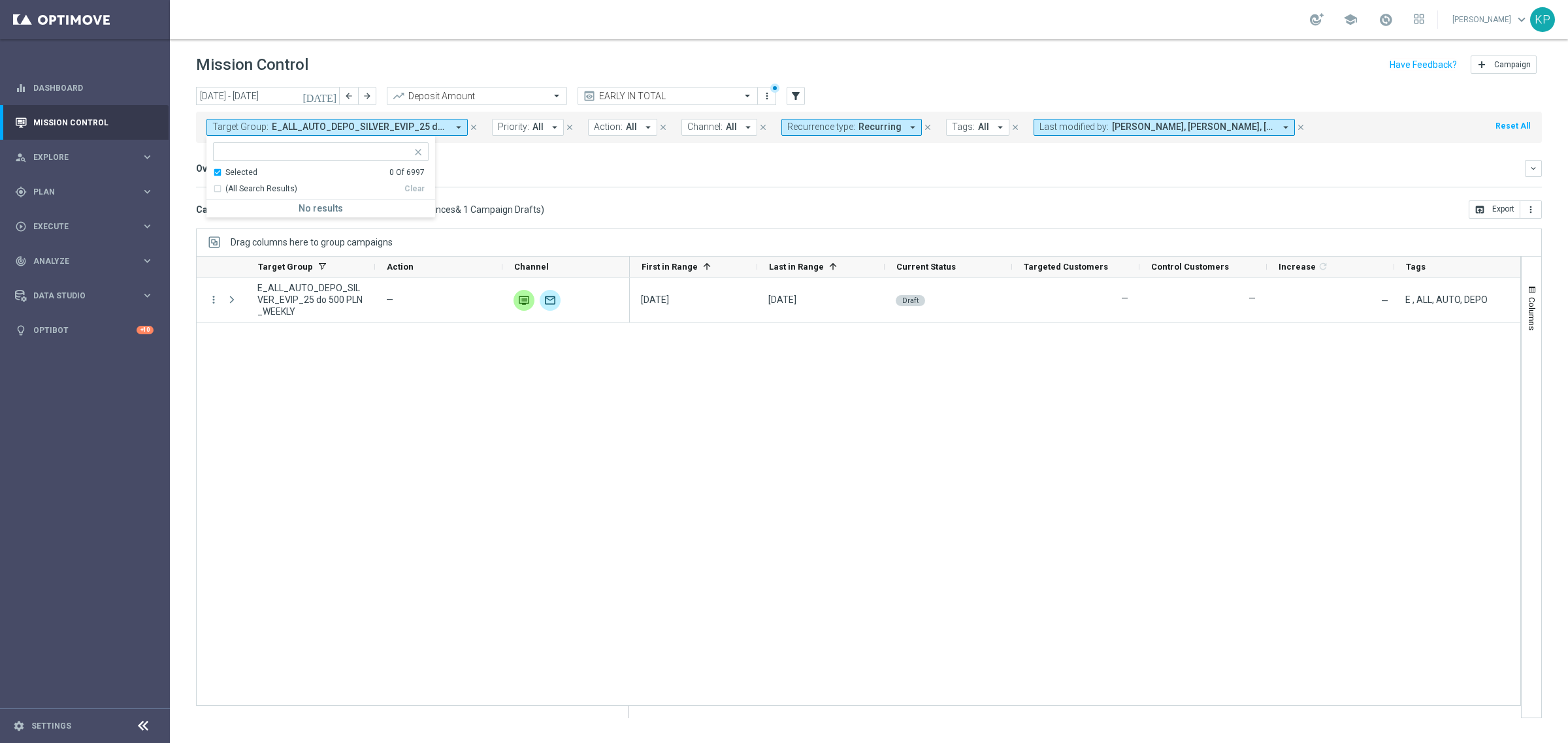
click at [235, 173] on div "Selected" at bounding box center [241, 173] width 32 height 11
click at [245, 152] on input "text" at bounding box center [316, 152] width 192 height 11
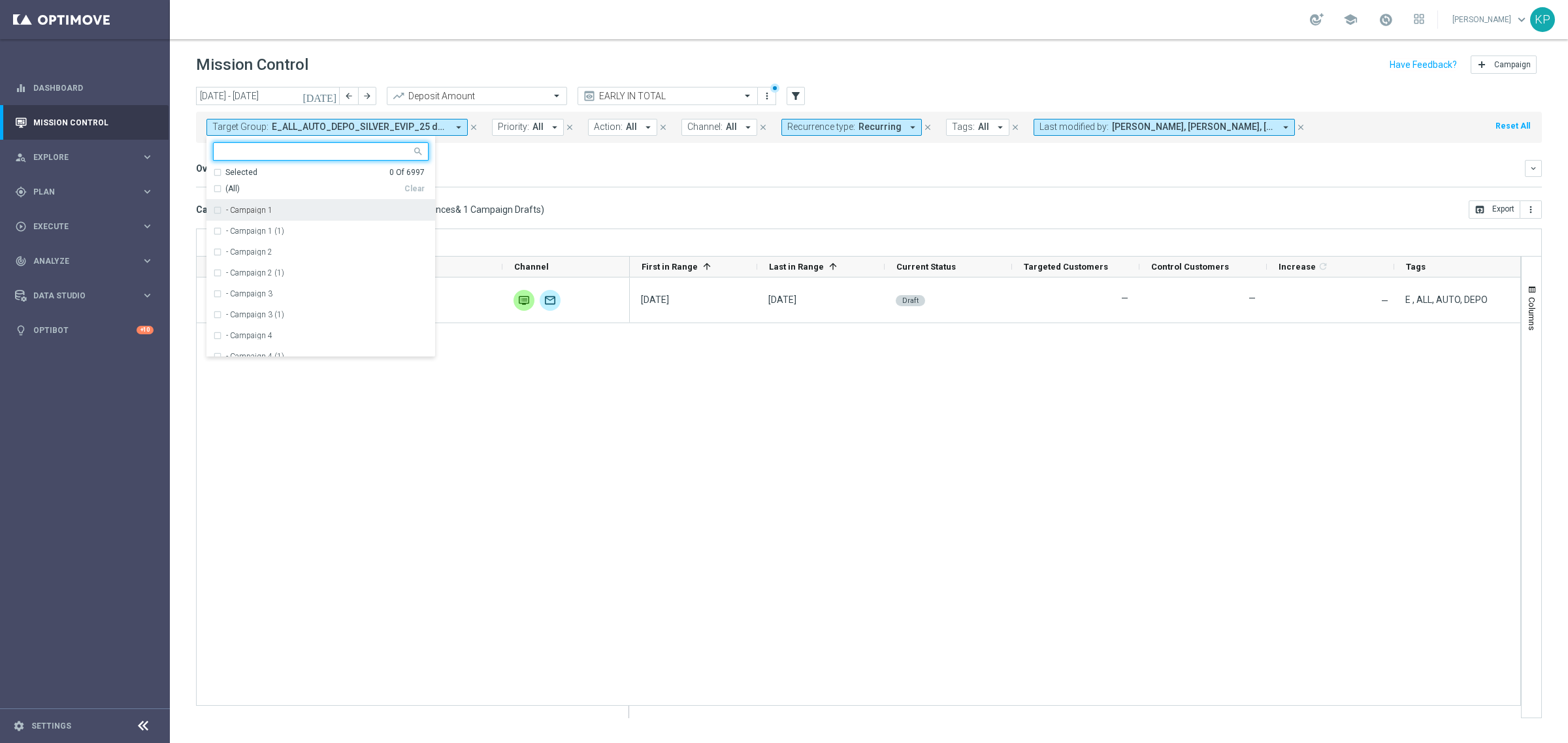
paste input "E_ALL_TARGET_BET_50 WEEKEND ZUZEL_020825"
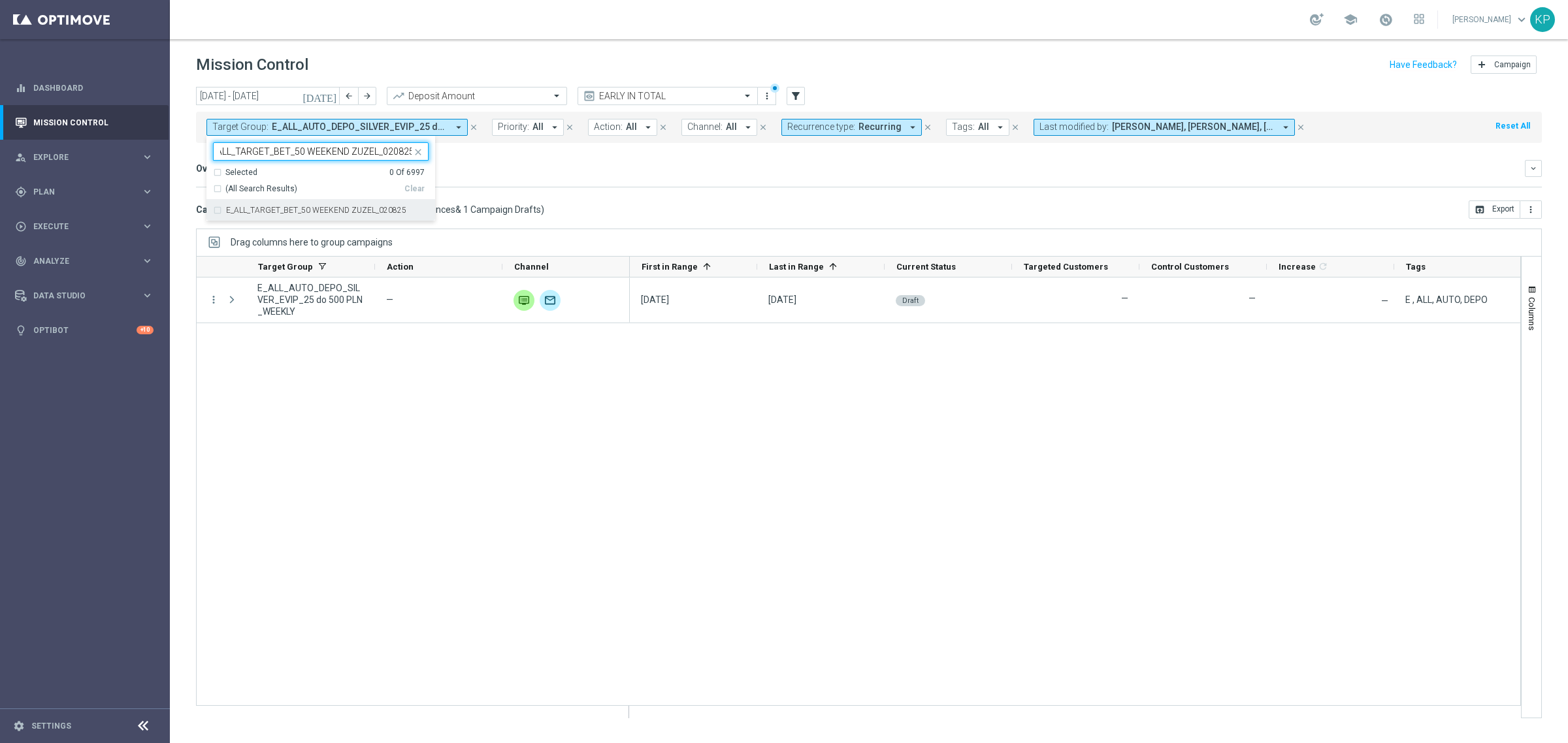
click at [256, 209] on label "E_ALL_TARGET_BET_50 WEEKEND ZUZEL_020825" at bounding box center [316, 211] width 180 height 8
type input "E_ALL_TARGET_BET_50 WEEKEND ZUZEL_020825"
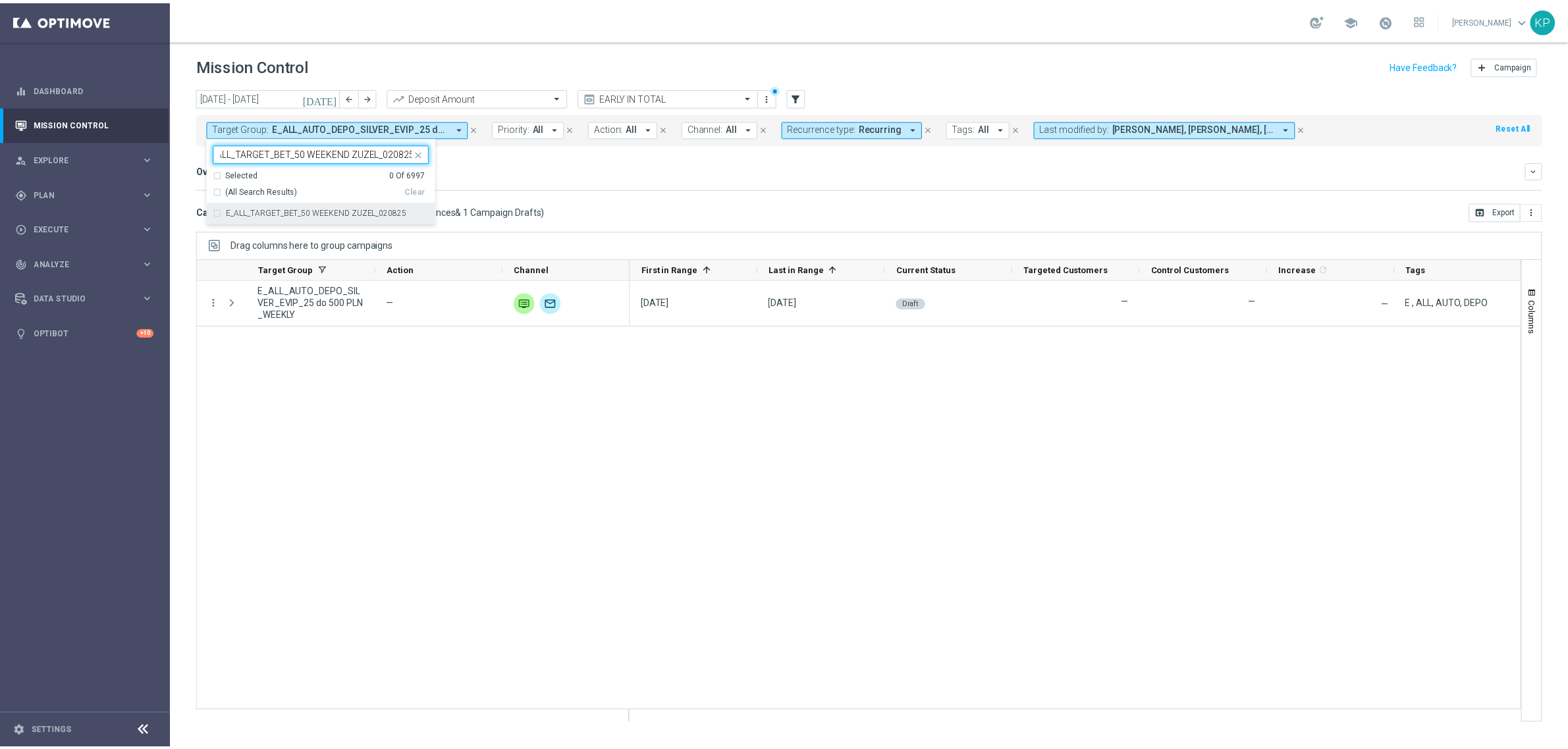
scroll to position [0, 0]
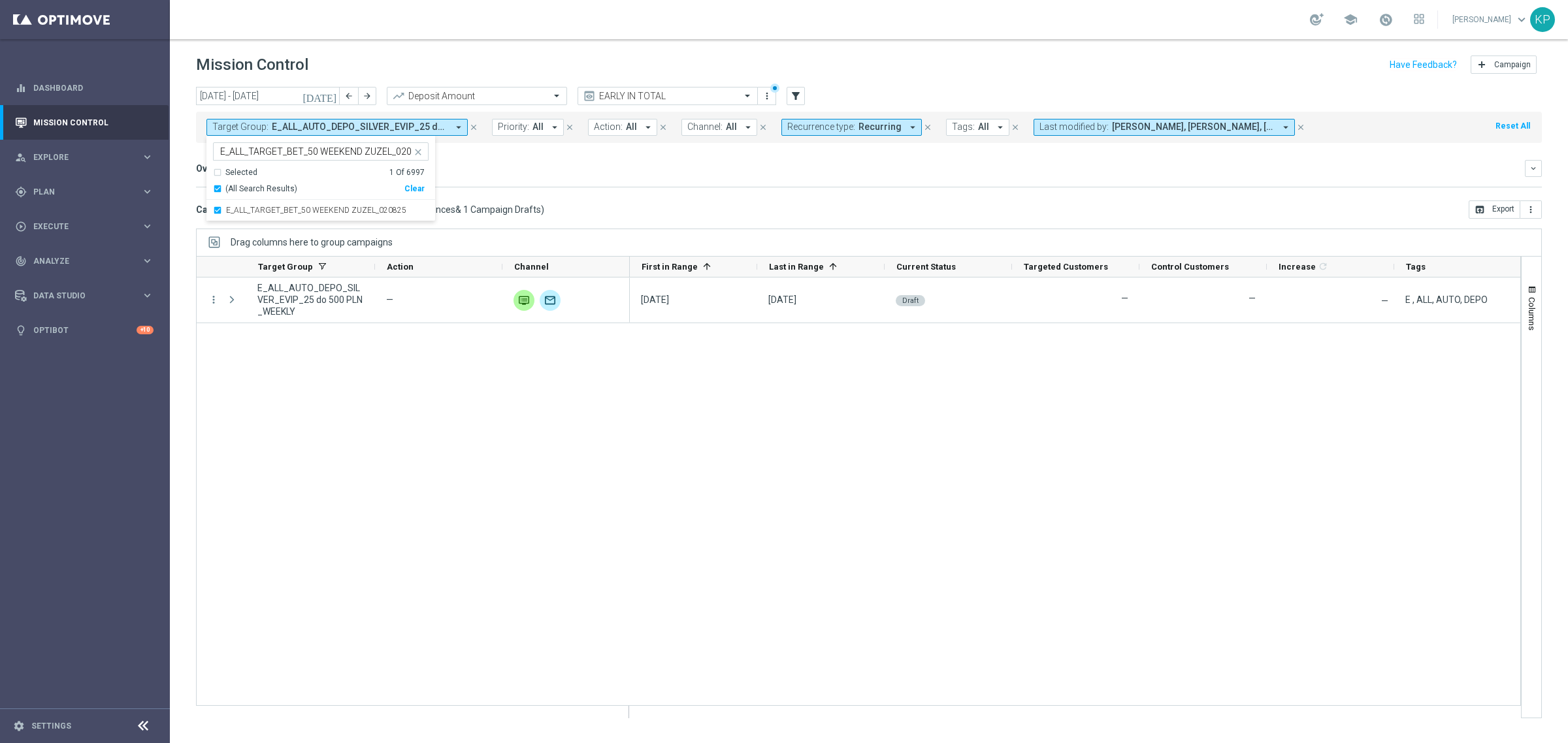
click at [557, 175] on div "Overview: Analysis arrow_drop_down keyboard_arrow_down" at bounding box center [868, 168] width 1346 height 17
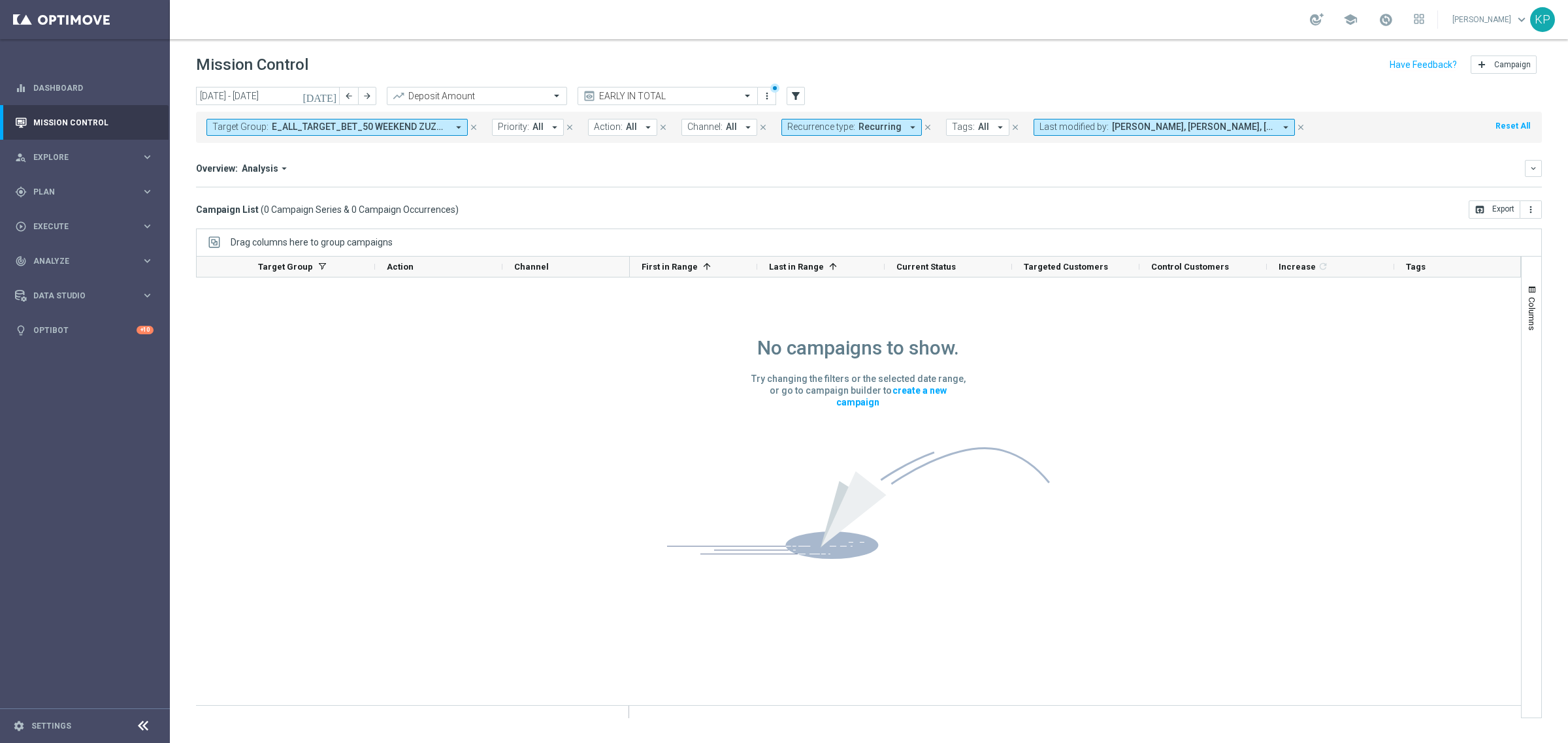
click at [840, 122] on span "Recurrence type:" at bounding box center [821, 127] width 68 height 11
click at [817, 196] on label "Non-Recurring" at bounding box center [825, 200] width 50 height 8
click at [815, 217] on label "Recurring" at bounding box center [817, 221] width 33 height 8
drag, startPoint x: 628, startPoint y: 194, endPoint x: 449, endPoint y: 154, distance: 183.4
click at [626, 194] on mini-dashboard "Overview: Analysis arrow_drop_down keyboard_arrow_down Increase In Deposit Amou…" at bounding box center [868, 171] width 1346 height 58
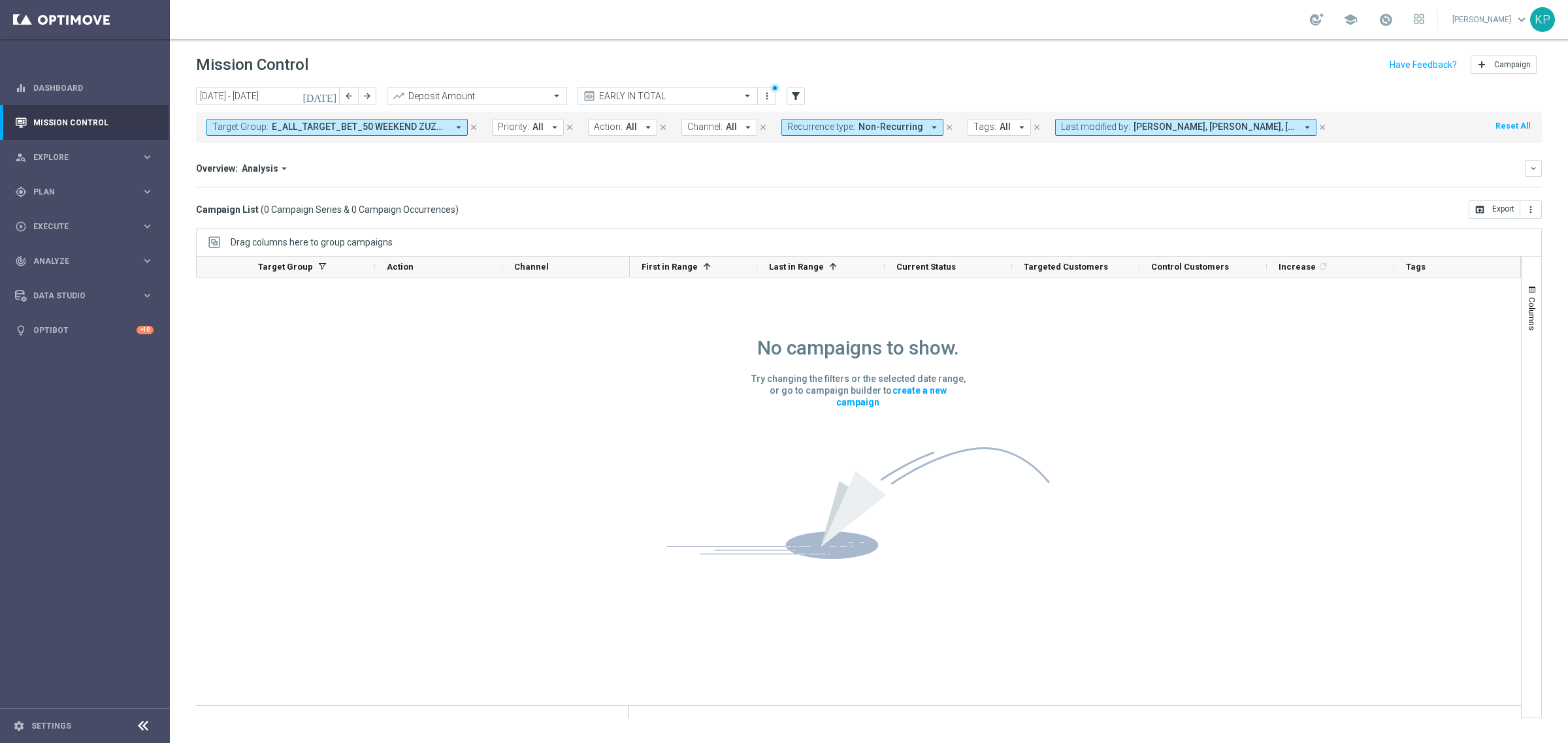
click at [331, 92] on icon "[DATE]" at bounding box center [320, 96] width 35 height 12
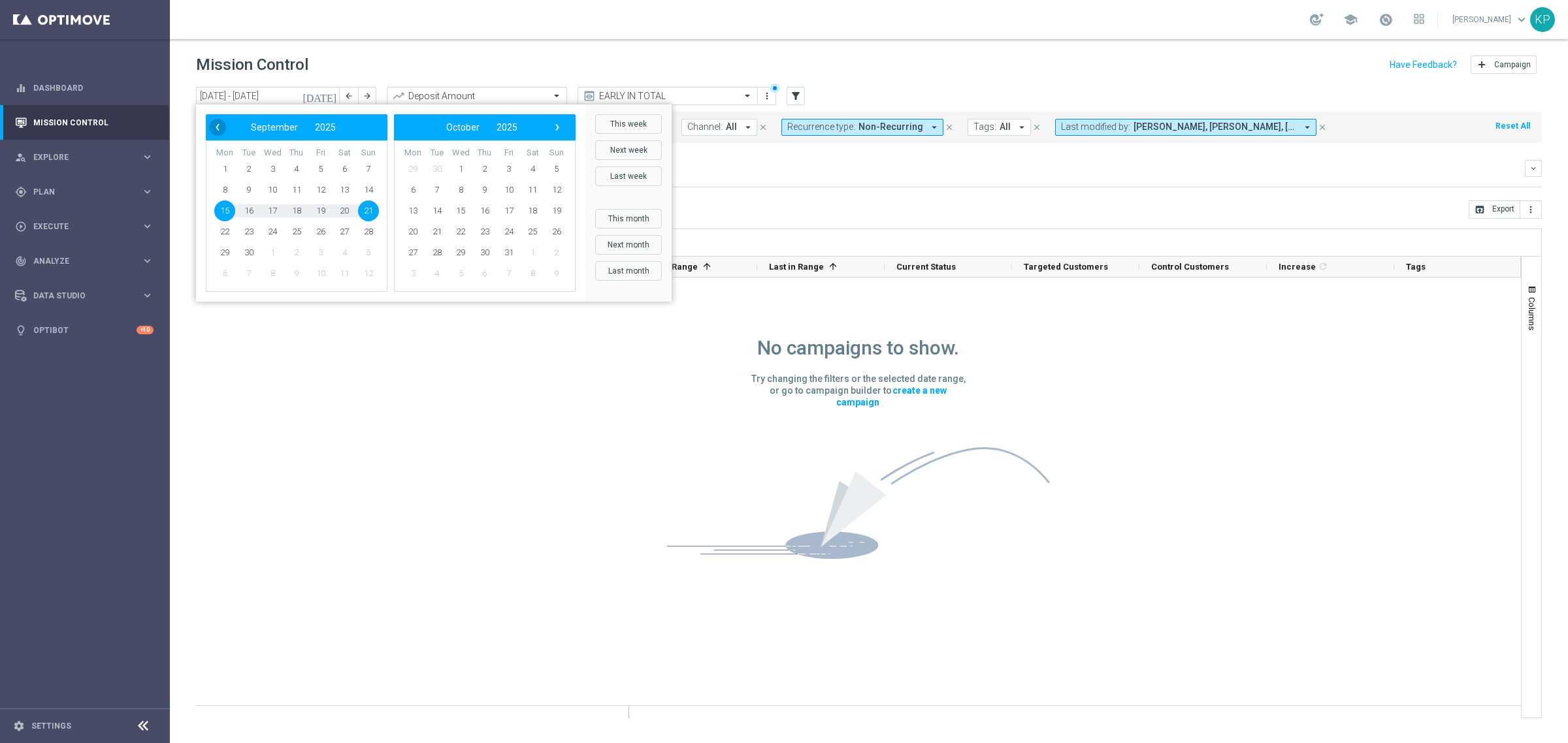
click at [211, 128] on span "‹" at bounding box center [217, 127] width 17 height 17
click at [311, 171] on span "1" at bounding box center [320, 169] width 21 height 21
type input "[DATE] - [DATE]"
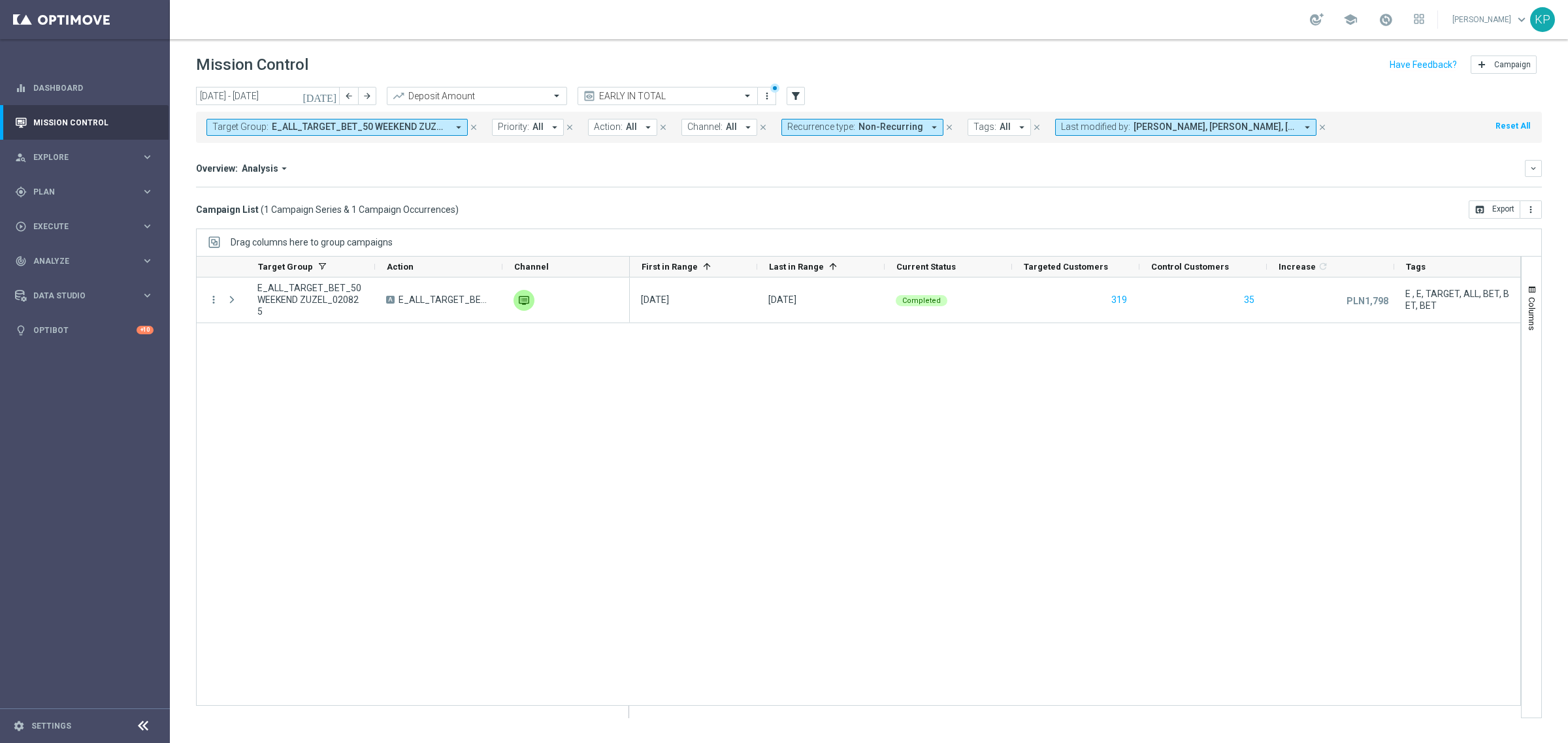
click at [563, 196] on mini-dashboard "Overview: Analysis arrow_drop_down keyboard_arrow_down Increase In Deposit Amou…" at bounding box center [868, 171] width 1346 height 58
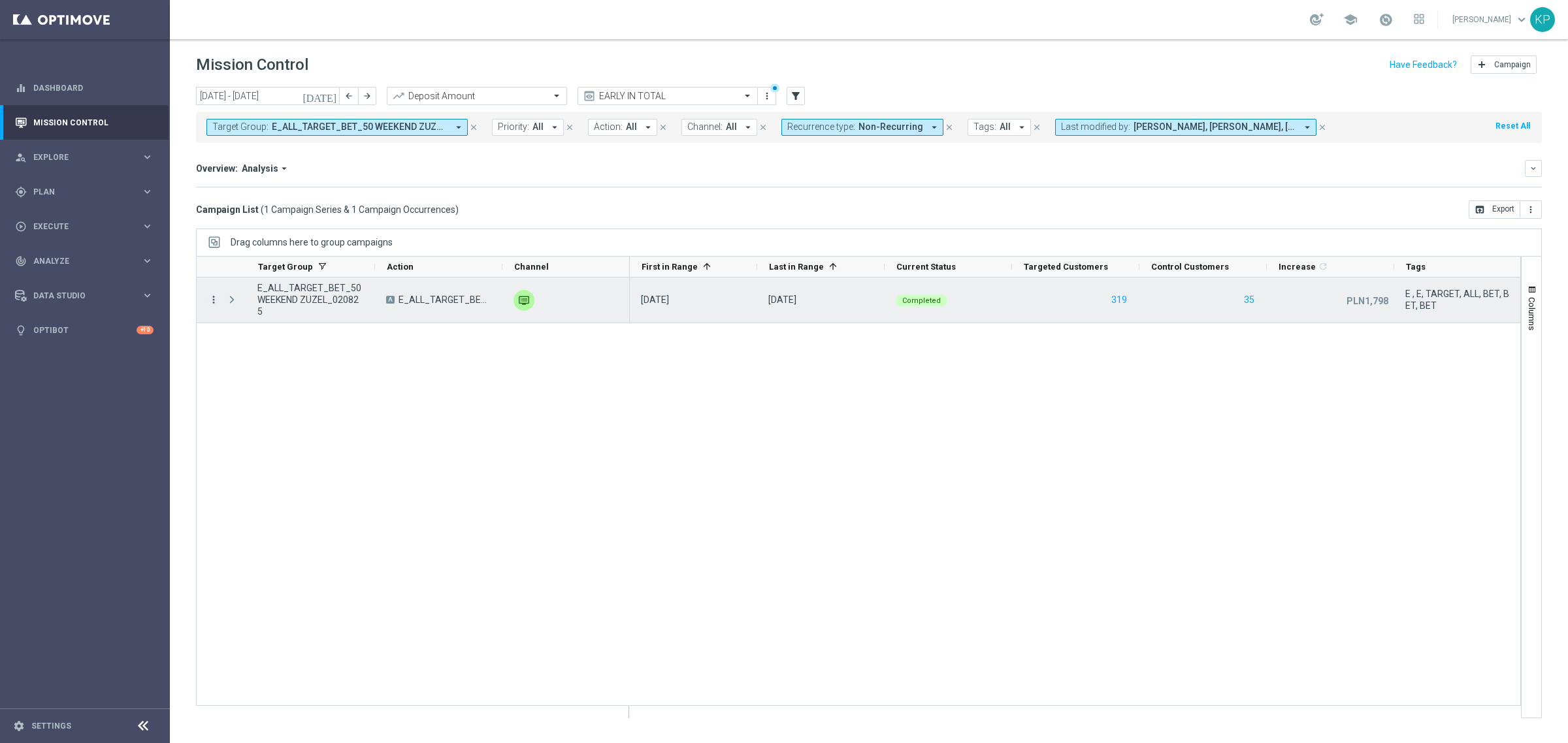
click at [216, 297] on icon "more_vert" at bounding box center [214, 299] width 12 height 12
click at [249, 341] on span "Channel Metrics" at bounding box center [270, 345] width 61 height 9
